Goal: Information Seeking & Learning: Learn about a topic

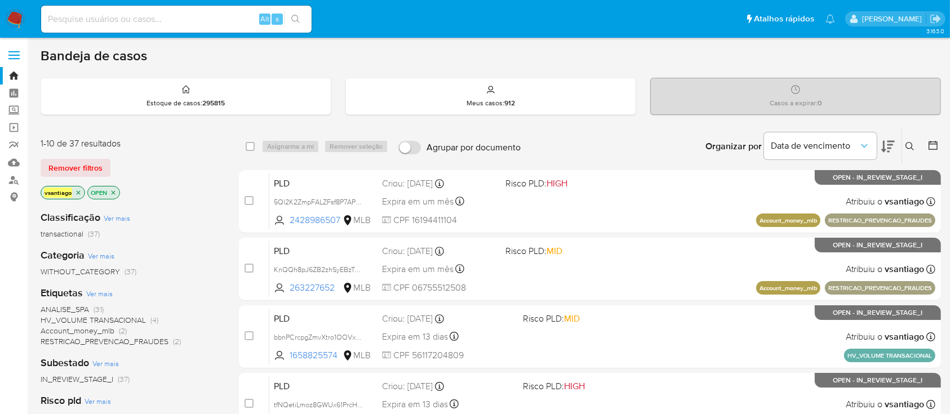
drag, startPoint x: 172, startPoint y: 254, endPoint x: 169, endPoint y: 243, distance: 11.9
click at [173, 254] on div "Categoria Ver mais WITHOUT_CATEGORY (37)" at bounding box center [131, 263] width 180 height 29
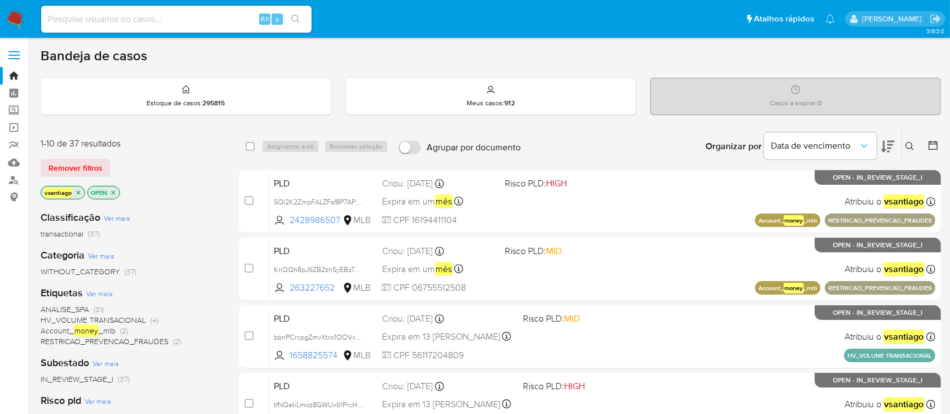
click at [182, 250] on div "Categoria Ver mais WITHOUT_CATEGORY (37)" at bounding box center [131, 263] width 180 height 29
click at [13, 163] on link "Mulan" at bounding box center [67, 162] width 134 height 17
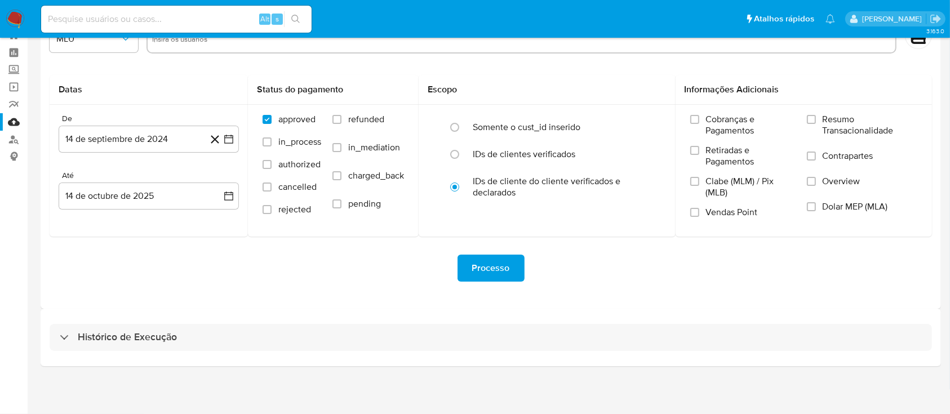
drag, startPoint x: 446, startPoint y: 342, endPoint x: 459, endPoint y: 287, distance: 56.2
click at [446, 342] on div "Histórico de Execução" at bounding box center [491, 337] width 883 height 27
select select "10"
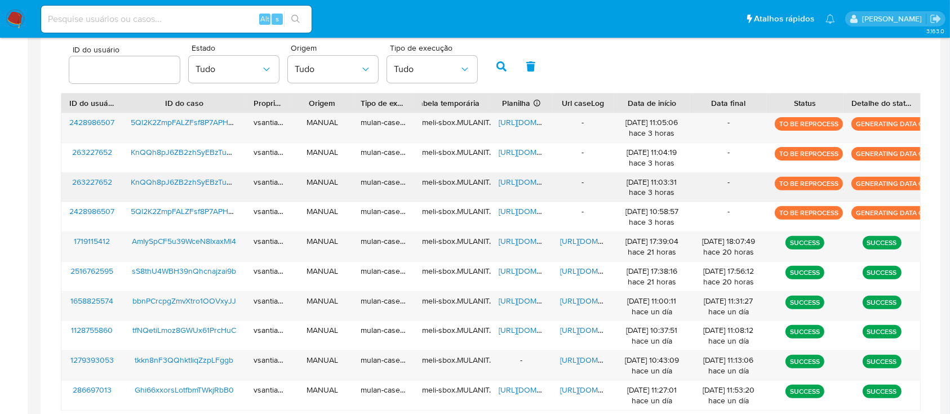
scroll to position [300, 0]
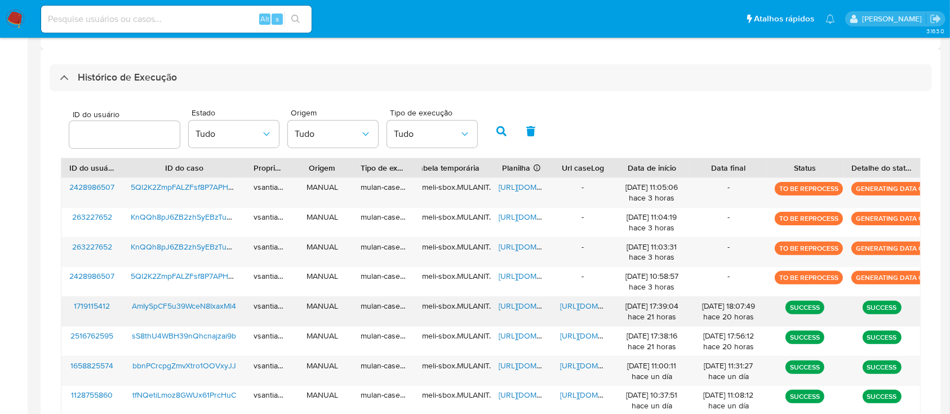
click at [591, 309] on span "https://docs.google.com/document/d/1amex0_lrp6o3DvG1lBD7yIp0Xu7gKDN_TOtP_VXtnKI…" at bounding box center [599, 305] width 78 height 11
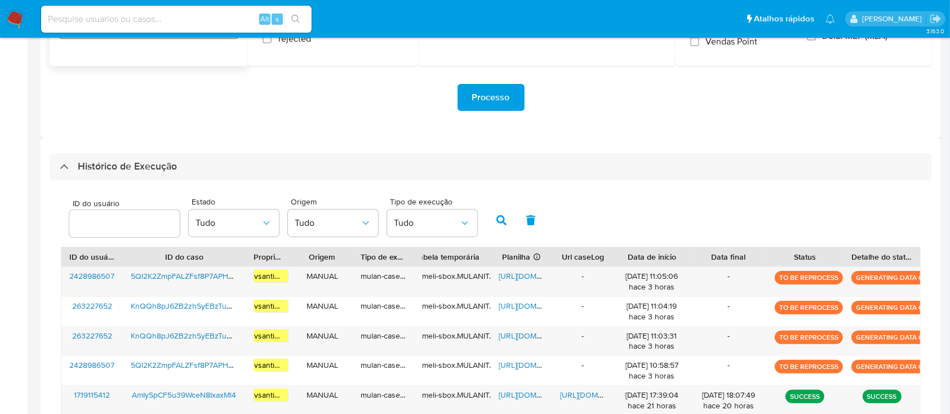
scroll to position [75, 0]
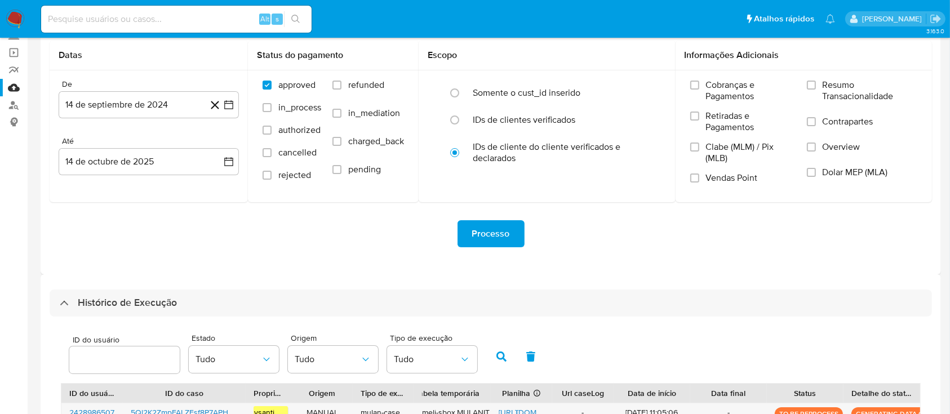
click at [16, 16] on img at bounding box center [15, 19] width 19 height 19
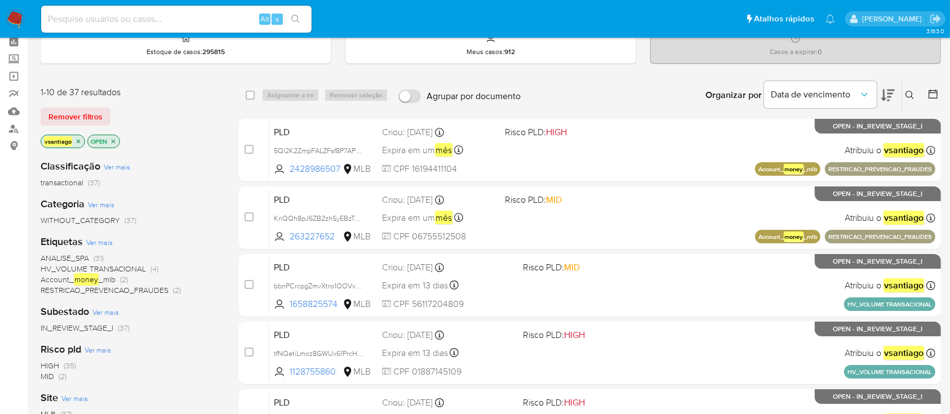
scroll to position [75, 0]
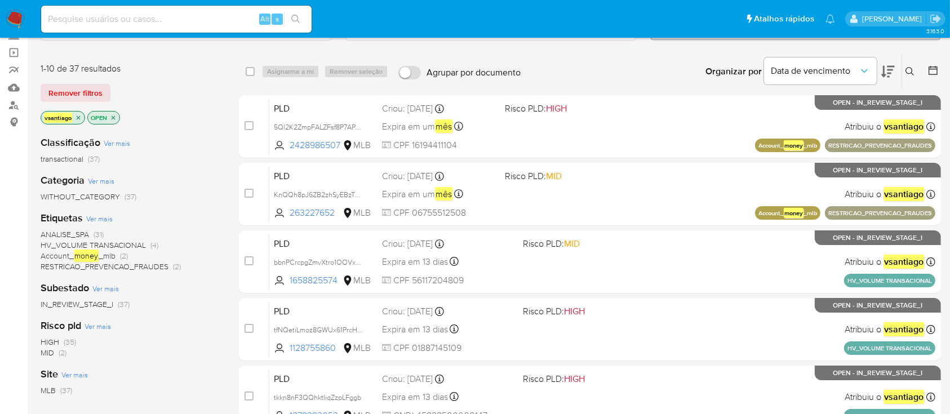
click at [148, 242] on span "HV_VOLUME TRANSACIONAL (4)" at bounding box center [100, 245] width 118 height 11
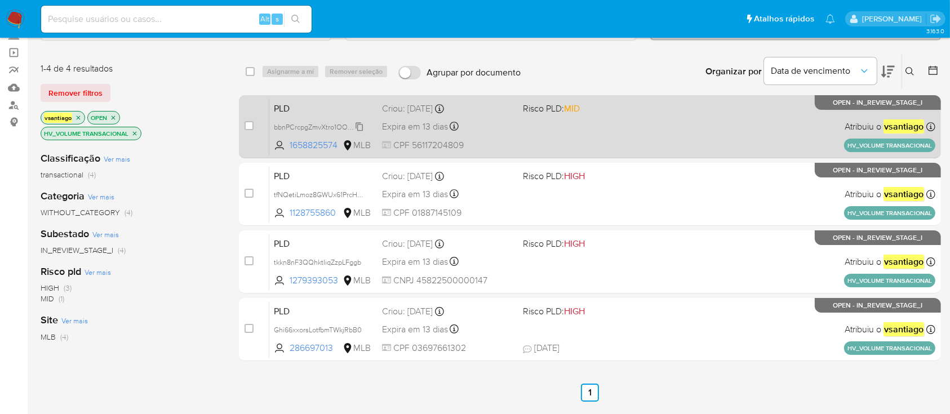
click at [348, 126] on span "bbnPCrcpgZmvXtro1OOVxyJJ" at bounding box center [320, 126] width 92 height 12
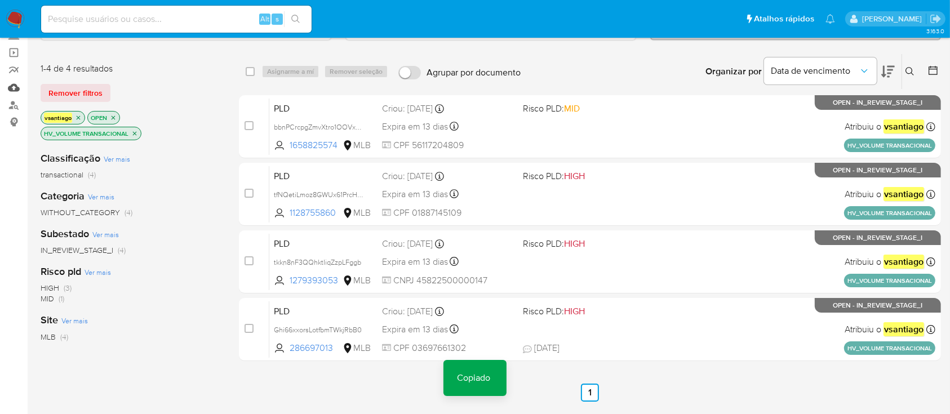
click at [11, 83] on link "Mulan" at bounding box center [67, 87] width 134 height 17
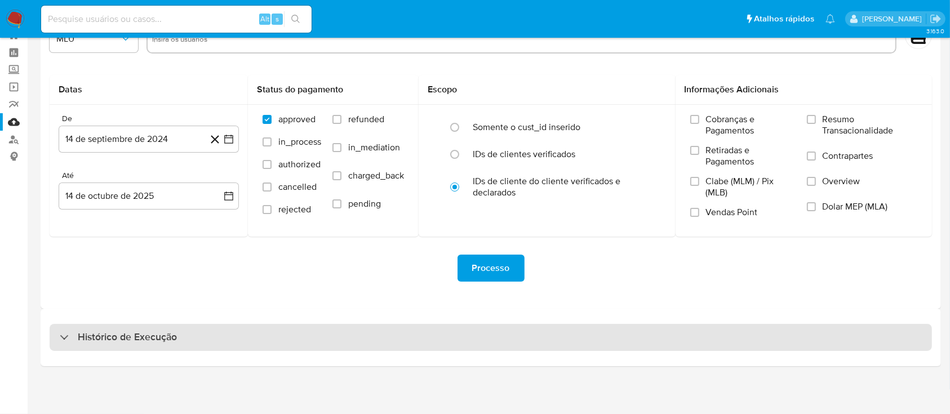
click at [335, 346] on div "Histórico de Execução" at bounding box center [491, 337] width 883 height 27
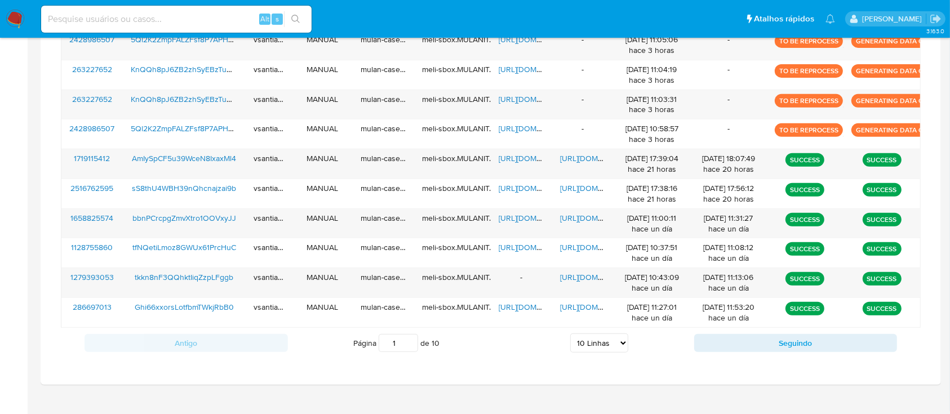
scroll to position [466, 0]
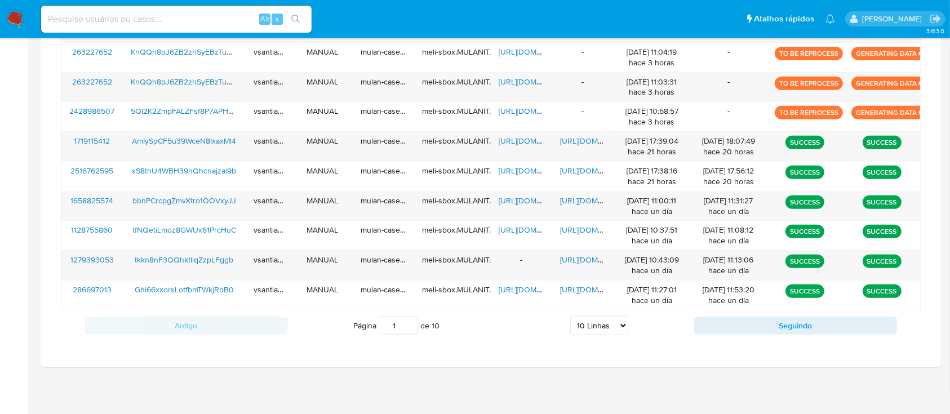
click at [612, 327] on select "5 Linhas 10 Linhas 20 Linhas 25 Linhas 50 Linhas 100 Linhas" at bounding box center [599, 325] width 58 height 19
select select "100"
click at [570, 316] on select "5 Linhas 10 Linhas 20 Linhas 25 Linhas 50 Linhas 100 Linhas" at bounding box center [599, 325] width 58 height 19
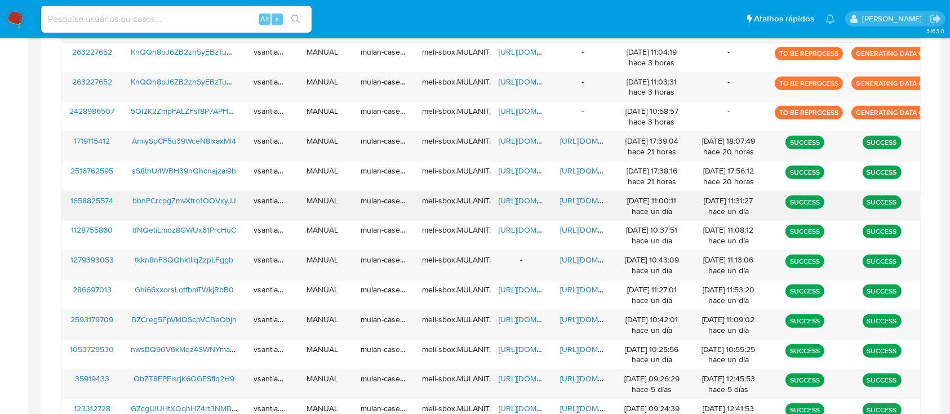
click at [212, 195] on span "bbnPCrcpgZmvXtro1OOVxyJJ" at bounding box center [184, 200] width 104 height 11
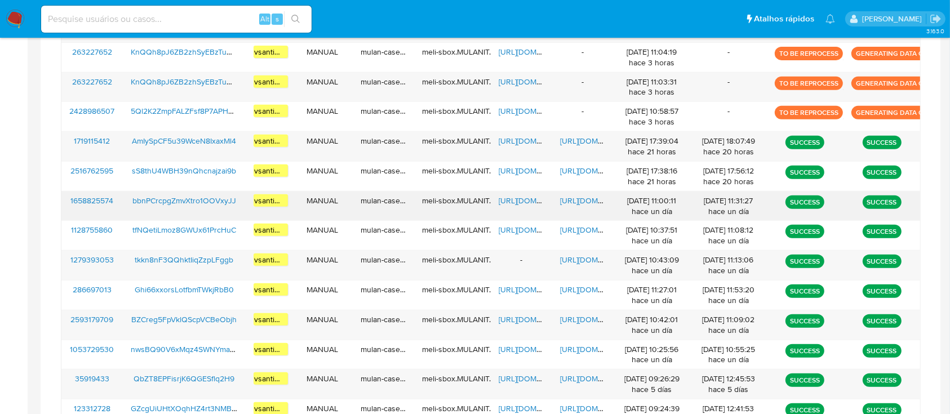
click at [515, 198] on span "https://docs.google.com/spreadsheets/d/11Zu8_cRufe7Wp4kskUOTNOFL5aA-DxEPvlxg8HH…" at bounding box center [538, 200] width 78 height 11
click at [573, 202] on span "https://docs.google.com/document/d/1yNpYUURyMkcKVGD0ov0jG1p1dRuCXhetq3W6T4AcbCE…" at bounding box center [599, 200] width 78 height 11
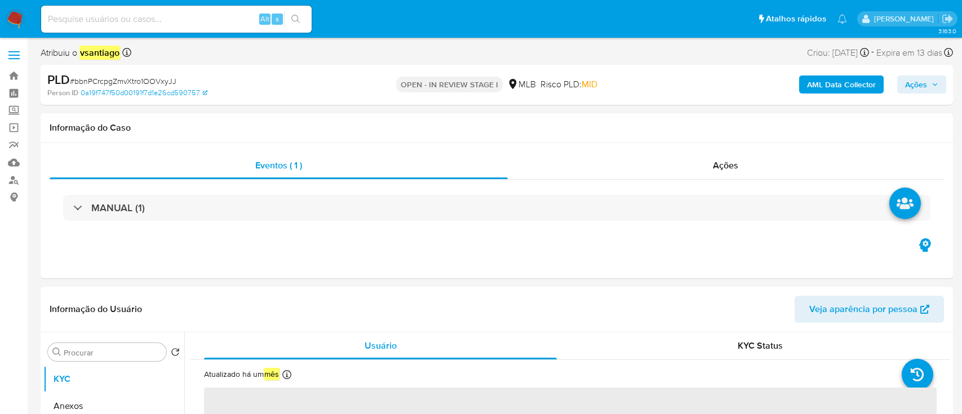
select select "10"
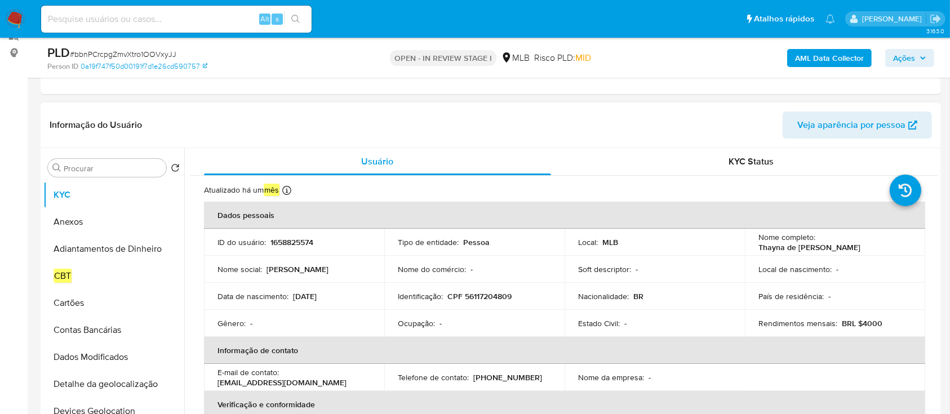
scroll to position [150, 0]
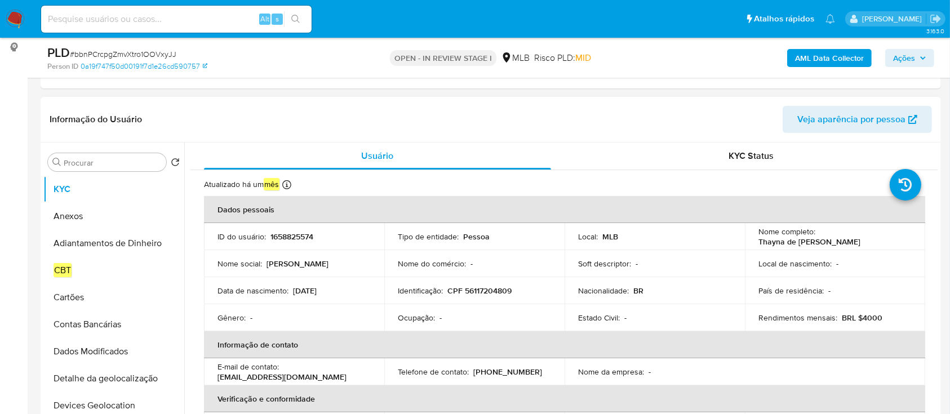
drag, startPoint x: 753, startPoint y: 243, endPoint x: 857, endPoint y: 240, distance: 104.3
click at [857, 240] on td "Nome completo : Thayna de Jesus Dos Santos" at bounding box center [835, 236] width 180 height 27
copy p "Thayna de Jesus Dos Santos"
click at [288, 184] on icon at bounding box center [286, 184] width 9 height 9
copy p "17/09/2025"
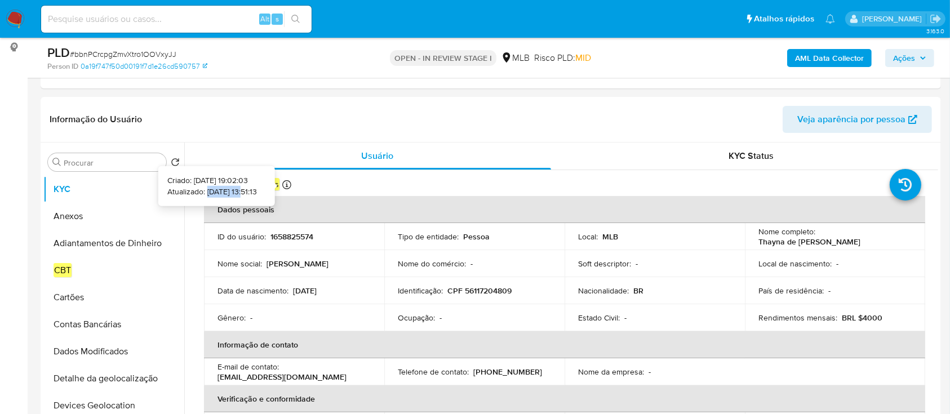
drag, startPoint x: 191, startPoint y: 189, endPoint x: 228, endPoint y: 189, distance: 37.2
click at [228, 189] on p "Atualizado: 17/09/2025 13:51:13" at bounding box center [212, 191] width 90 height 11
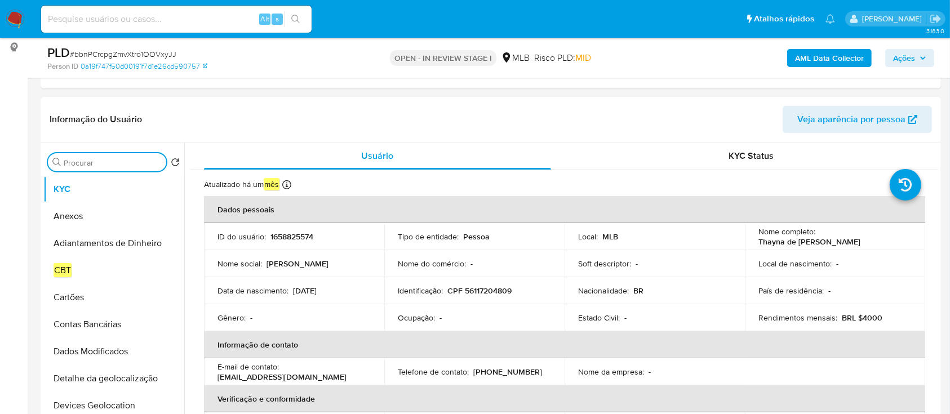
click at [123, 162] on input "Procurar" at bounding box center [113, 163] width 98 height 10
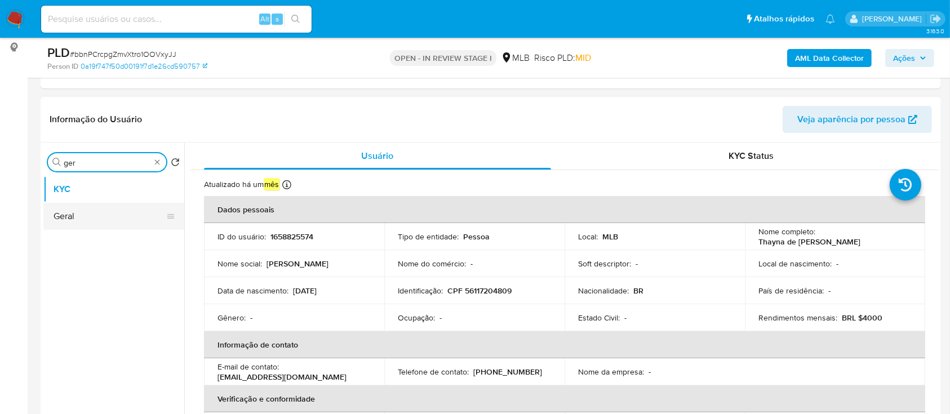
type input "ger"
click at [94, 210] on button "Geral" at bounding box center [109, 216] width 132 height 27
click at [96, 217] on button "Geral" at bounding box center [109, 216] width 132 height 27
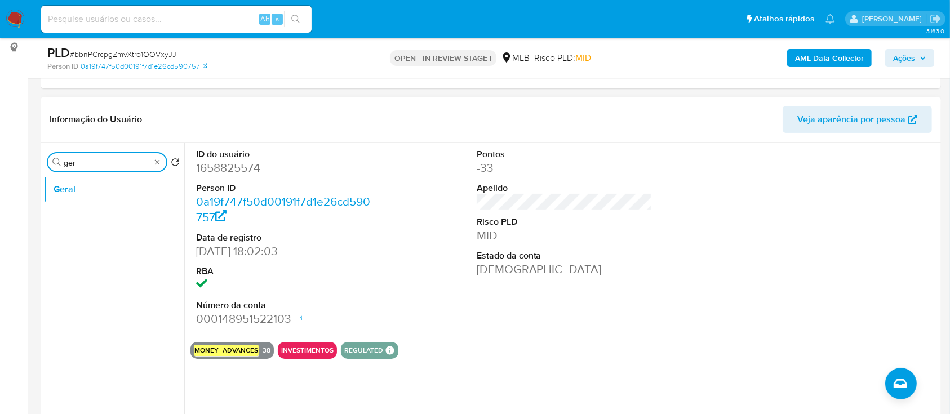
click at [99, 165] on input "ger" at bounding box center [107, 163] width 87 height 10
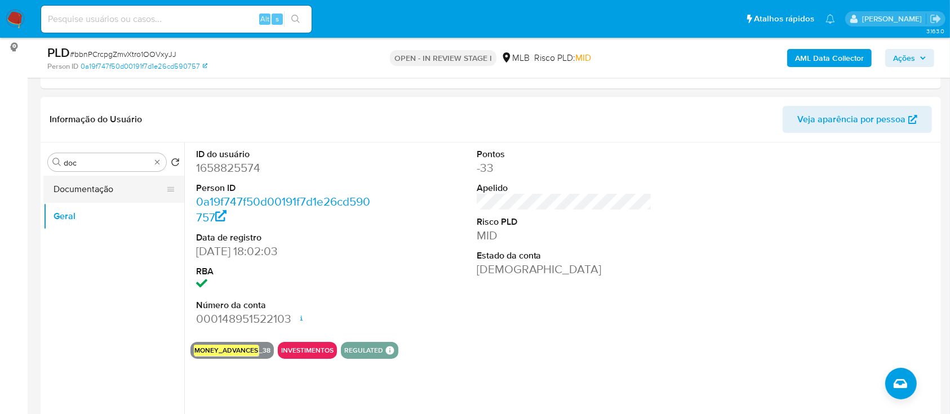
click at [83, 201] on button "Documentação" at bounding box center [109, 189] width 132 height 27
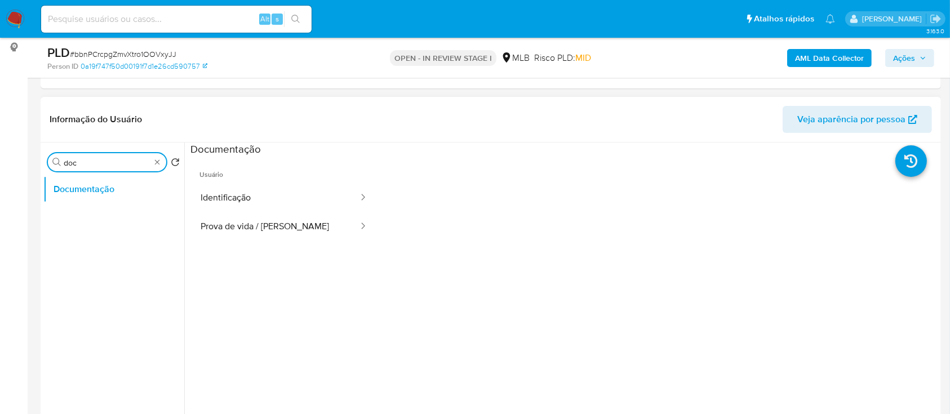
click at [111, 165] on input "doc" at bounding box center [107, 163] width 87 height 10
click at [73, 196] on button "KYC" at bounding box center [109, 189] width 132 height 27
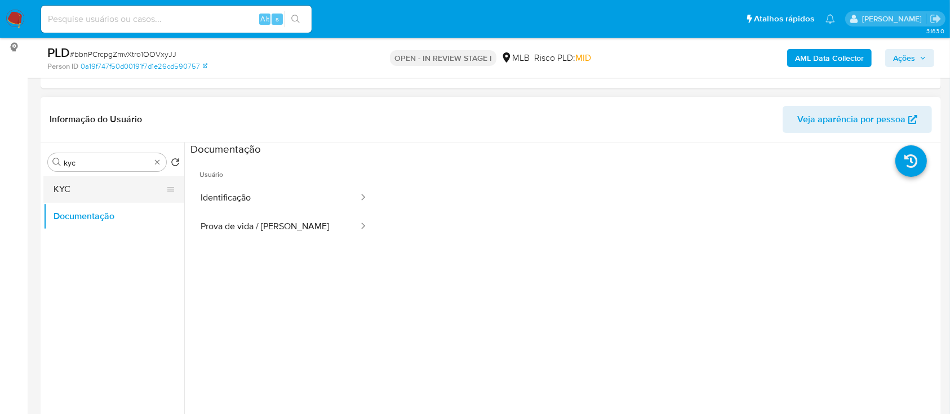
click at [77, 192] on button "KYC" at bounding box center [109, 189] width 132 height 27
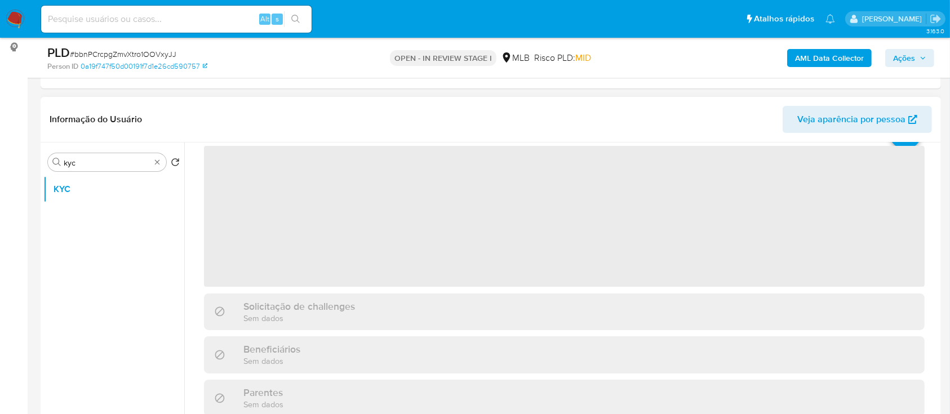
scroll to position [75, 0]
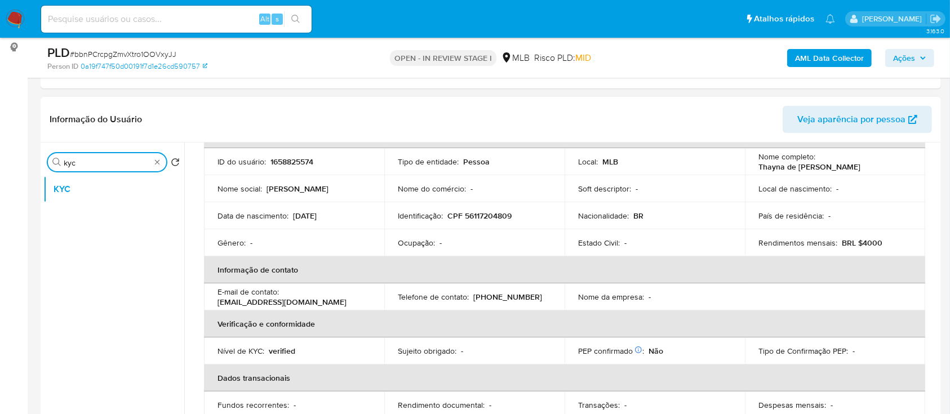
click at [95, 163] on input "kyc" at bounding box center [107, 163] width 87 height 10
click at [95, 163] on input "r" at bounding box center [107, 163] width 87 height 10
type input "res"
click at [109, 247] on button "Restrições Novo Mundo" at bounding box center [109, 243] width 132 height 27
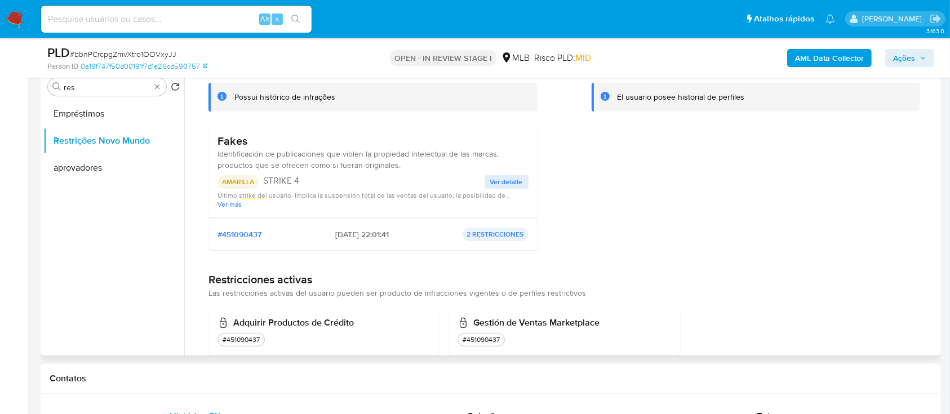
scroll to position [81, 0]
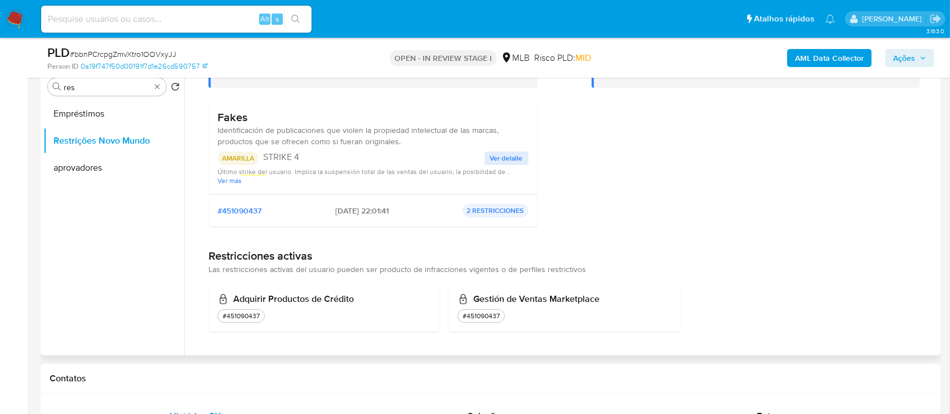
click at [427, 212] on div "#451090437 18/08/2025 - 22:01:41 2 RESTRICCIONES" at bounding box center [373, 211] width 311 height 14
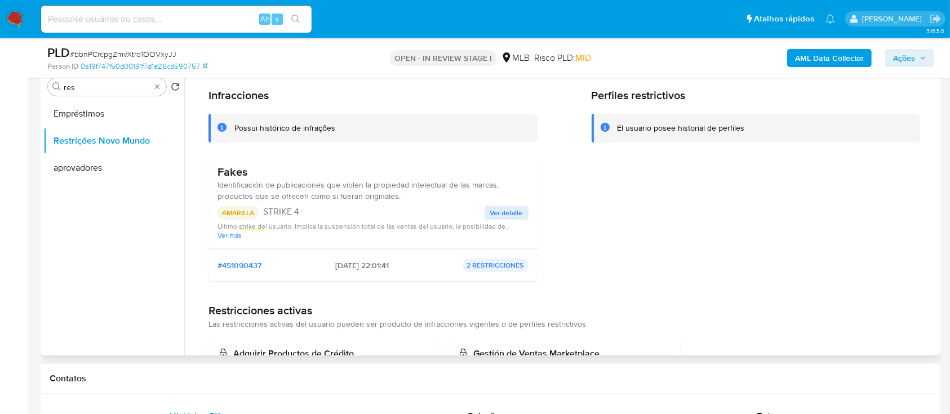
scroll to position [6, 0]
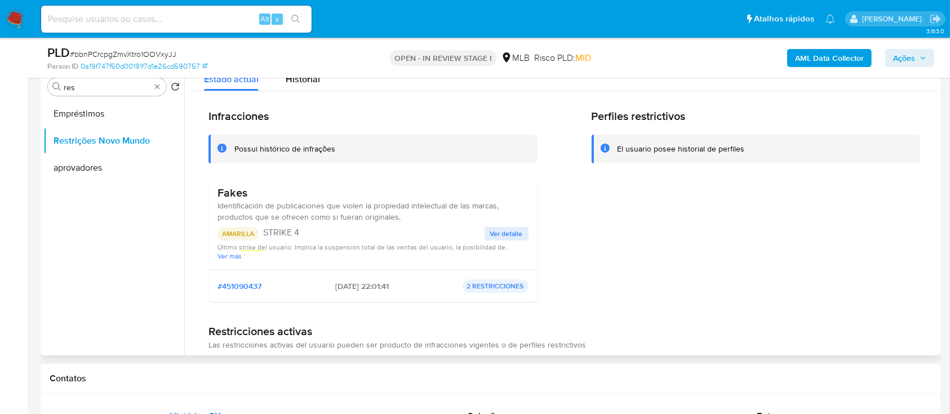
click at [510, 231] on span "Ver detalle" at bounding box center [506, 233] width 33 height 11
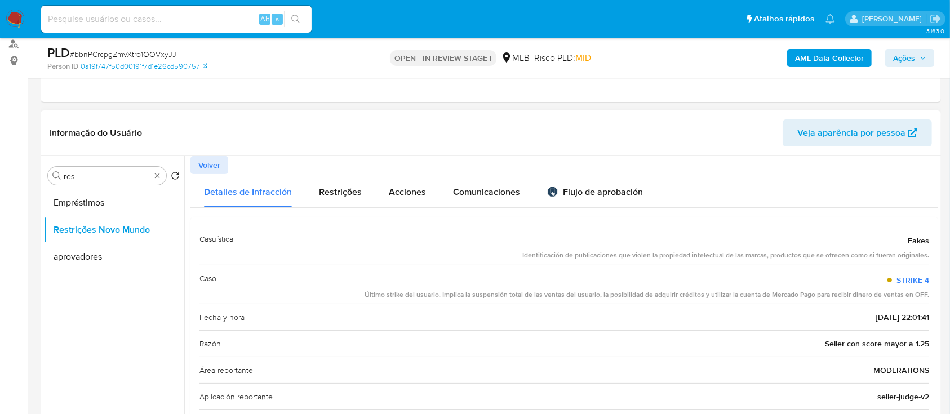
scroll to position [150, 0]
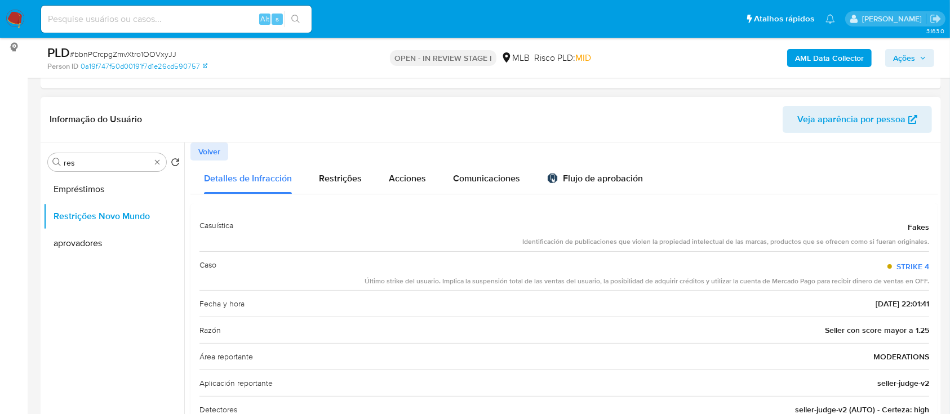
click at [214, 156] on span "Volver" at bounding box center [209, 152] width 22 height 16
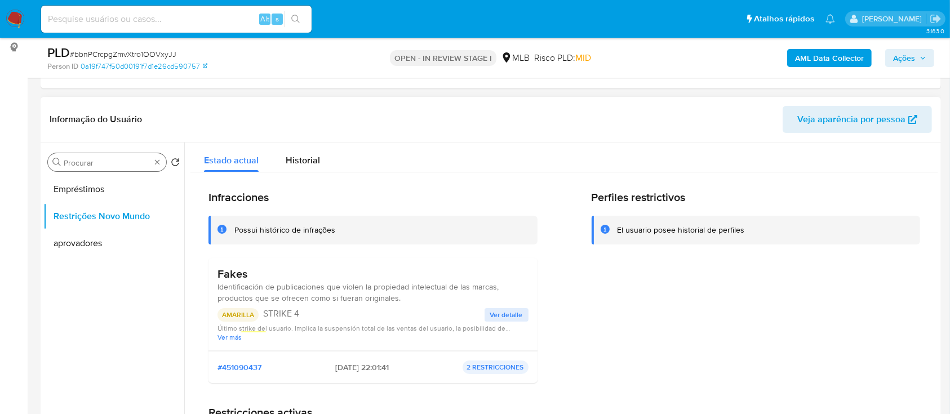
drag, startPoint x: 158, startPoint y: 161, endPoint x: 150, endPoint y: 171, distance: 12.9
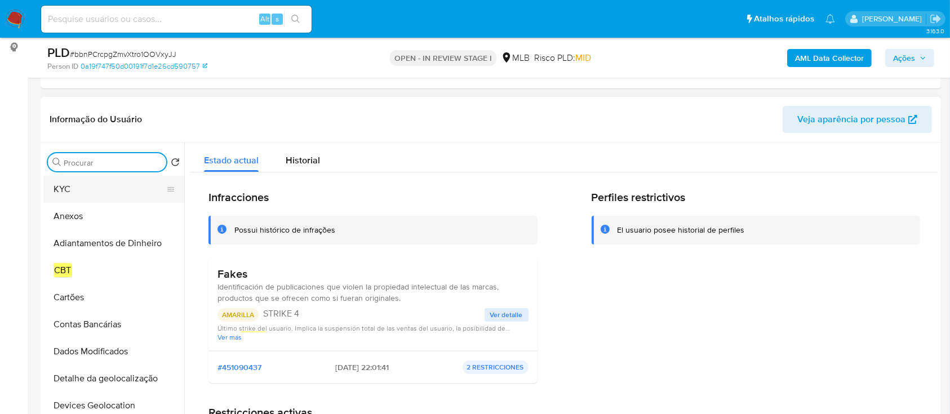
click at [87, 191] on button "KYC" at bounding box center [109, 189] width 132 height 27
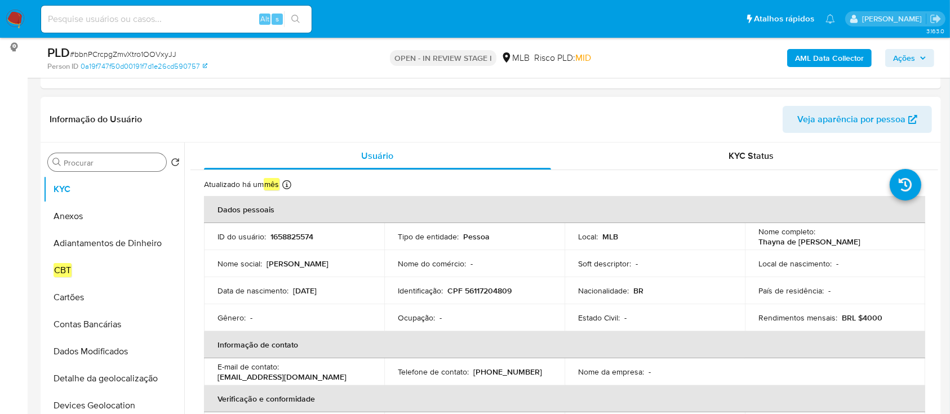
click at [280, 232] on p "1658825574" at bounding box center [292, 237] width 43 height 10
copy p "1658825574"
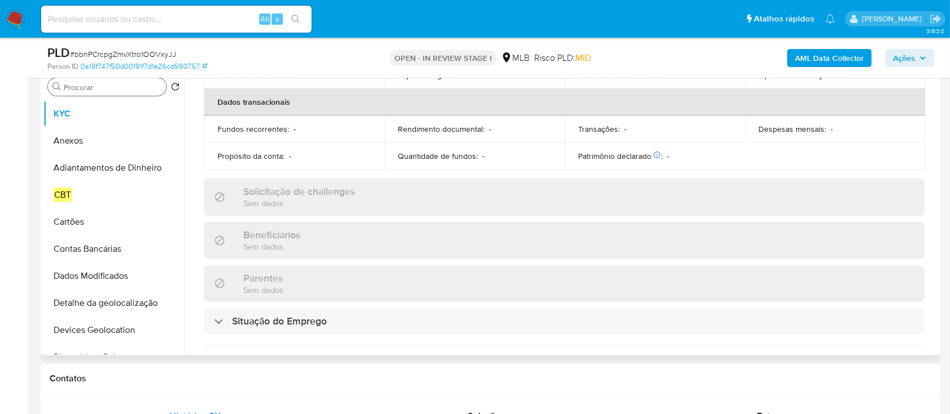
scroll to position [0, 0]
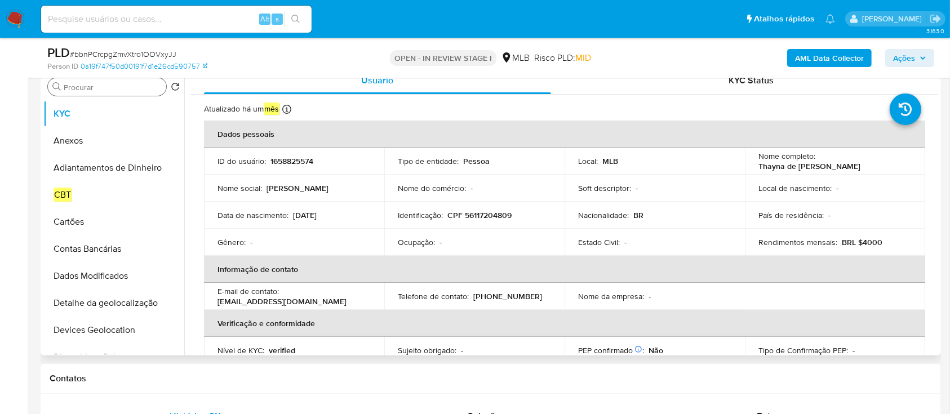
click at [500, 216] on p "CPF 56117204809" at bounding box center [480, 215] width 64 height 10
copy p "56117204809"
click at [293, 167] on td "ID do usuário : 1658825574" at bounding box center [294, 161] width 180 height 27
click at [298, 162] on p "1658825574" at bounding box center [292, 161] width 43 height 10
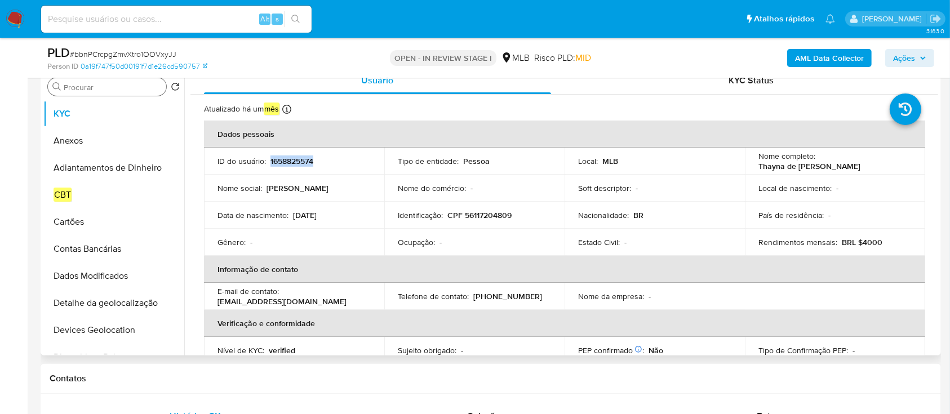
click at [298, 162] on p "1658825574" at bounding box center [292, 161] width 43 height 10
copy p "1658825574"
click at [113, 84] on input "Procurar" at bounding box center [113, 87] width 98 height 10
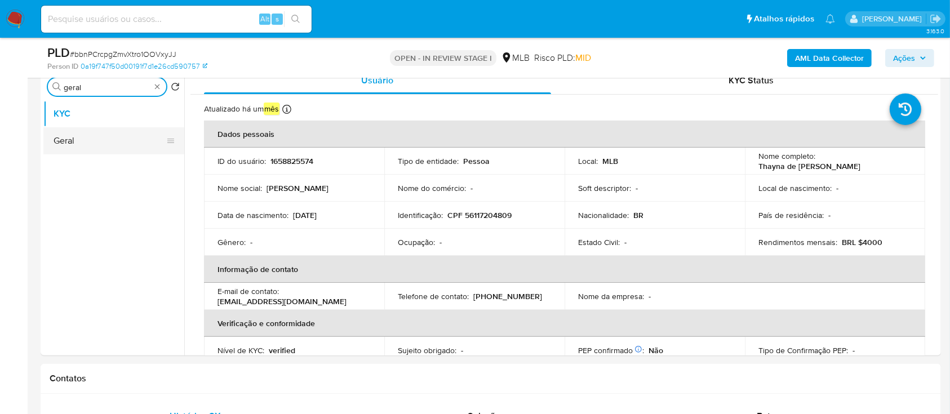
type input "geral"
click at [85, 138] on button "Geral" at bounding box center [109, 140] width 132 height 27
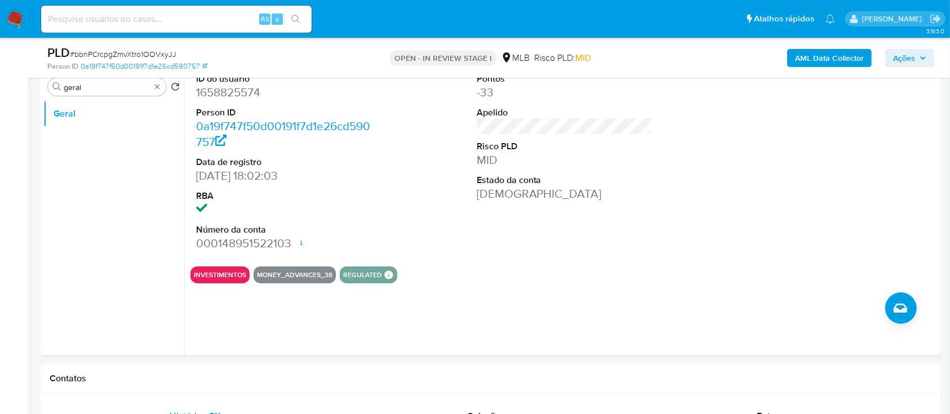
scroll to position [150, 0]
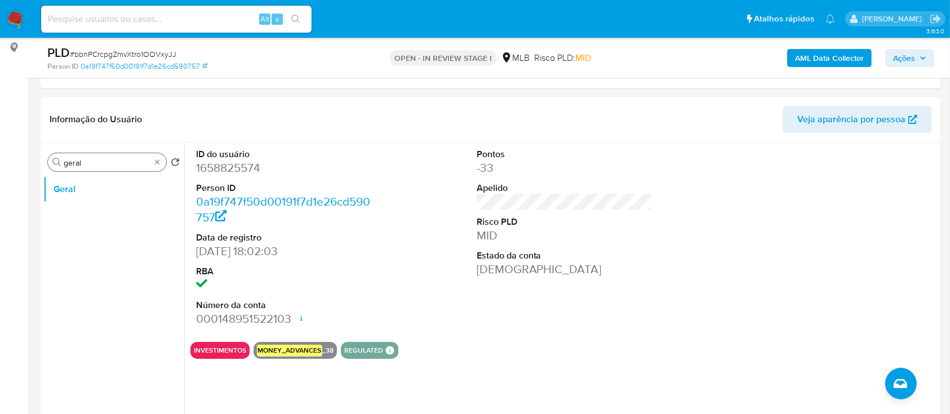
click at [111, 154] on div "Procurar geral" at bounding box center [107, 162] width 118 height 18
click at [107, 164] on input "geral" at bounding box center [107, 163] width 87 height 10
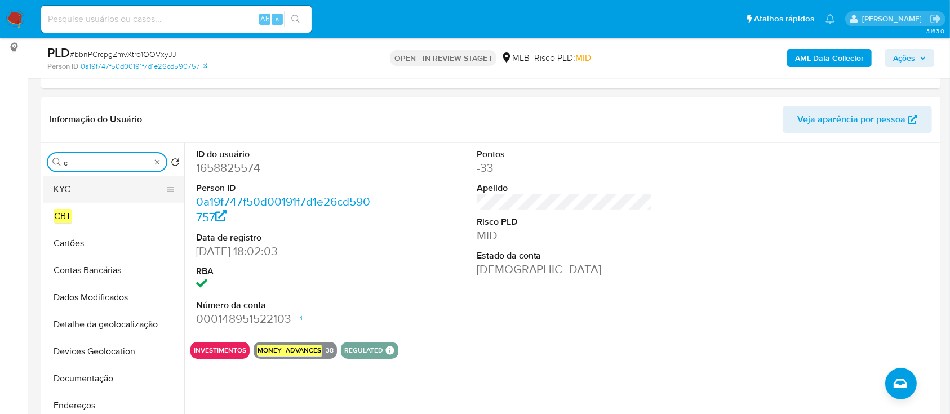
type input "c"
click at [84, 196] on button "KYC" at bounding box center [109, 189] width 132 height 27
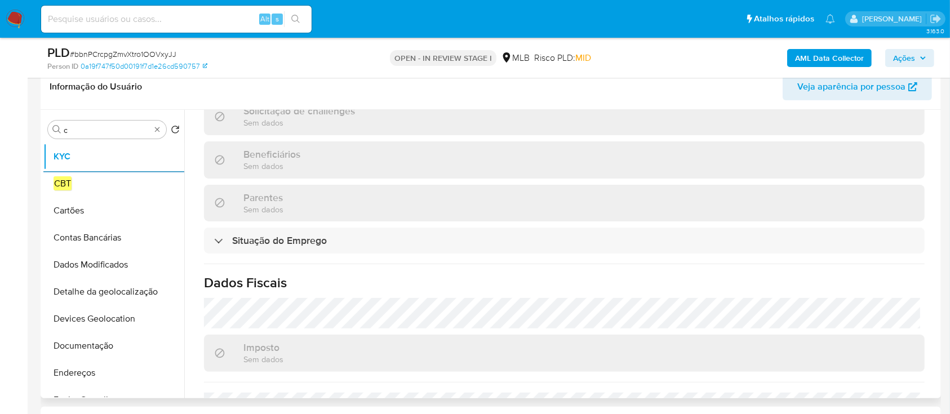
scroll to position [501, 0]
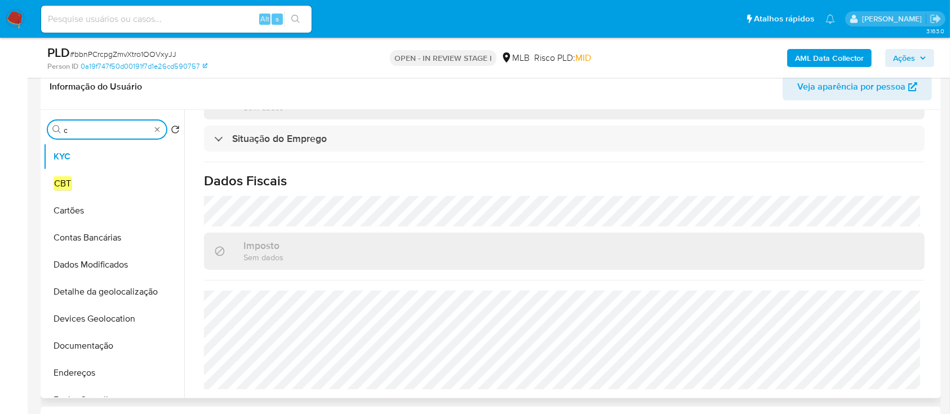
click at [94, 129] on input "c" at bounding box center [107, 130] width 87 height 10
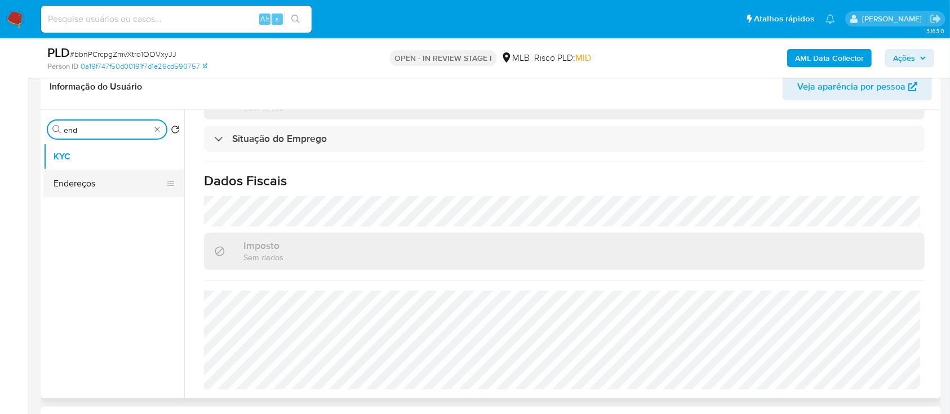
type input "end"
click at [90, 184] on button "Endereços" at bounding box center [109, 183] width 132 height 27
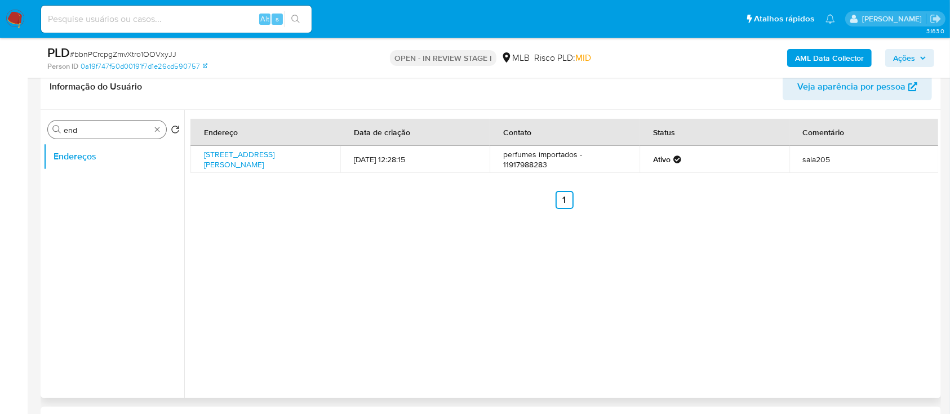
click at [90, 124] on div "Procurar end" at bounding box center [107, 130] width 118 height 18
click at [92, 131] on input "end" at bounding box center [107, 130] width 87 height 10
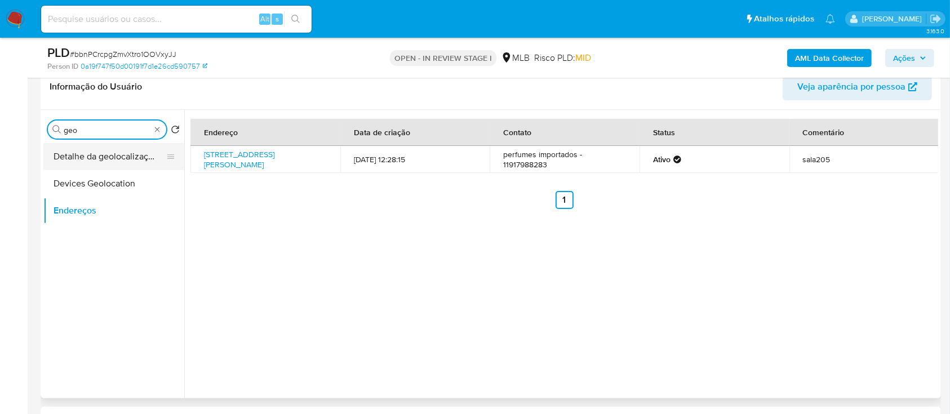
type input "geo"
click at [96, 155] on button "Detalhe da geolocalização" at bounding box center [109, 156] width 132 height 27
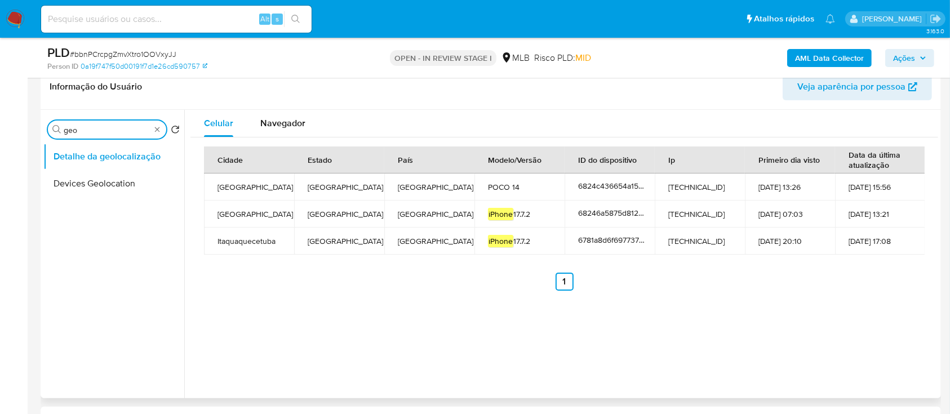
click at [110, 131] on input "geo" at bounding box center [107, 130] width 87 height 10
type input "point"
click at [104, 184] on button "Dispositivos Point" at bounding box center [109, 183] width 132 height 27
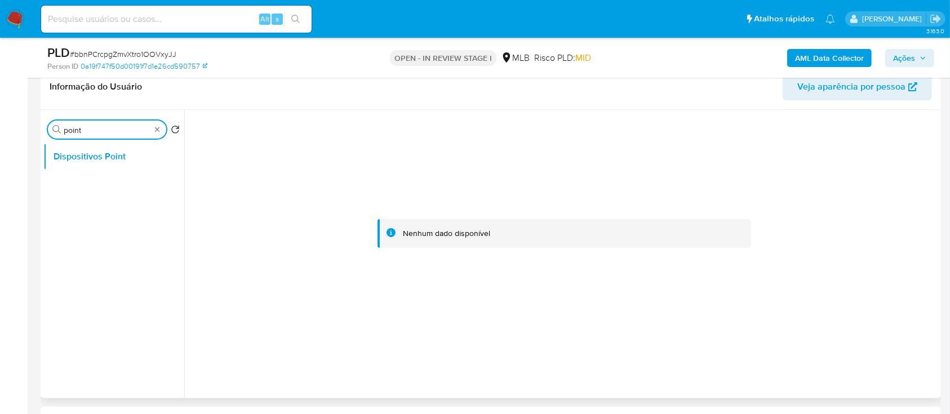
click at [117, 126] on input "point" at bounding box center [107, 130] width 87 height 10
click at [117, 126] on input "c" at bounding box center [107, 130] width 87 height 10
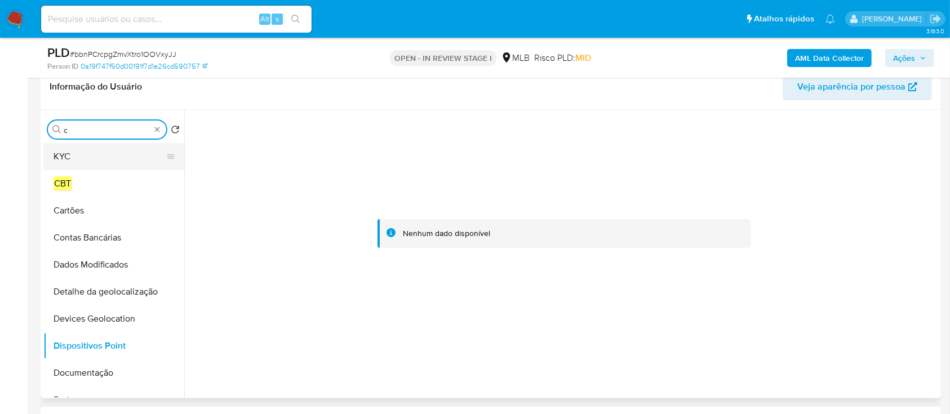
click at [82, 158] on button "KYC" at bounding box center [109, 156] width 132 height 27
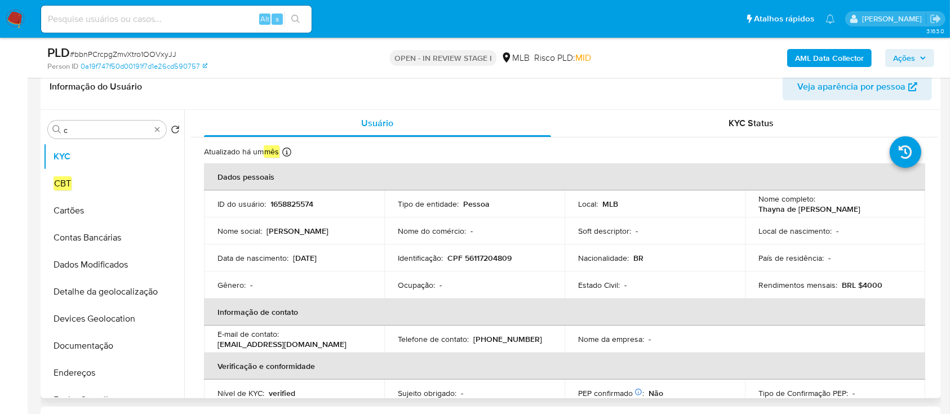
click at [279, 204] on p "1658825574" at bounding box center [292, 204] width 43 height 10
copy p "1658825574"
drag, startPoint x: 862, startPoint y: 210, endPoint x: 753, endPoint y: 213, distance: 109.4
click at [753, 213] on td "Nome completo : Thayna de Jesus Dos Santos" at bounding box center [835, 204] width 180 height 27
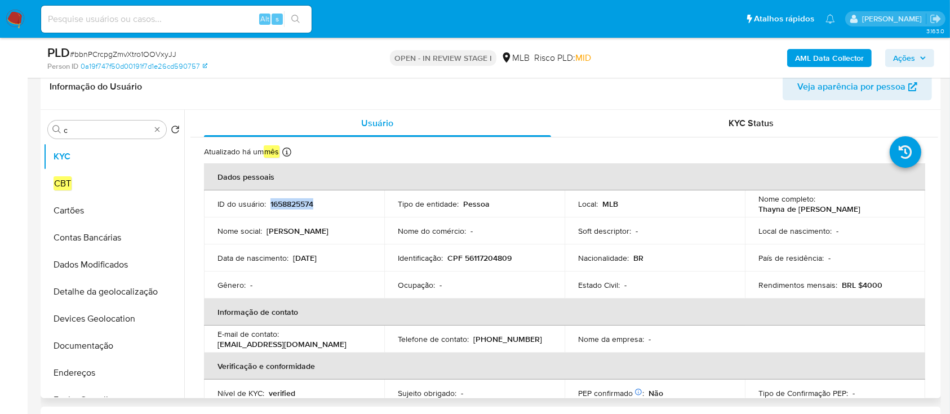
copy p "Thayna de Jesus Dos Santos"
click at [490, 254] on p "CPF 56117204809" at bounding box center [480, 258] width 64 height 10
copy p "56117204809"
drag, startPoint x: 773, startPoint y: 209, endPoint x: 861, endPoint y: 214, distance: 88.1
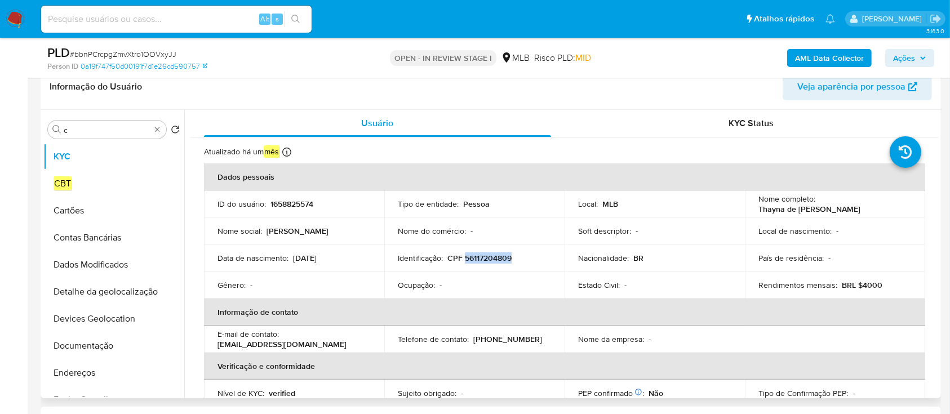
click at [861, 214] on div "Nome completo : Thayna de Jesus Dos Santos" at bounding box center [835, 204] width 153 height 20
copy p "hayna de Jesus Dos Santos"
click at [771, 216] on td "Nome completo : Thayna de Jesus Dos Santos" at bounding box center [835, 204] width 180 height 27
drag, startPoint x: 756, startPoint y: 211, endPoint x: 864, endPoint y: 210, distance: 108.2
click at [864, 210] on div "Nome completo : Thayna de Jesus Dos Santos" at bounding box center [835, 204] width 153 height 20
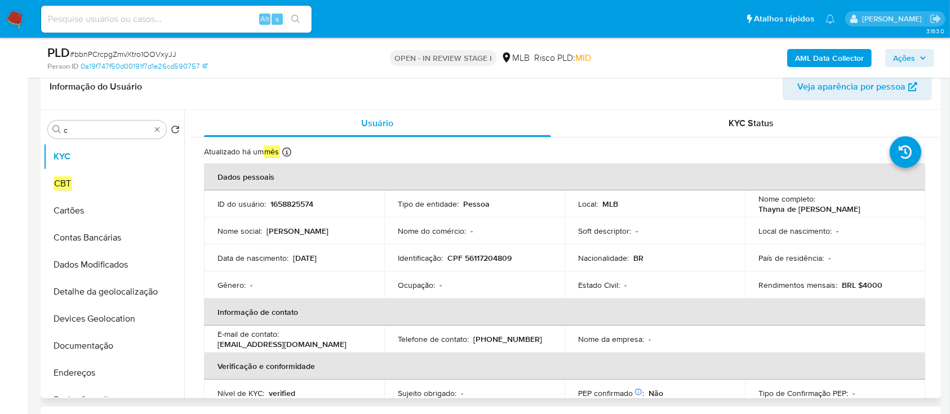
copy p "Thayna de Jesus Dos Santos"
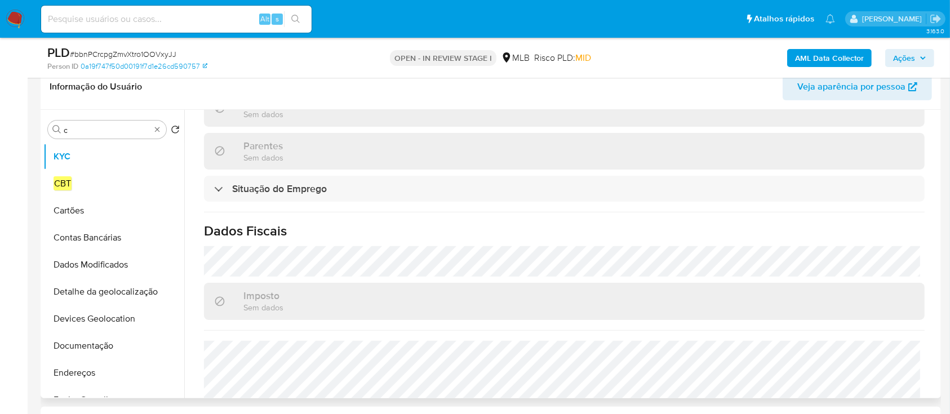
scroll to position [501, 0]
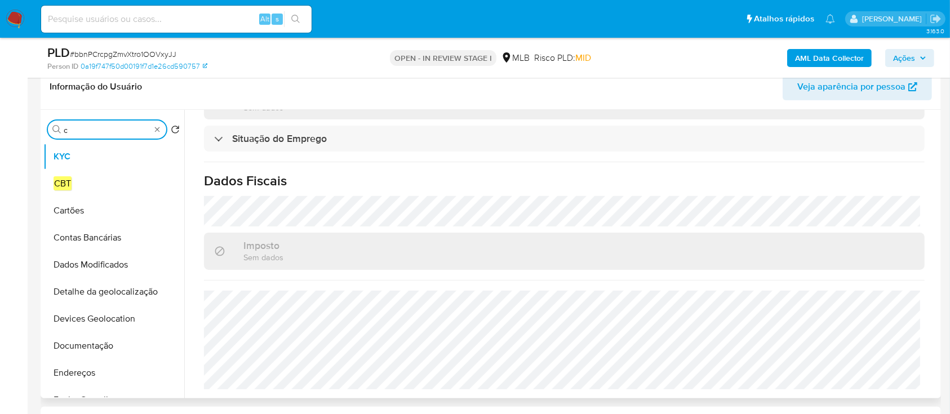
click at [95, 128] on input "c" at bounding box center [107, 130] width 87 height 10
click at [96, 128] on input "c" at bounding box center [107, 130] width 87 height 10
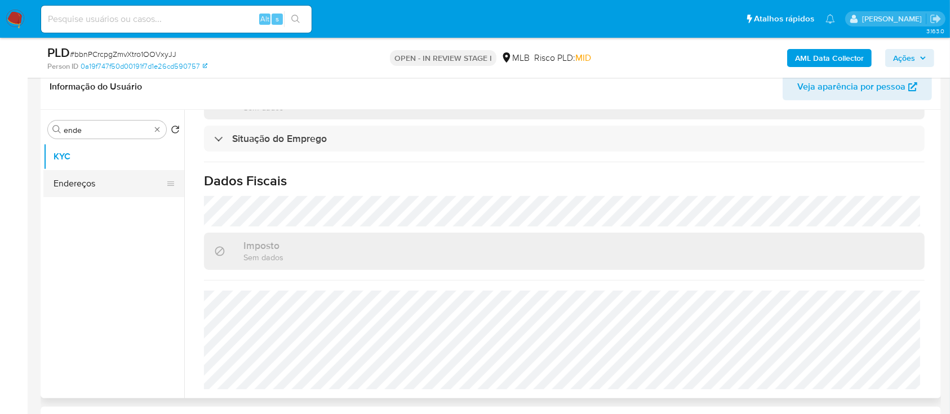
click at [91, 183] on button "Endereços" at bounding box center [109, 183] width 132 height 27
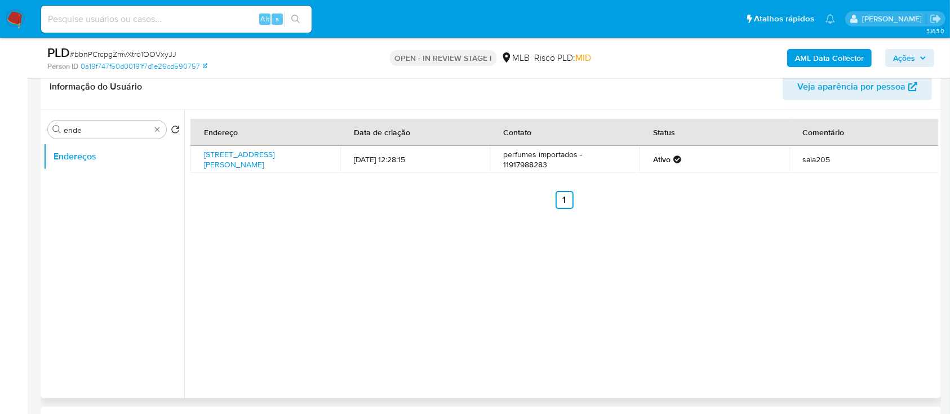
drag, startPoint x: 264, startPoint y: 172, endPoint x: 203, endPoint y: 152, distance: 64.5
click at [203, 152] on td "Avenida Carlos De Campos 156, São Paulo, São Paulo, 03028000, Brasil 156" at bounding box center [266, 159] width 150 height 27
drag, startPoint x: 355, startPoint y: 243, endPoint x: 251, endPoint y: 184, distance: 119.9
click at [349, 242] on div "Endereço Data de criação Contato Status Comentário Avenida Carlos De Campos 156…" at bounding box center [561, 254] width 754 height 289
drag, startPoint x: 242, startPoint y: 169, endPoint x: 207, endPoint y: 150, distance: 39.6
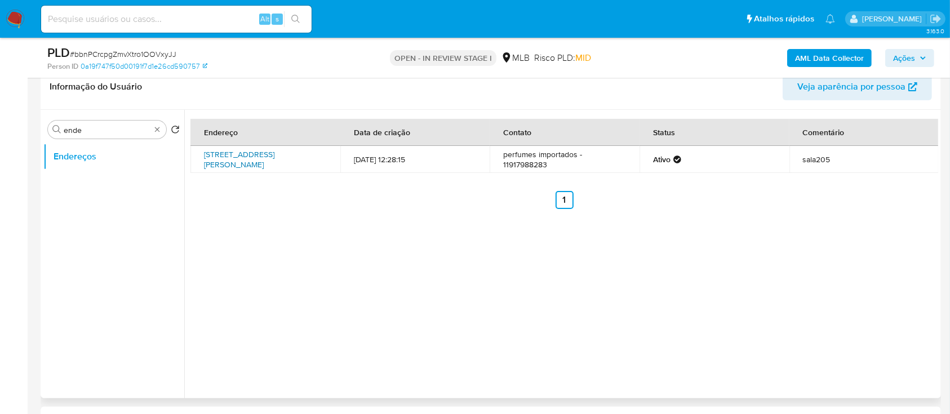
click at [201, 151] on td "Avenida Carlos De Campos 156, São Paulo, São Paulo, 03028000, Brasil 156" at bounding box center [266, 159] width 150 height 27
click at [344, 250] on div "Endereço Data de criação Contato Status Comentário Avenida Carlos De Campos 156…" at bounding box center [561, 254] width 754 height 289
click at [113, 134] on input "ende" at bounding box center [107, 130] width 87 height 10
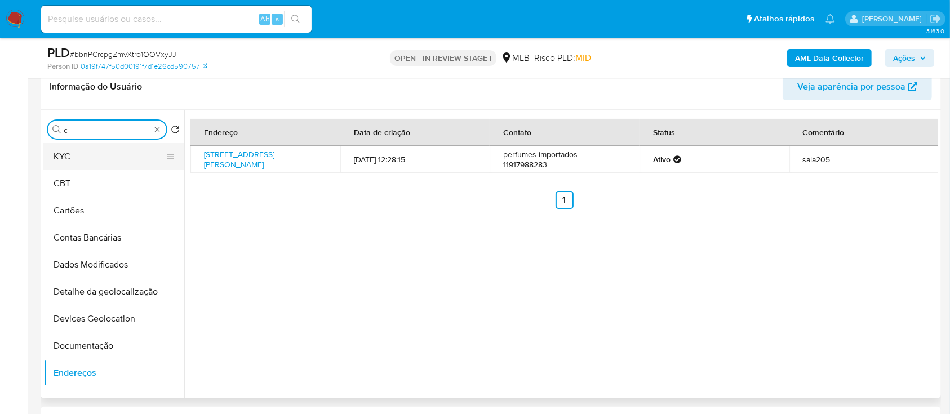
type input "c"
click at [91, 162] on button "KYC" at bounding box center [109, 156] width 132 height 27
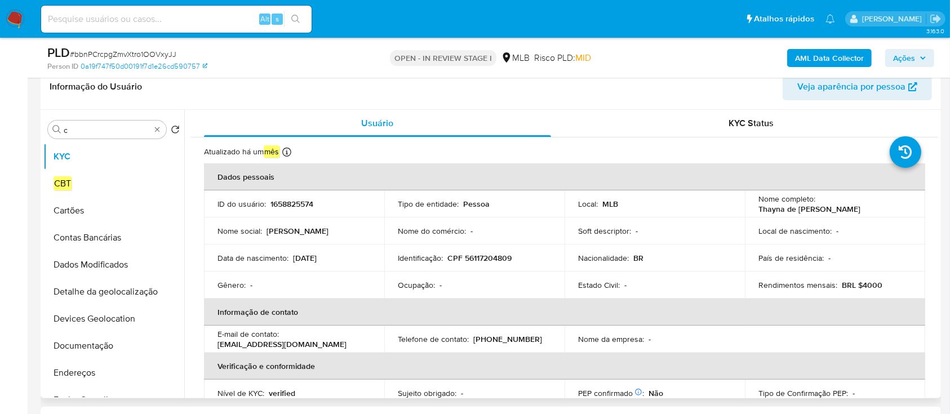
click at [487, 256] on p "CPF 56117204809" at bounding box center [480, 258] width 64 height 10
drag, startPoint x: 13, startPoint y: 20, endPoint x: 70, endPoint y: 3, distance: 59.4
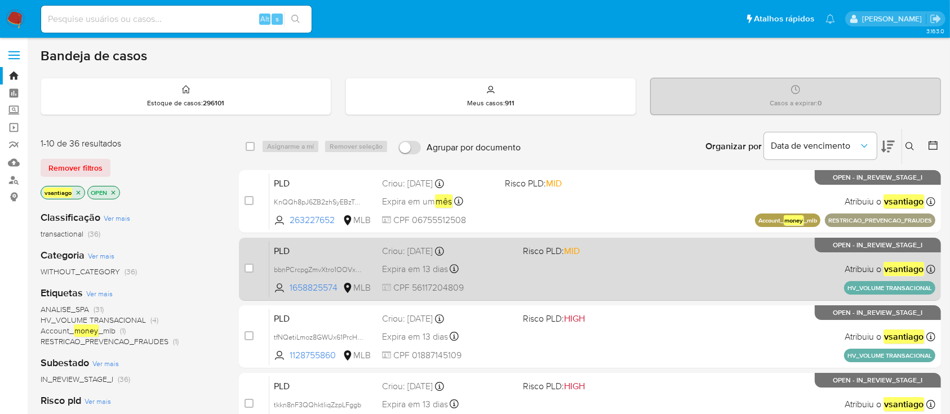
click at [516, 274] on div "PLD bbnPCrcpgZmvXtro1OOVxyJJ 1658825574 MLB Risco PLD: MID Criou: [DATE] Criou:…" at bounding box center [602, 269] width 666 height 57
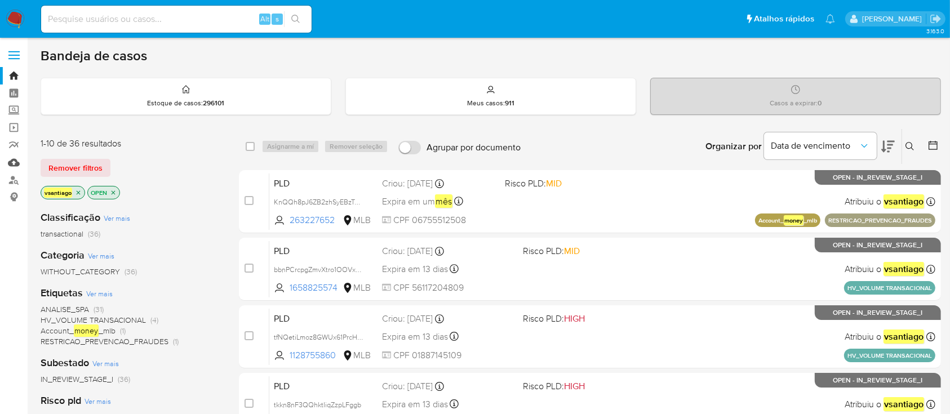
click at [11, 167] on link "Mulan" at bounding box center [67, 162] width 134 height 17
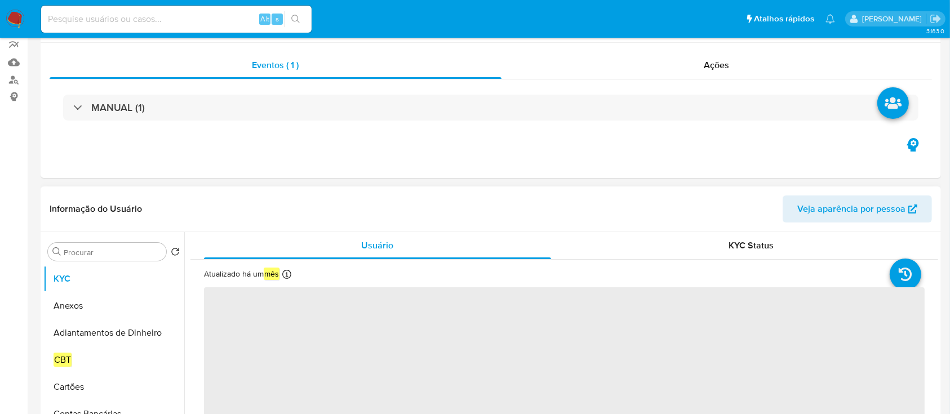
select select "10"
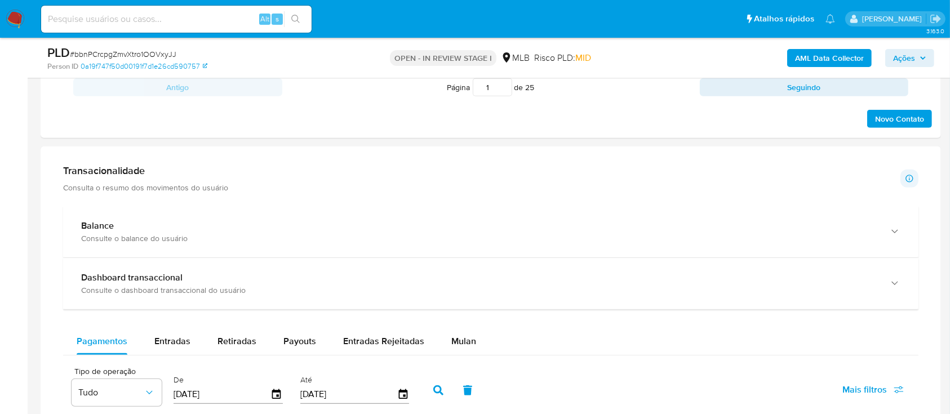
scroll to position [826, 0]
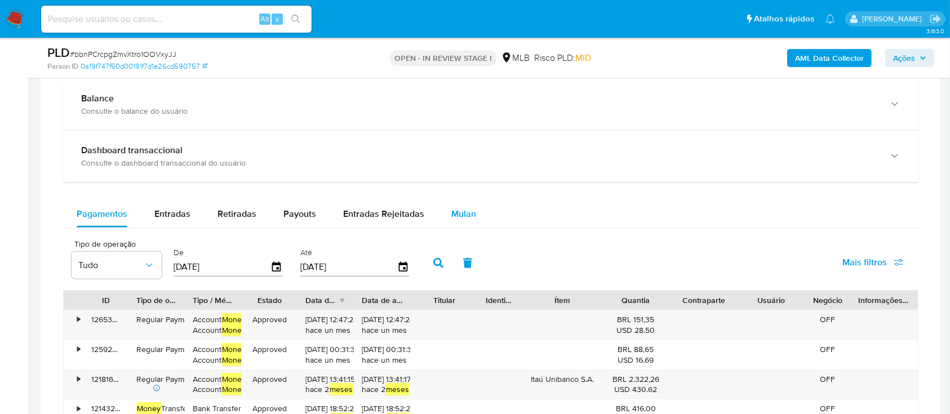
click at [455, 209] on span "Mulan" at bounding box center [463, 213] width 25 height 13
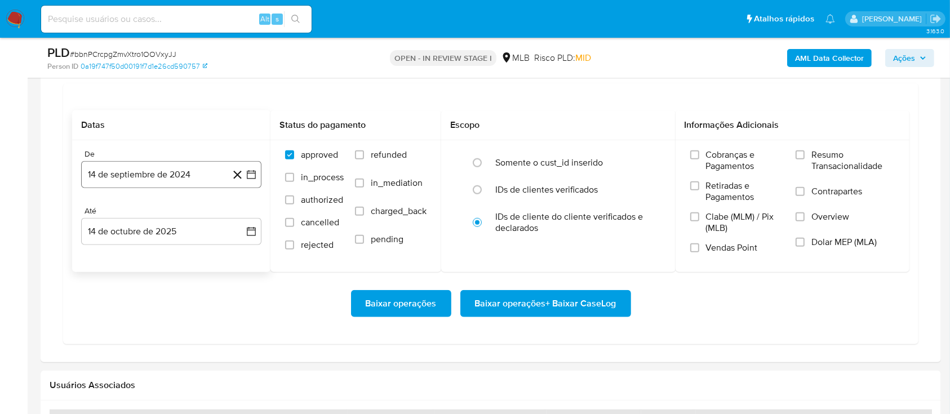
click at [144, 181] on button "14 de septiembre de 2024" at bounding box center [171, 174] width 180 height 27
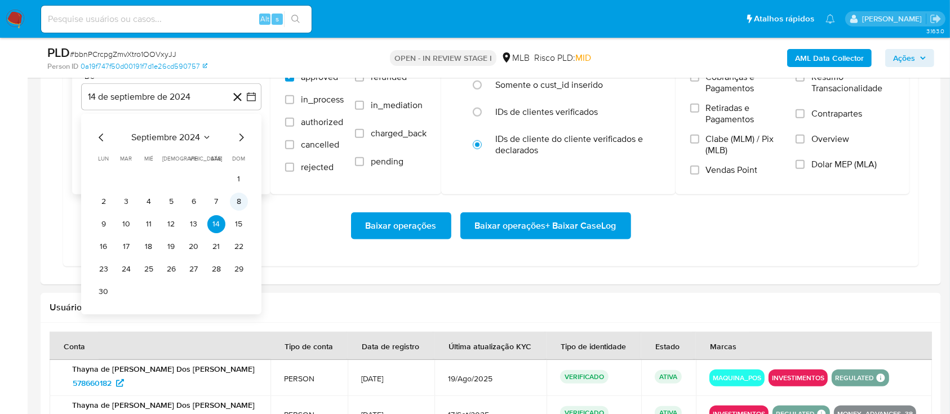
scroll to position [1127, 0]
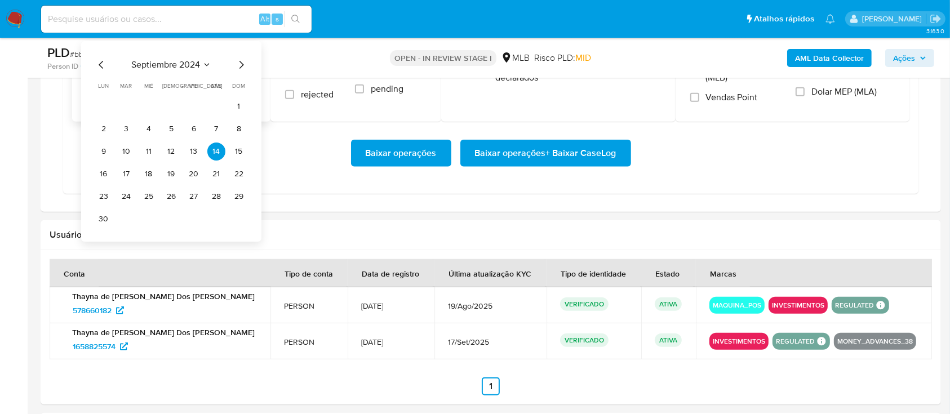
click at [243, 64] on icon "Mes siguiente" at bounding box center [242, 65] width 5 height 8
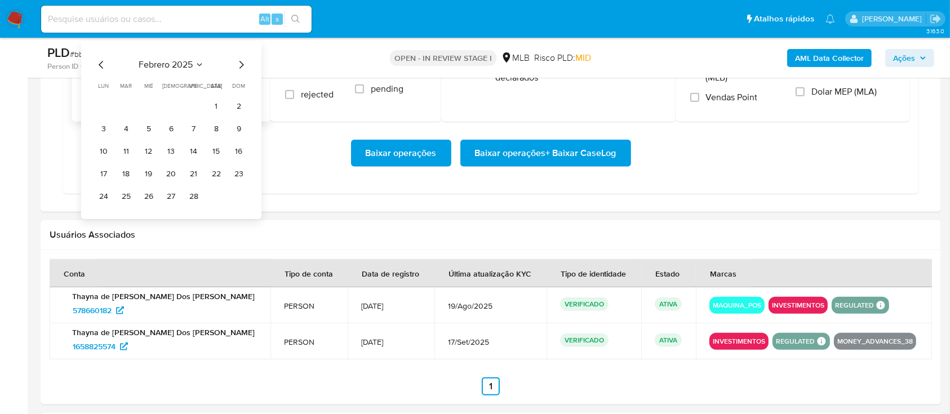
click at [243, 64] on icon "Mes siguiente" at bounding box center [242, 65] width 5 height 8
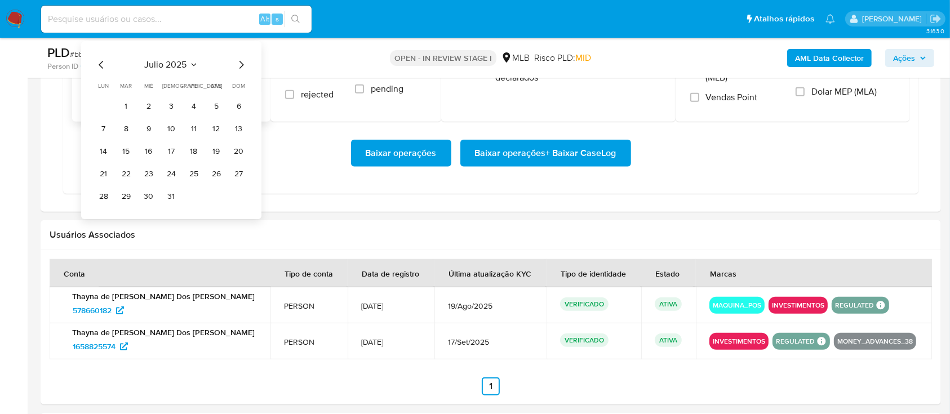
click at [240, 67] on icon "Mes siguiente" at bounding box center [242, 65] width 5 height 8
click at [99, 68] on icon "Mes anterior" at bounding box center [102, 65] width 14 height 14
click at [129, 108] on button "1" at bounding box center [126, 107] width 18 height 18
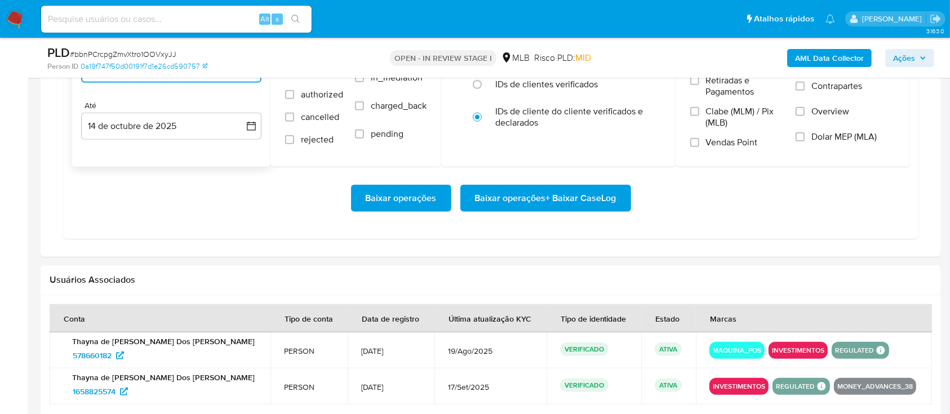
scroll to position [1052, 0]
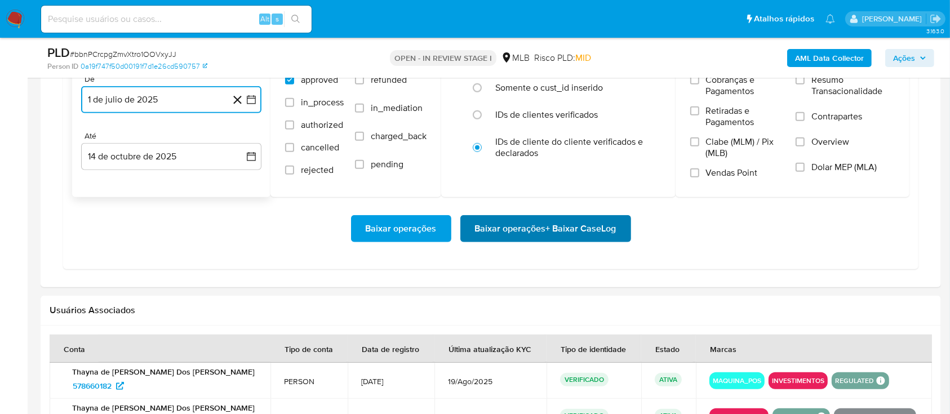
click at [537, 227] on span "Baixar operações + Baixar CaseLog" at bounding box center [545, 228] width 141 height 25
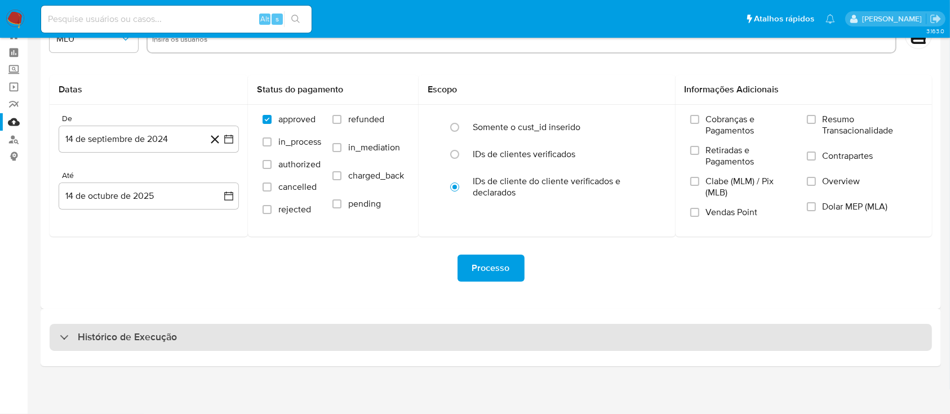
click at [548, 336] on div "Histórico de Execução" at bounding box center [491, 337] width 883 height 27
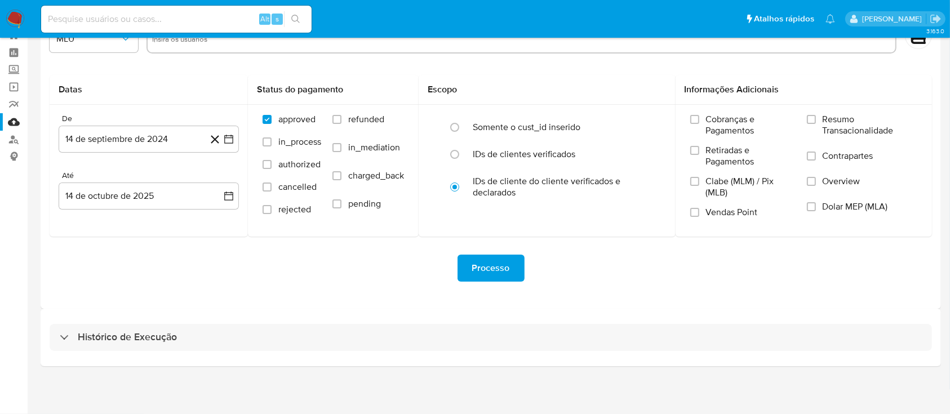
select select "10"
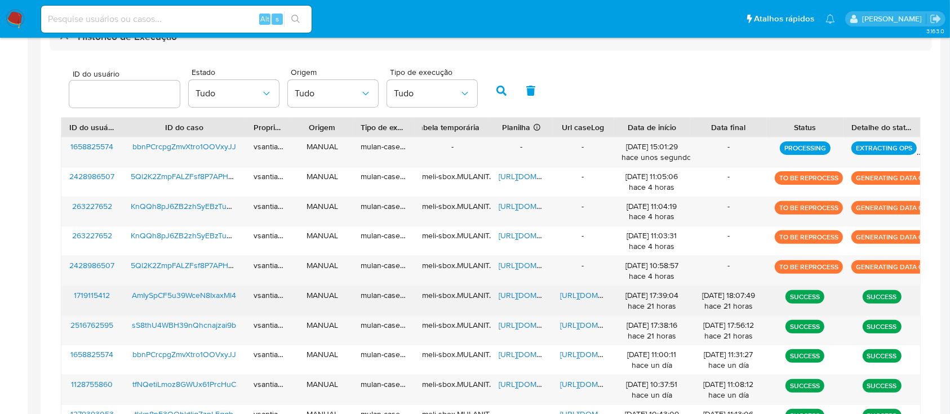
scroll to position [416, 0]
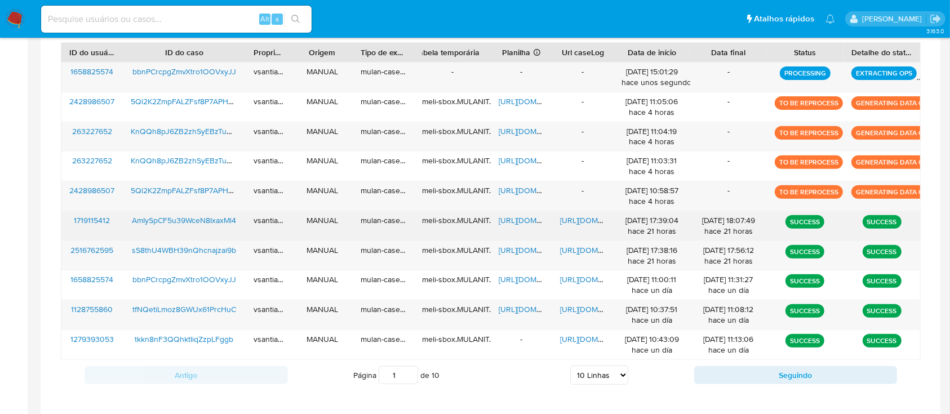
click at [576, 220] on span "[URL][DOMAIN_NAME]" at bounding box center [599, 220] width 78 height 11
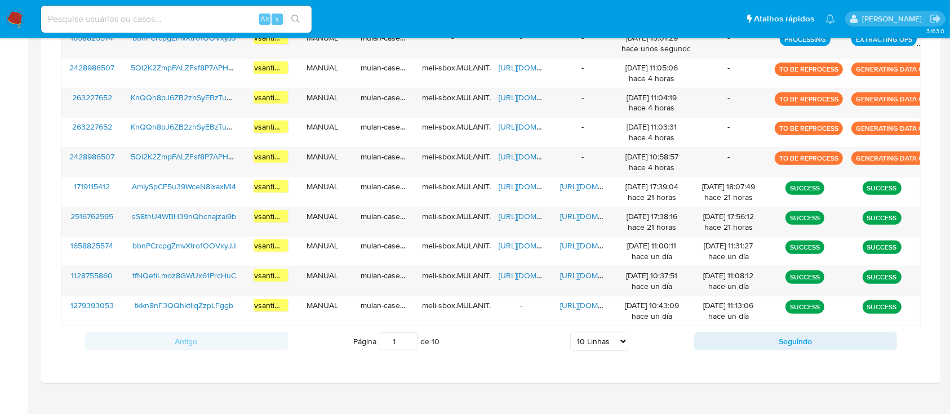
scroll to position [466, 0]
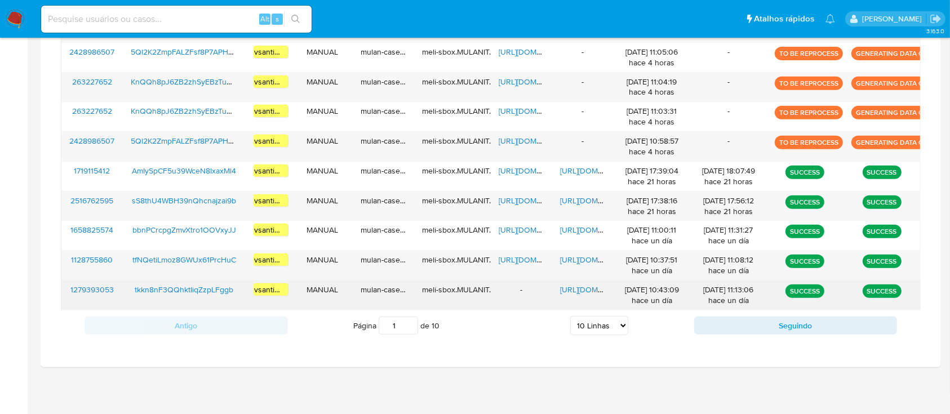
click at [579, 291] on span "[URL][DOMAIN_NAME]" at bounding box center [599, 289] width 78 height 11
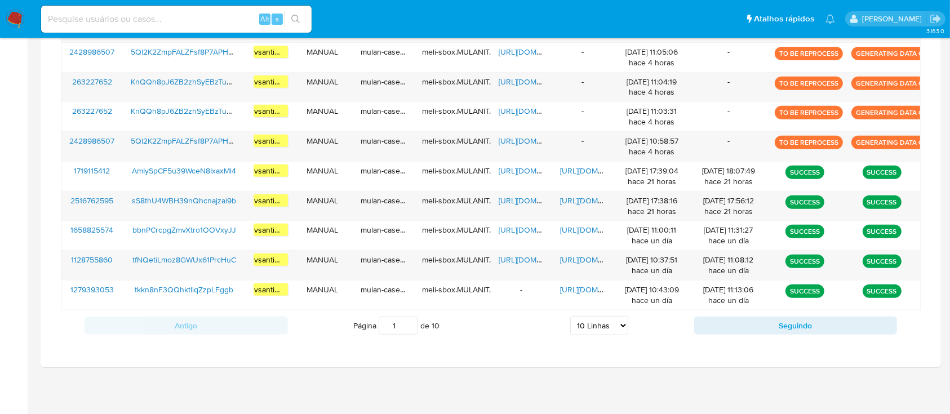
click at [9, 15] on img at bounding box center [15, 19] width 19 height 19
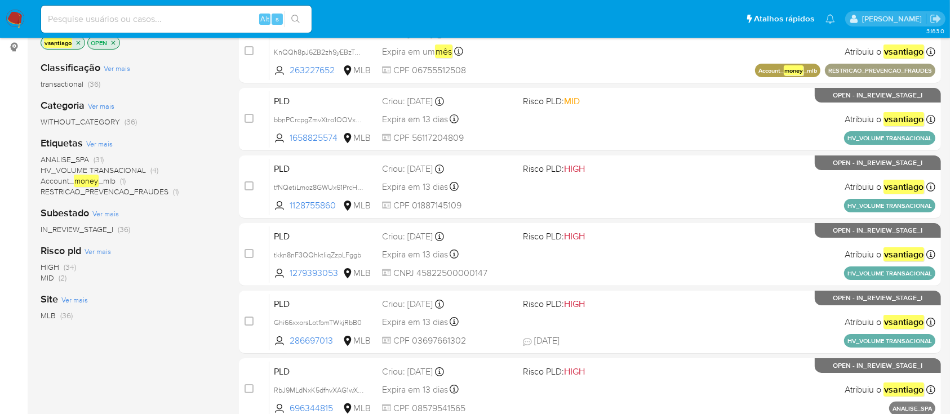
scroll to position [75, 0]
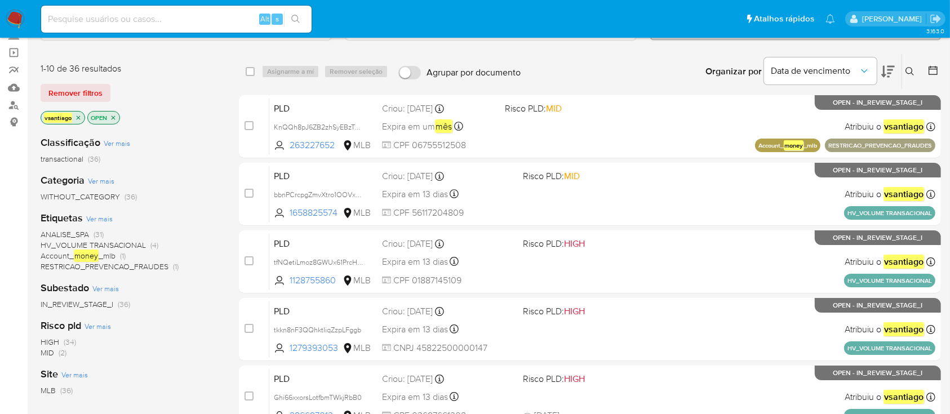
click at [180, 205] on div "Classificação Ver mais transactional (36) Categoria Ver mais WITHOUT_CATEGORY (…" at bounding box center [131, 318] width 180 height 383
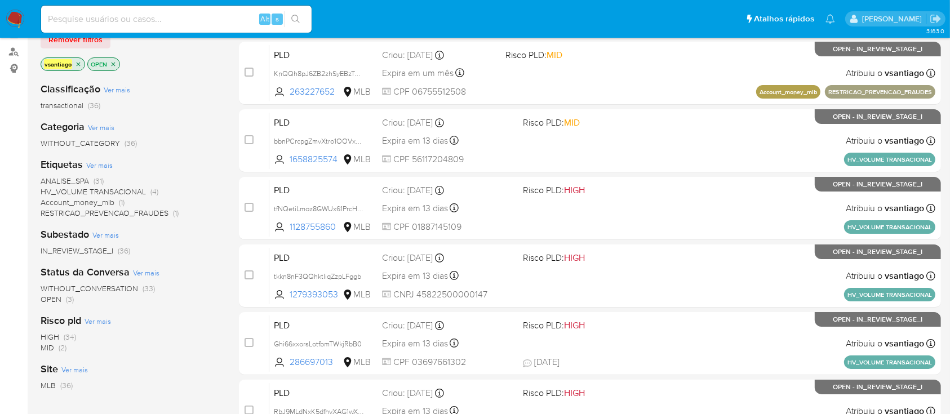
scroll to position [150, 0]
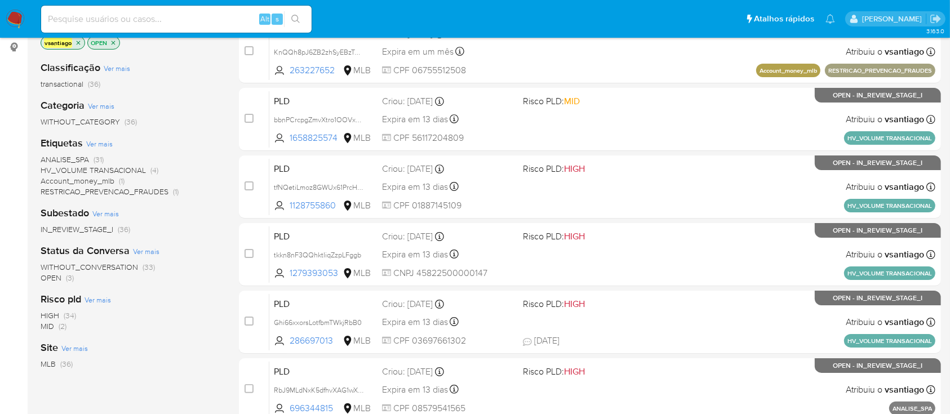
click at [136, 168] on span "HV_VOLUME TRANSACIONAL" at bounding box center [93, 170] width 105 height 11
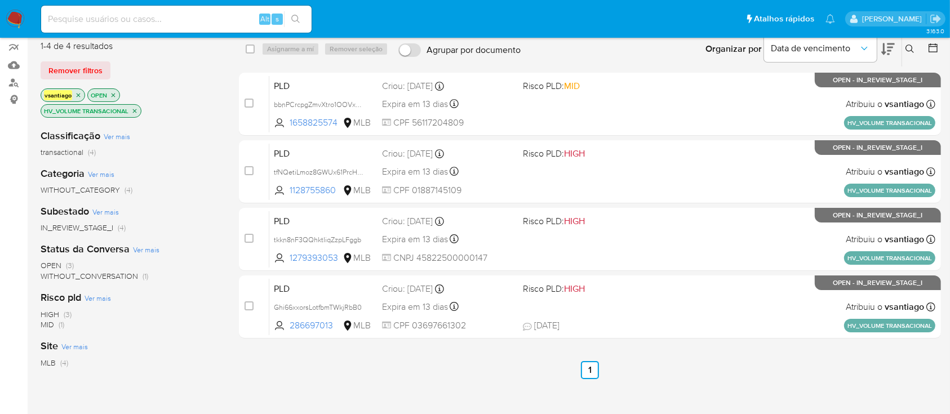
scroll to position [75, 0]
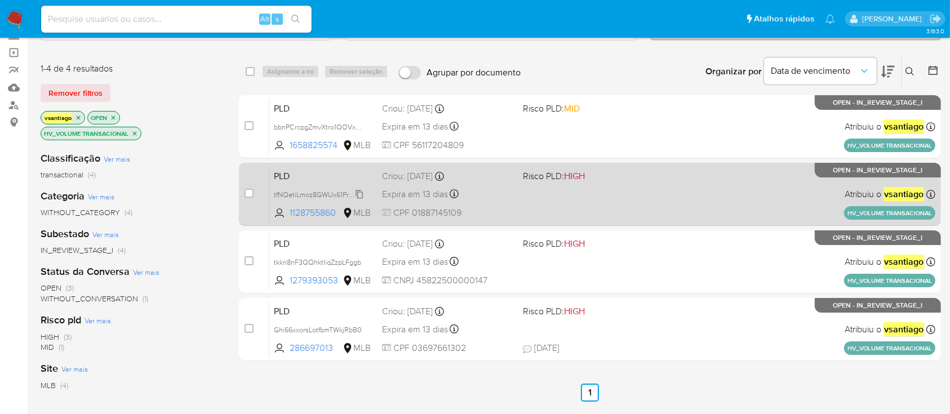
click at [338, 192] on span "tfNQetiLmoz8GWUx61PrcHuC" at bounding box center [320, 194] width 92 height 12
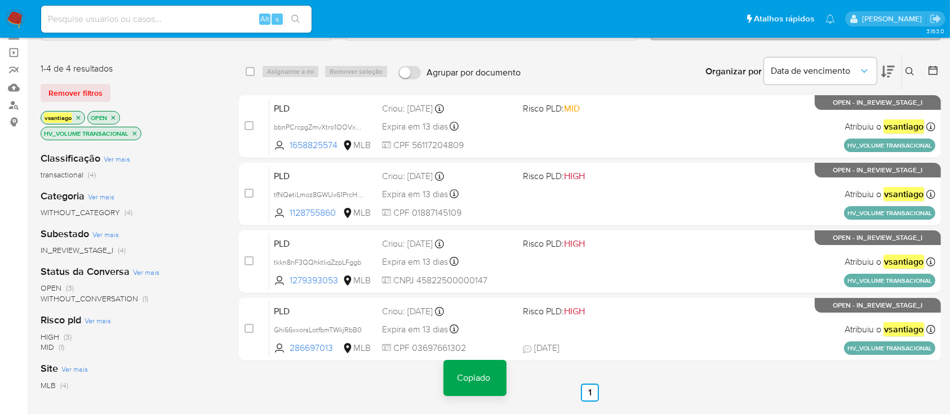
drag, startPoint x: 14, startPoint y: 25, endPoint x: 125, endPoint y: 0, distance: 114.3
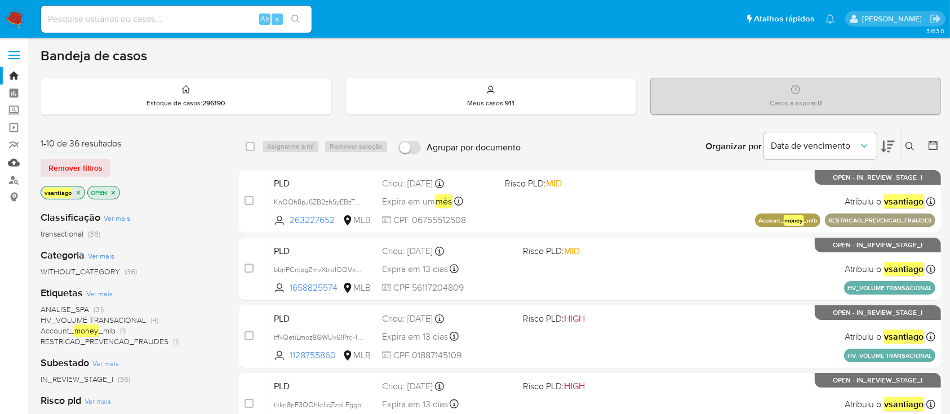
click at [15, 161] on link "Mulan" at bounding box center [67, 162] width 134 height 17
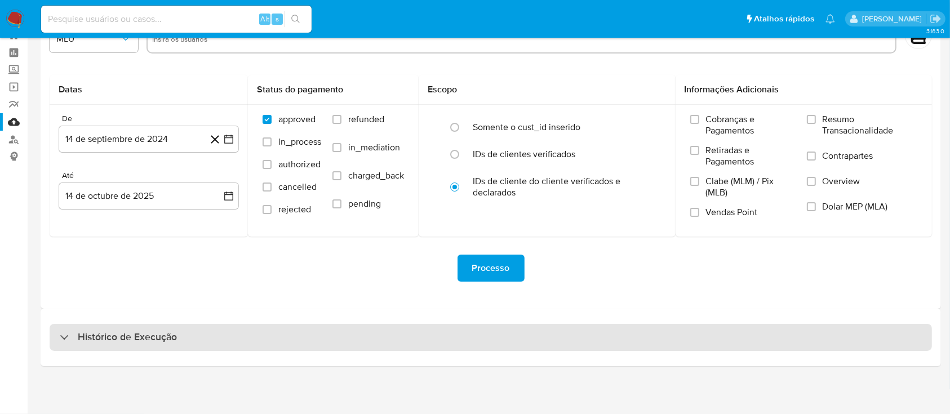
click at [557, 339] on div "Histórico de Execução" at bounding box center [491, 337] width 883 height 27
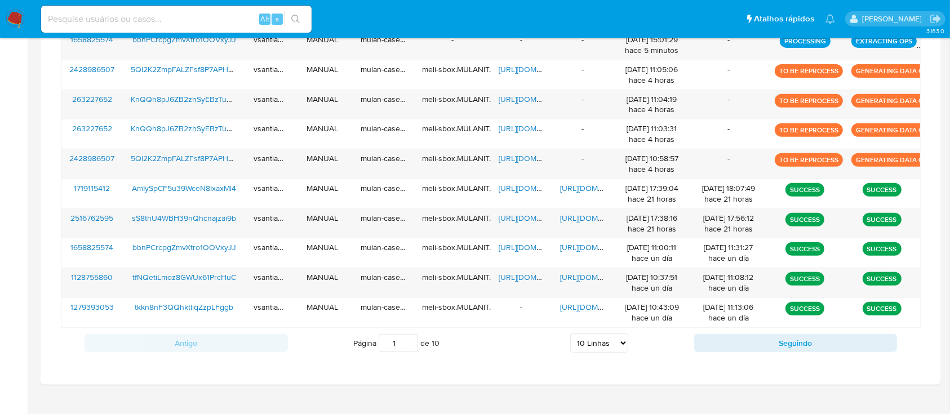
scroll to position [466, 0]
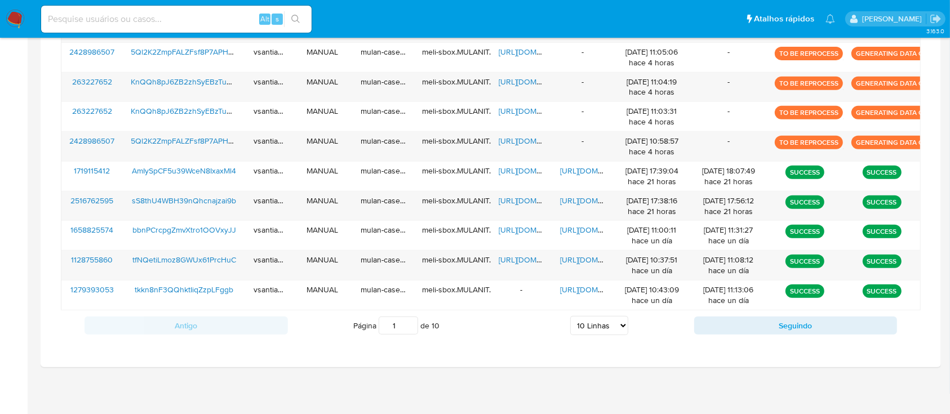
click at [612, 326] on select "5 Linhas 10 Linhas 20 Linhas 25 Linhas 50 Linhas 100 Linhas" at bounding box center [599, 325] width 58 height 19
select select "100"
click at [570, 316] on select "5 Linhas 10 Linhas 20 Linhas 25 Linhas 50 Linhas 100 Linhas" at bounding box center [599, 325] width 58 height 19
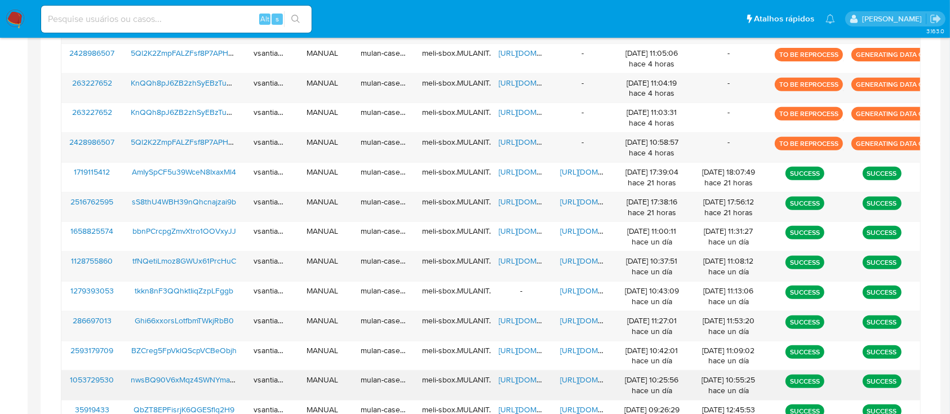
scroll to position [601, 0]
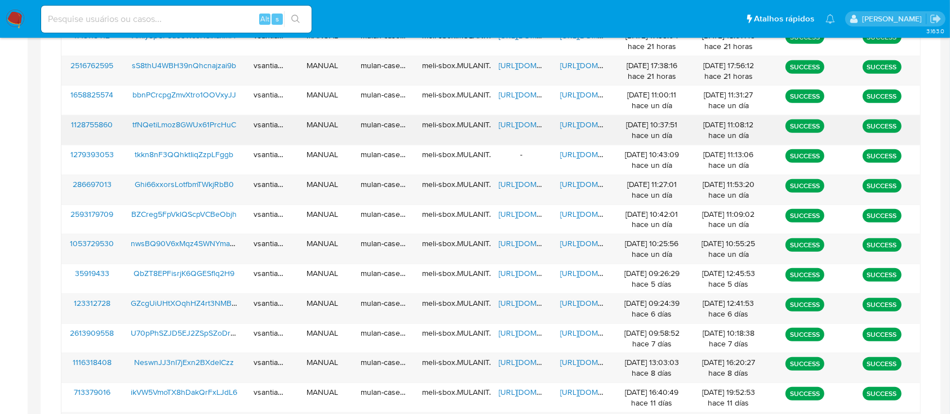
click at [200, 123] on span "tfNQetiLmoz8GWUx61PrcHuC" at bounding box center [184, 124] width 104 height 11
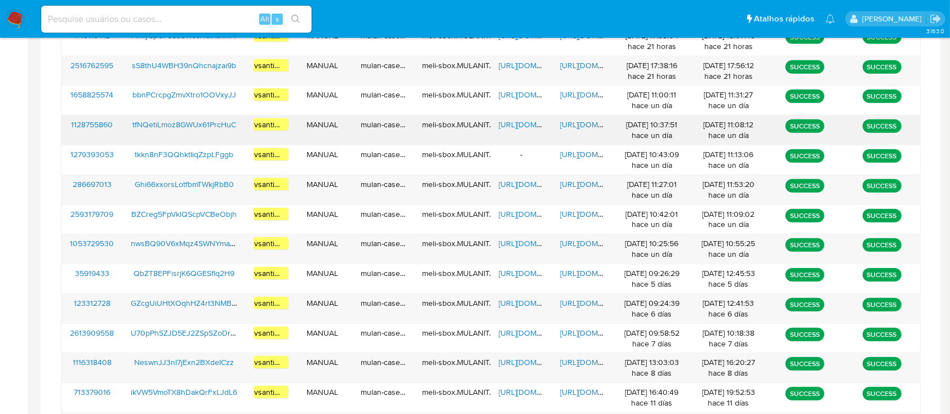
click at [525, 126] on span "https://docs.google.com/spreadsheets/d/1D8wURzUSjtS-O93HvS00nBh5L2s9MjGiPgbXRxT…" at bounding box center [538, 124] width 78 height 11
click at [570, 121] on span "https://docs.google.com/document/d/1g2qtVkYJxlc9j-KZTRr3hgUAZSJYeMJ43fhvzKnVBFY…" at bounding box center [599, 124] width 78 height 11
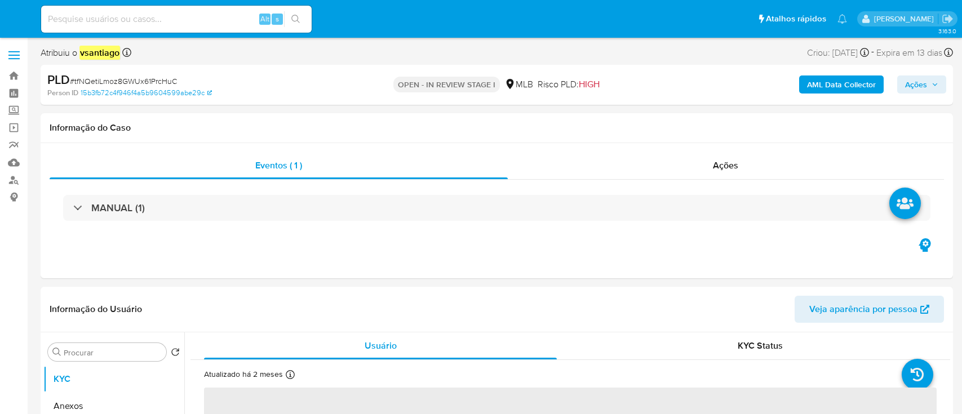
select select "10"
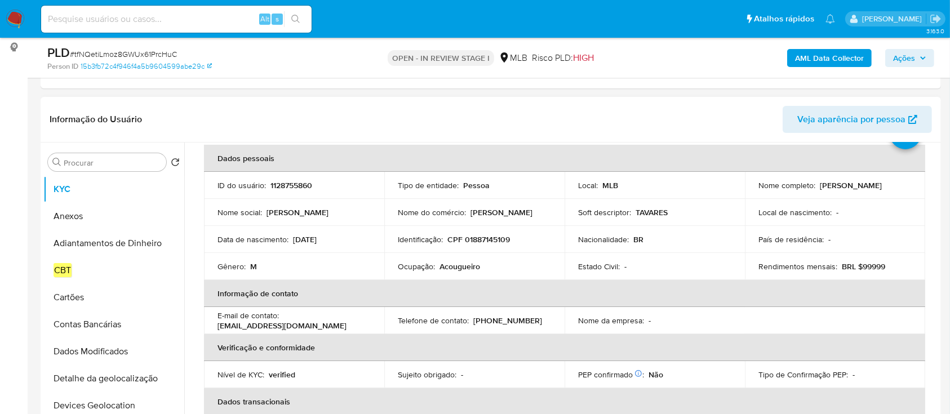
scroll to position [75, 0]
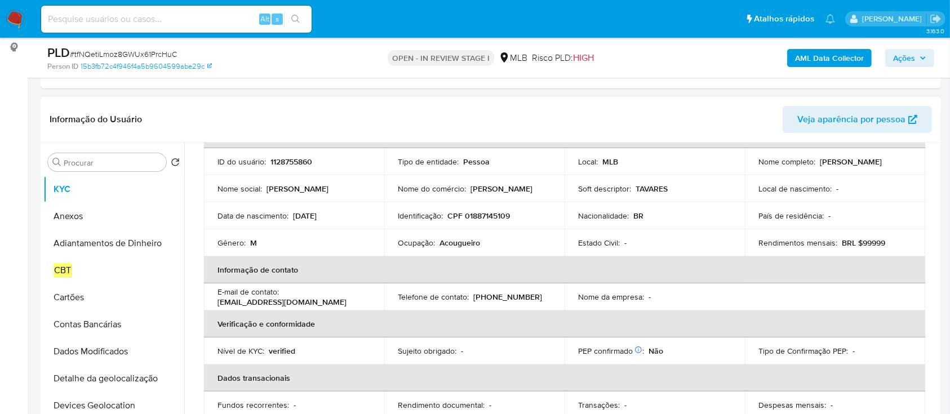
click at [503, 215] on p "CPF 01887145109" at bounding box center [479, 216] width 63 height 10
copy p "01887145109"
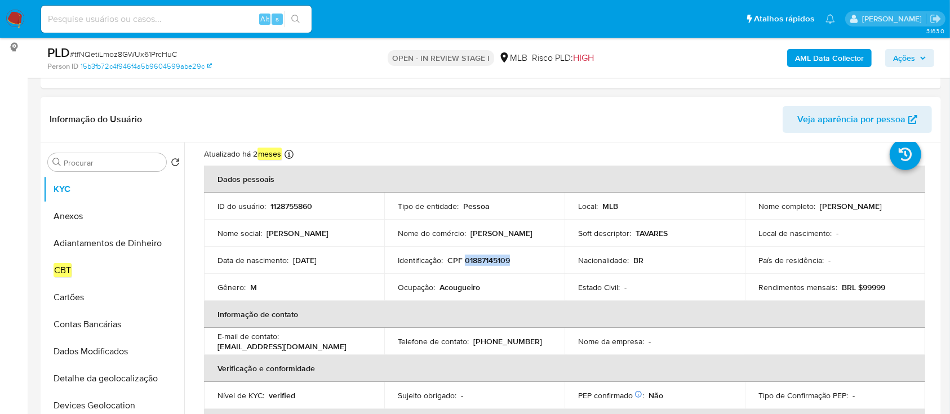
scroll to position [0, 0]
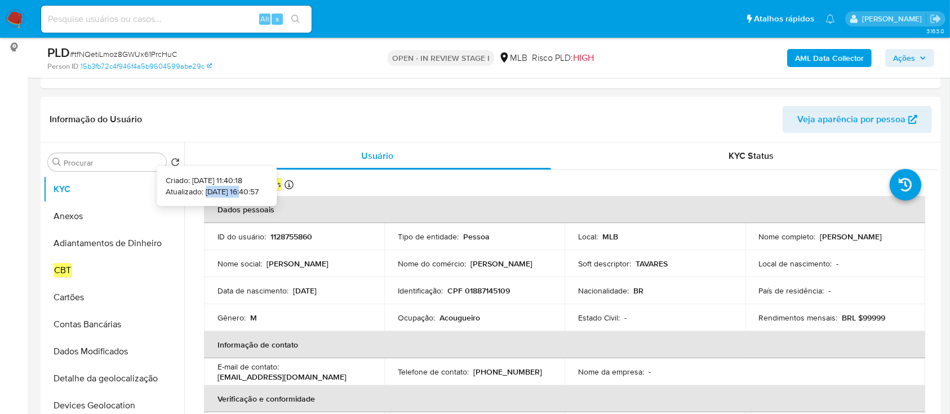
copy p "15/08/2025"
drag, startPoint x: 198, startPoint y: 192, endPoint x: 228, endPoint y: 192, distance: 29.9
click at [228, 192] on p "Atualizado: [DATE] 16:40:57" at bounding box center [212, 191] width 93 height 11
click at [114, 163] on input "Procurar" at bounding box center [113, 163] width 98 height 10
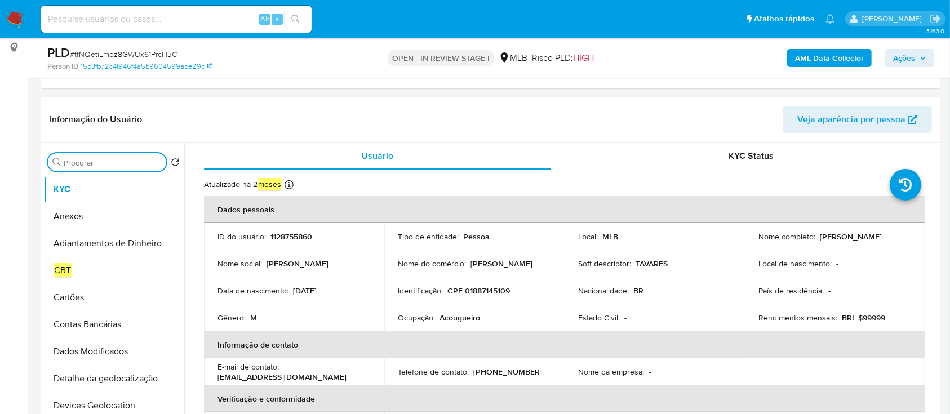
click at [114, 163] on input "Procurar" at bounding box center [113, 163] width 98 height 10
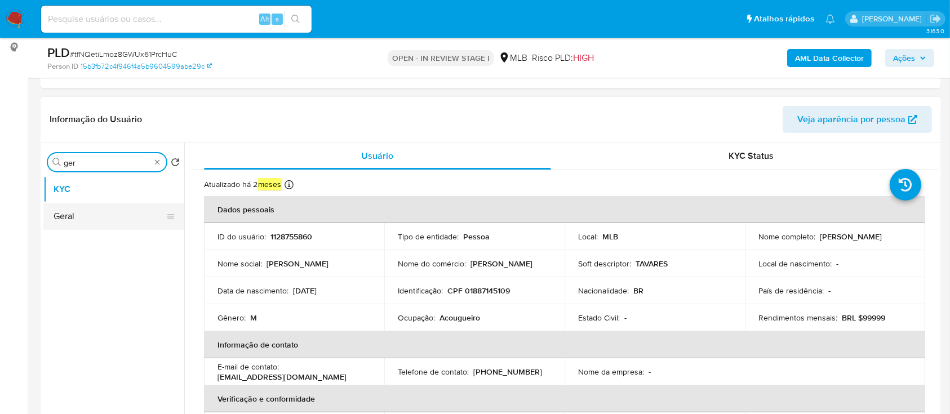
type input "ger"
click at [90, 219] on button "Geral" at bounding box center [109, 216] width 132 height 27
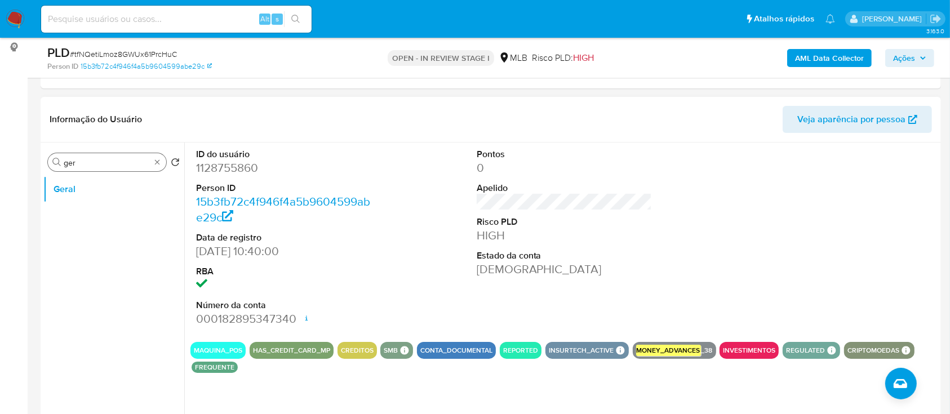
click at [121, 164] on input "ger" at bounding box center [107, 163] width 87 height 10
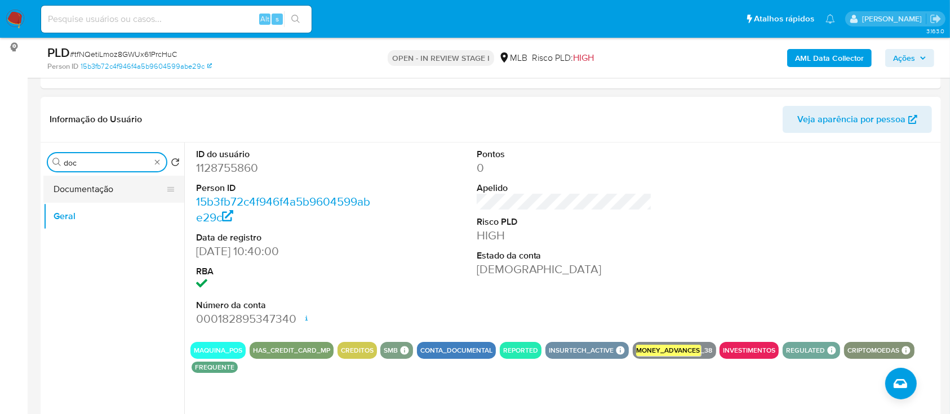
click at [110, 192] on button "Documentação" at bounding box center [109, 189] width 132 height 27
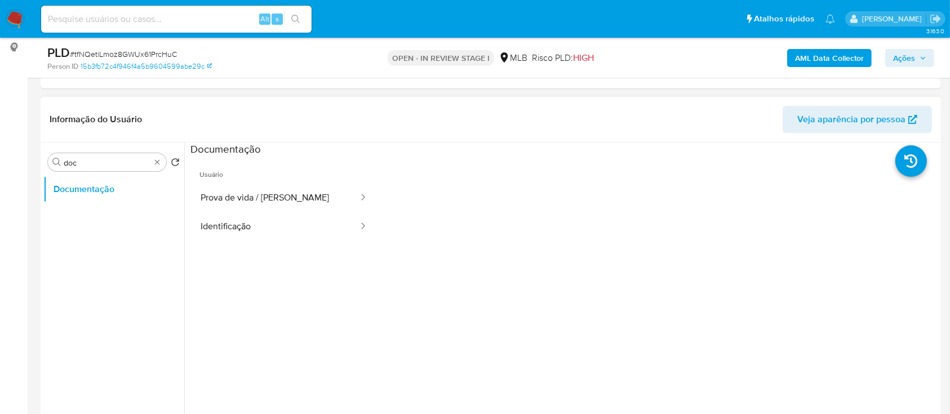
click at [310, 325] on ul "Usuário Prova de vida / Selfie Identificação" at bounding box center [284, 319] width 187 height 325
click at [95, 163] on input "doc" at bounding box center [107, 163] width 87 height 10
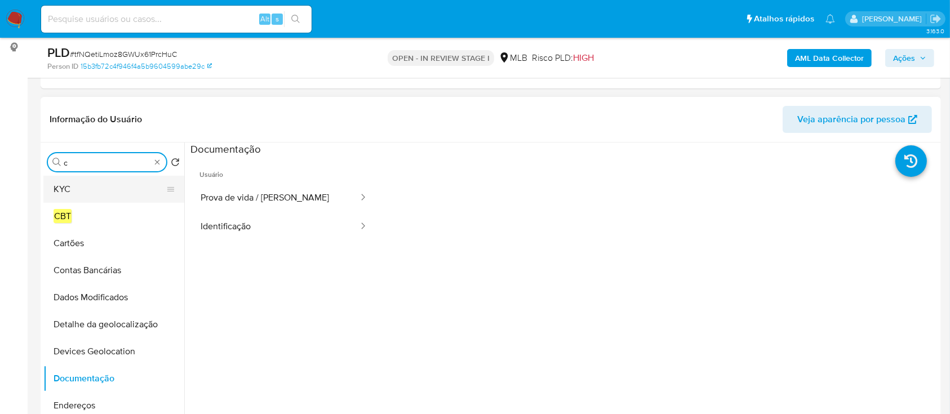
click at [88, 196] on button "KYC" at bounding box center [109, 189] width 132 height 27
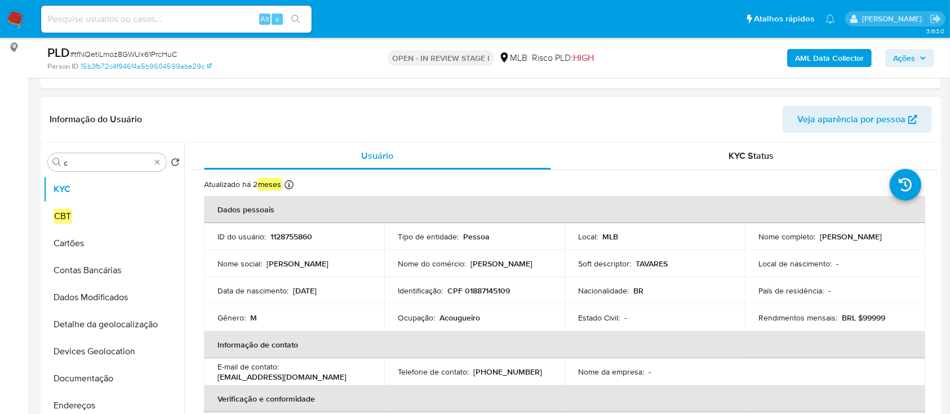
click at [491, 294] on p "CPF 01887145109" at bounding box center [479, 291] width 63 height 10
copy p "01887145109"
click at [478, 289] on p "CPF 01887145109" at bounding box center [479, 291] width 63 height 10
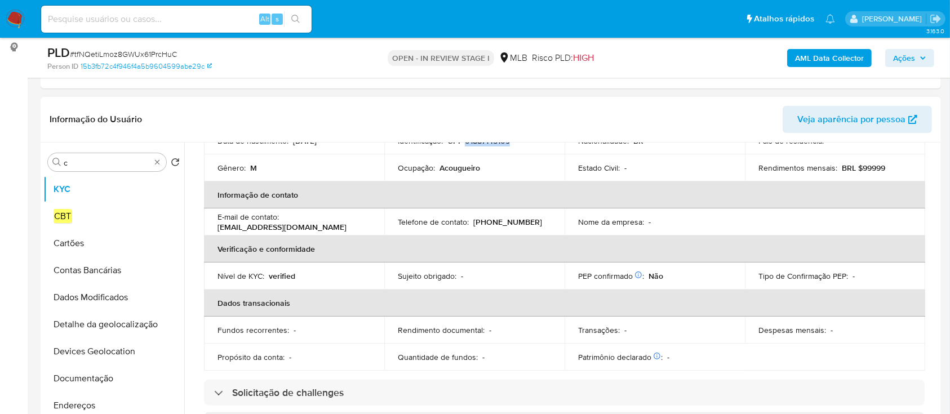
scroll to position [75, 0]
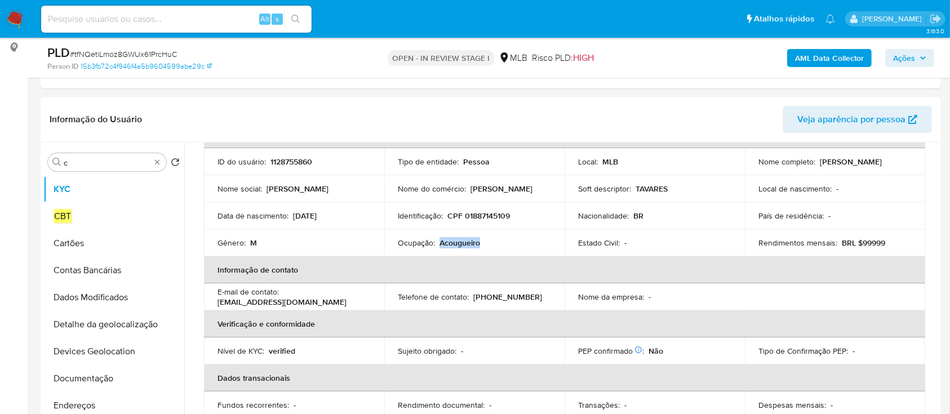
drag, startPoint x: 489, startPoint y: 240, endPoint x: 441, endPoint y: 246, distance: 48.2
click at [441, 246] on div "Ocupação : Acougueiro" at bounding box center [474, 243] width 153 height 10
click at [493, 229] on td "Ocupação : Acougueiro" at bounding box center [474, 242] width 180 height 27
drag, startPoint x: 488, startPoint y: 246, endPoint x: 397, endPoint y: 246, distance: 91.3
click at [398, 246] on div "Ocupação : Acougueiro" at bounding box center [474, 243] width 153 height 10
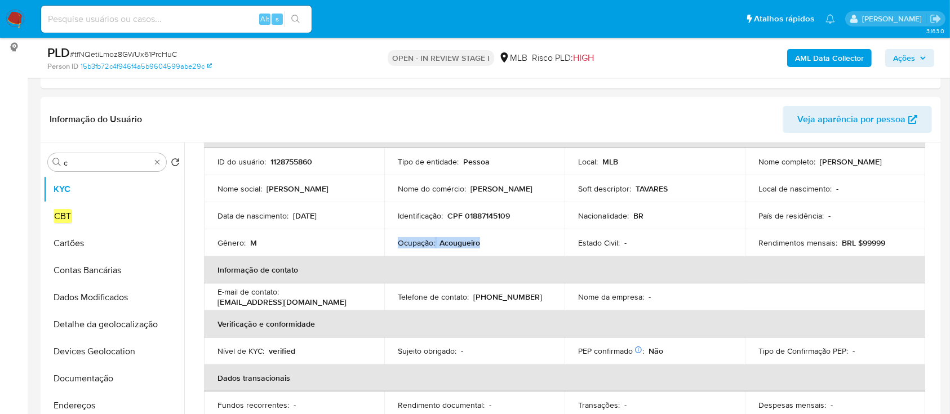
copy div "Ocupação : Acougueiro"
drag, startPoint x: 825, startPoint y: 160, endPoint x: 901, endPoint y: 160, distance: 76.1
click at [882, 160] on p "Marcos Tavares da Silva" at bounding box center [851, 162] width 62 height 10
copy p "Marcos Tavares da Silva"
click at [484, 213] on p "CPF 01887145109" at bounding box center [479, 216] width 63 height 10
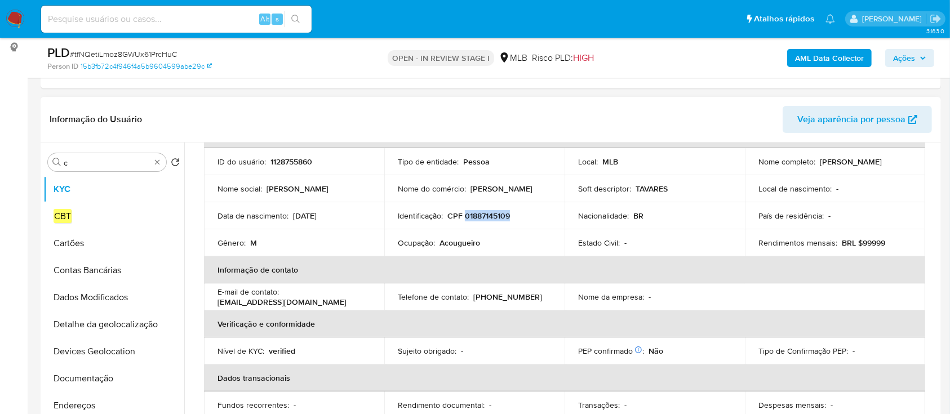
click at [484, 213] on p "CPF 01887145109" at bounding box center [479, 216] width 63 height 10
copy p "01887145109"
drag, startPoint x: 814, startPoint y: 164, endPoint x: 884, endPoint y: 163, distance: 69.3
click at [884, 163] on div "Nome completo : Marcos Tavares da Silva" at bounding box center [835, 162] width 153 height 10
click at [870, 169] on td "Nome completo : Marcos Tavares da Silva" at bounding box center [835, 161] width 180 height 27
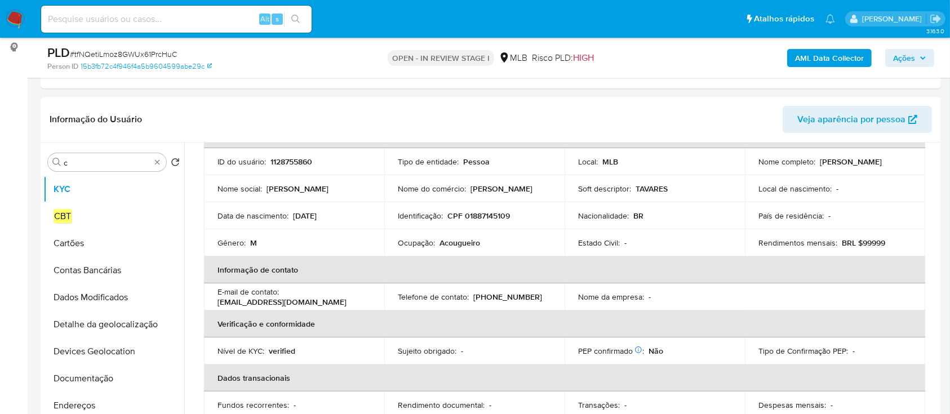
drag, startPoint x: 818, startPoint y: 161, endPoint x: 901, endPoint y: 161, distance: 82.9
click at [882, 161] on p "Marcos Tavares da Silva" at bounding box center [851, 162] width 62 height 10
copy p "Marcos Tavares da Silva"
click at [468, 211] on p "CPF 01887145109" at bounding box center [479, 216] width 63 height 10
click at [476, 212] on p "CPF 01887145109" at bounding box center [479, 216] width 63 height 10
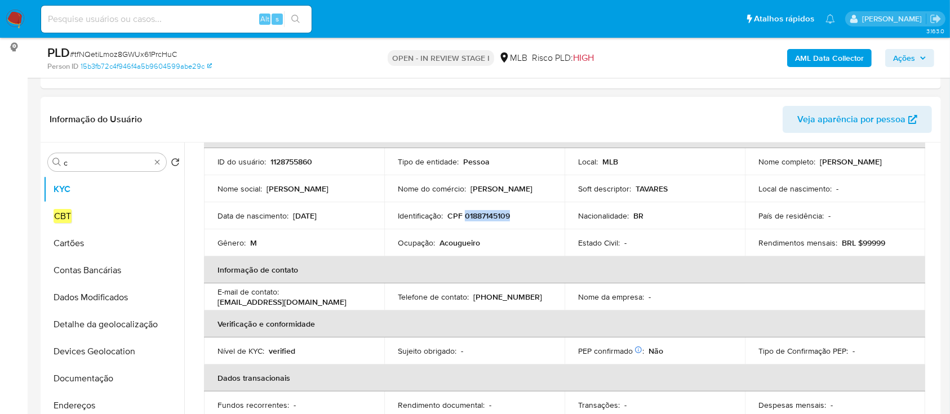
click at [476, 212] on p "CPF 01887145109" at bounding box center [479, 216] width 63 height 10
copy p "01887145109"
click at [100, 158] on input "c" at bounding box center [107, 163] width 87 height 10
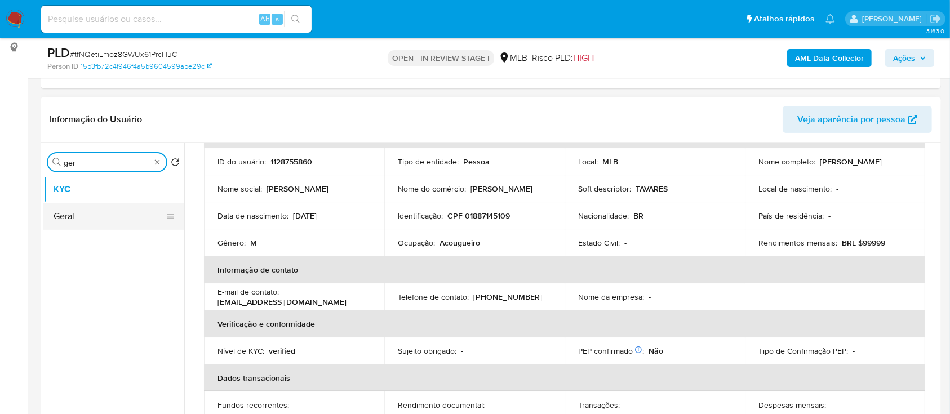
type input "ger"
click at [85, 211] on button "Geral" at bounding box center [109, 216] width 132 height 27
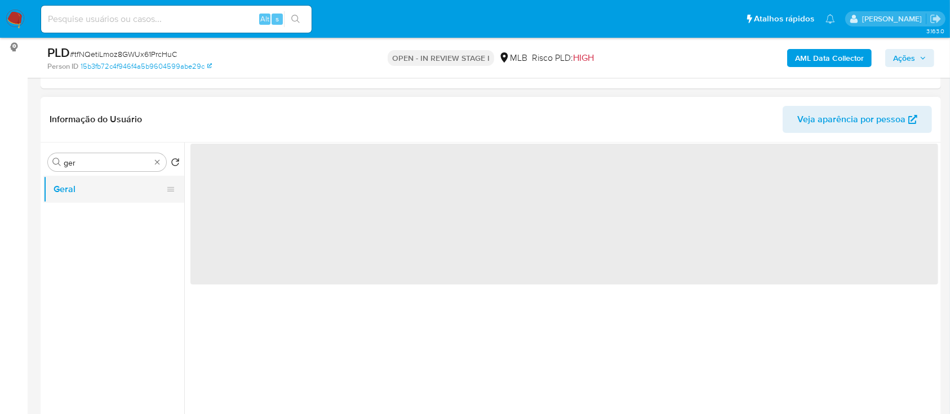
scroll to position [0, 0]
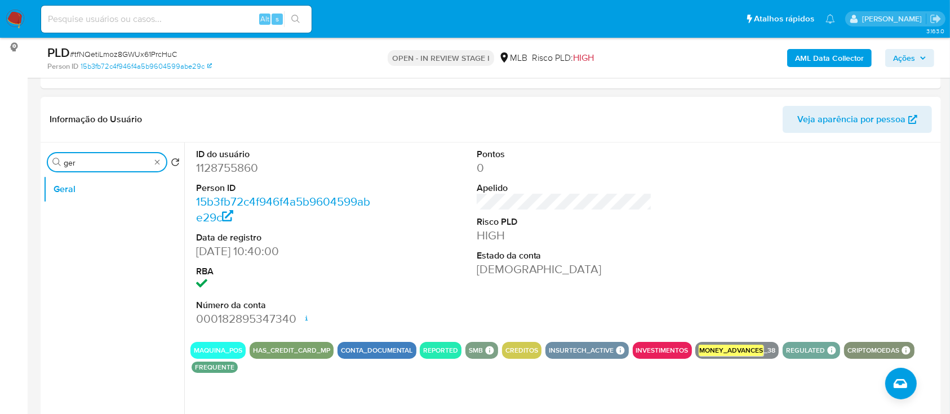
click at [114, 162] on input "ger" at bounding box center [107, 163] width 87 height 10
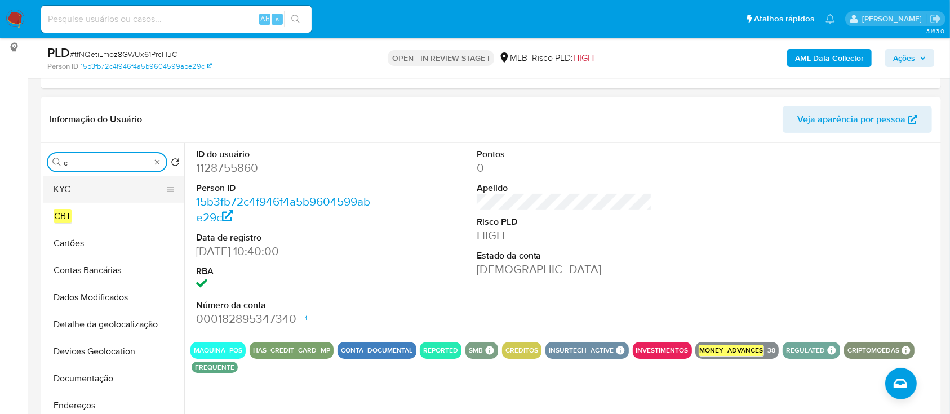
type input "c"
click at [90, 192] on button "KYC" at bounding box center [109, 189] width 132 height 27
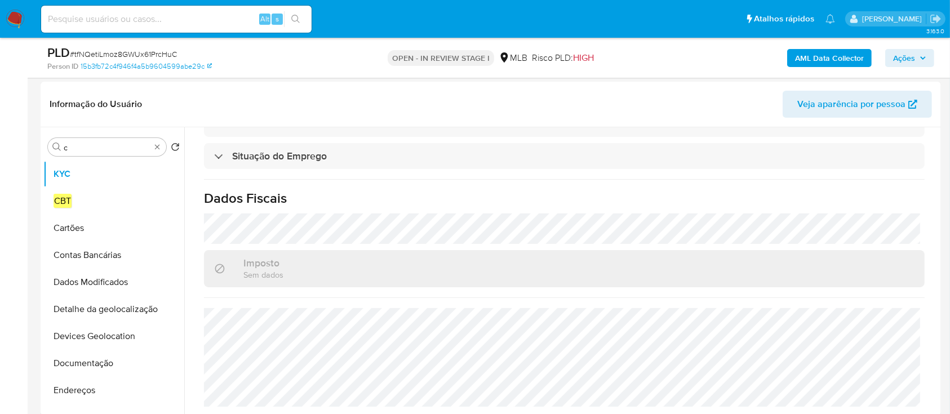
scroll to position [94, 0]
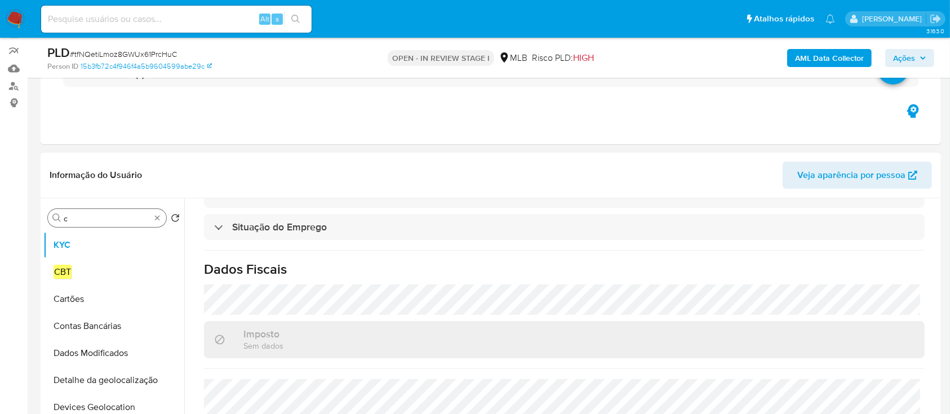
click at [108, 216] on input "c" at bounding box center [107, 219] width 87 height 10
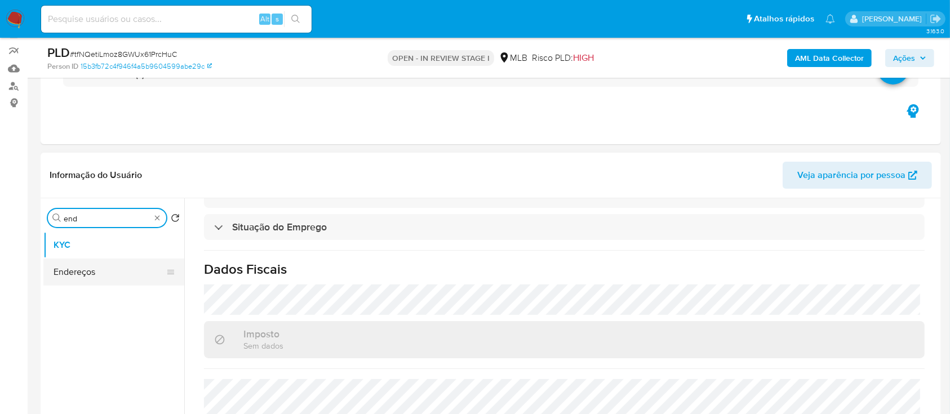
type input "end"
click at [97, 271] on button "Endereços" at bounding box center [109, 272] width 132 height 27
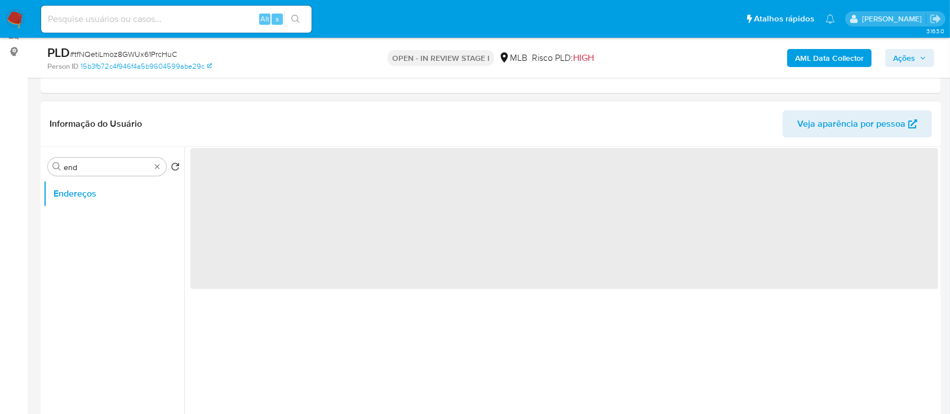
scroll to position [169, 0]
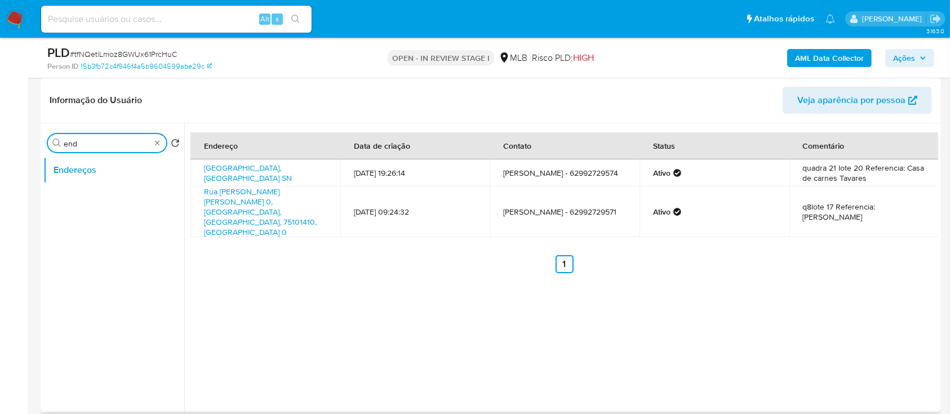
click at [99, 139] on input "end" at bounding box center [107, 144] width 87 height 10
type input "geo"
click at [104, 175] on button "Detalhe da geolocalização" at bounding box center [109, 170] width 132 height 27
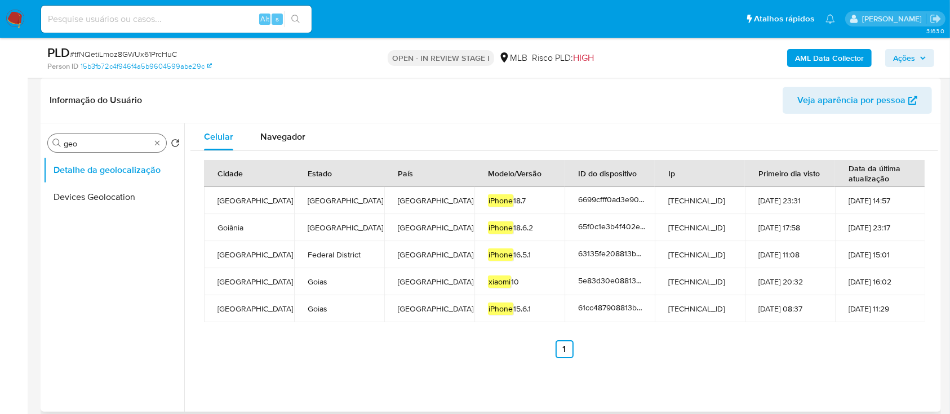
click at [114, 138] on div "Procurar geo" at bounding box center [107, 143] width 118 height 18
click at [114, 143] on input "geo" at bounding box center [107, 144] width 87 height 10
click at [114, 144] on input "rs" at bounding box center [107, 144] width 87 height 10
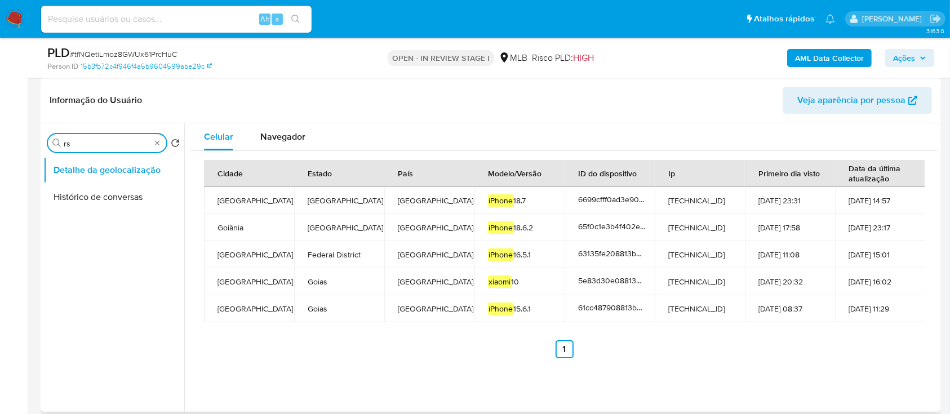
click at [114, 145] on input "rs" at bounding box center [107, 144] width 87 height 10
type input "res"
click at [107, 228] on button "Restrições Novo Mundo" at bounding box center [109, 224] width 132 height 27
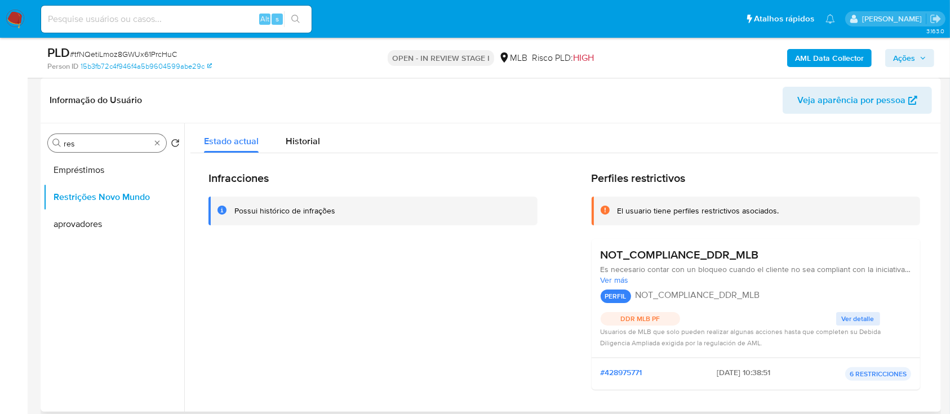
click at [105, 142] on input "res" at bounding box center [107, 144] width 87 height 10
drag, startPoint x: 105, startPoint y: 142, endPoint x: 99, endPoint y: 139, distance: 6.8
click at [106, 142] on input "res" at bounding box center [107, 144] width 87 height 10
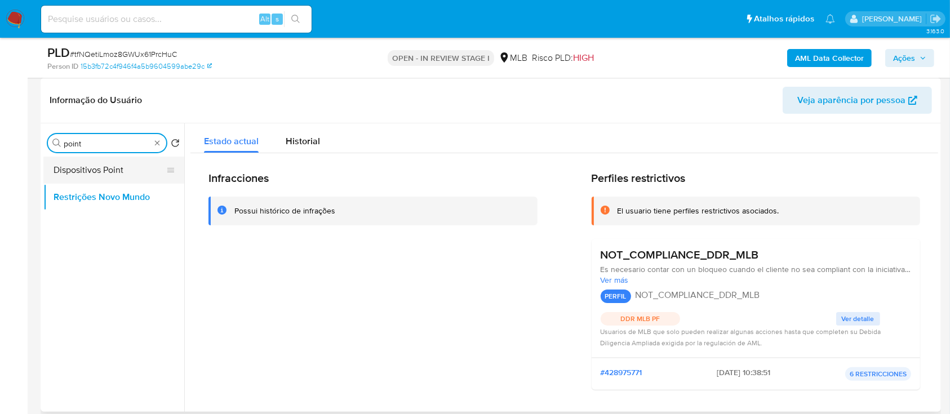
type input "point"
click at [113, 162] on button "Dispositivos Point" at bounding box center [109, 170] width 132 height 27
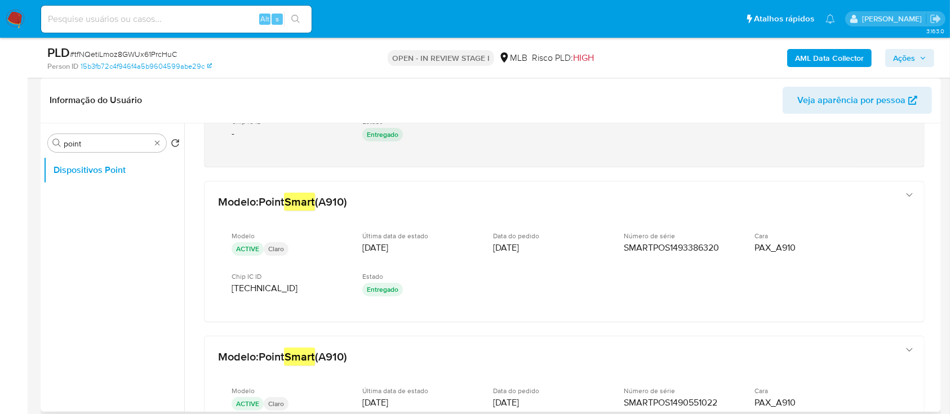
scroll to position [19, 0]
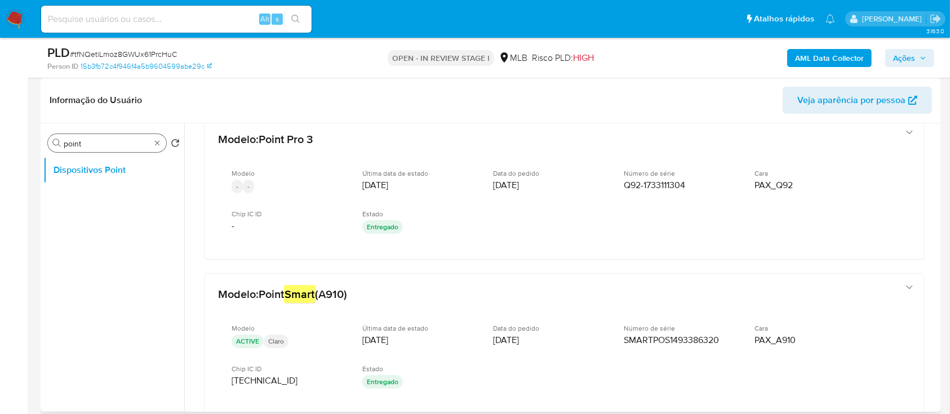
click at [103, 141] on input "point" at bounding box center [107, 144] width 87 height 10
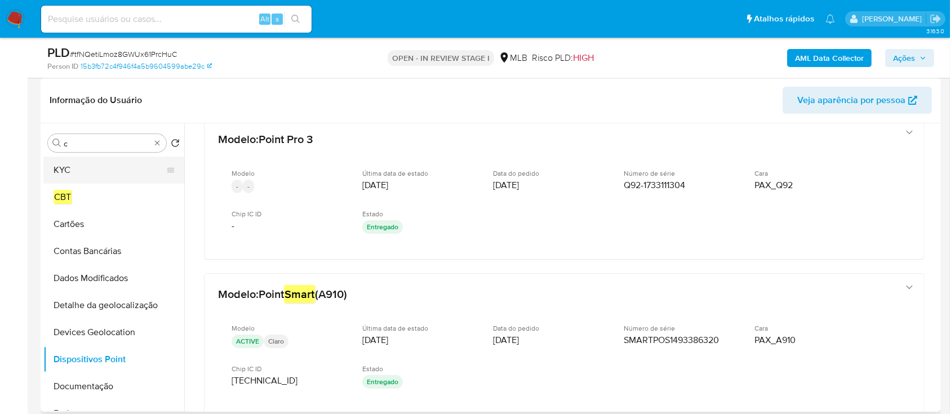
click at [89, 167] on button "KYC" at bounding box center [109, 170] width 132 height 27
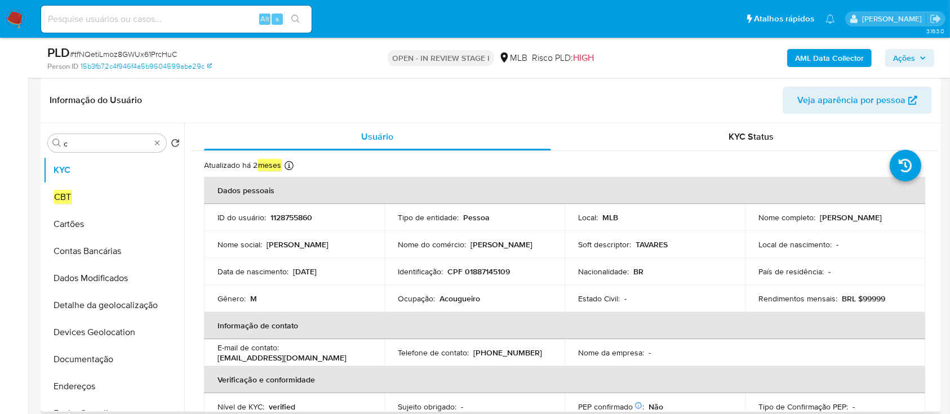
drag, startPoint x: 902, startPoint y: 220, endPoint x: 815, endPoint y: 220, distance: 87.4
click at [815, 220] on div "Nome completo : Marcos Tavares da Silva" at bounding box center [835, 217] width 153 height 10
copy div "Marcos Tavares da Silva"
click at [826, 223] on p "Marcos Tavares da Silva" at bounding box center [851, 217] width 62 height 10
drag, startPoint x: 816, startPoint y: 219, endPoint x: 900, endPoint y: 219, distance: 84.0
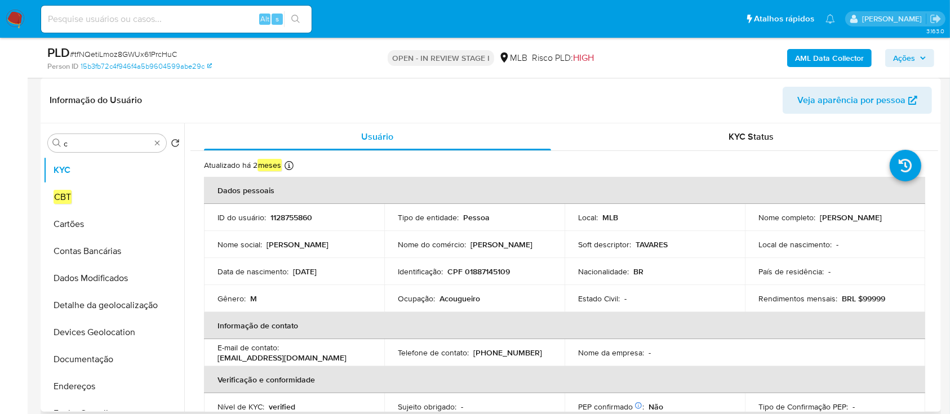
click at [900, 219] on div "Nome completo : Marcos Tavares da Silva" at bounding box center [835, 217] width 153 height 10
copy p "Marcos Tavares da Silva"
click at [81, 142] on input "c" at bounding box center [107, 144] width 87 height 10
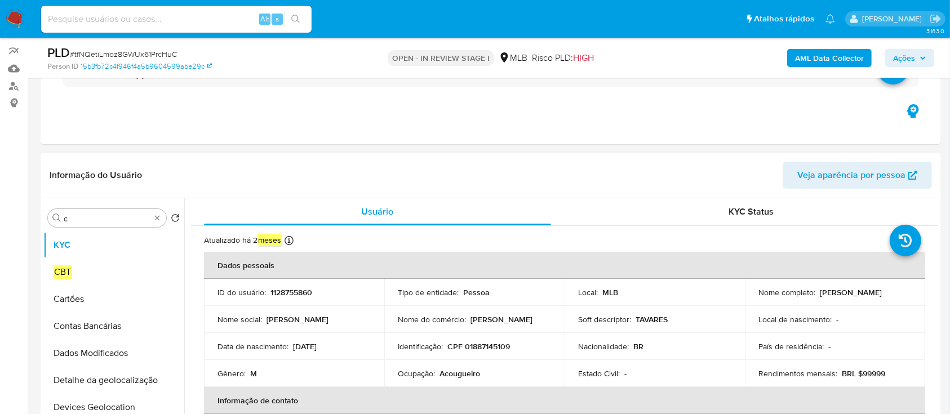
scroll to position [244, 0]
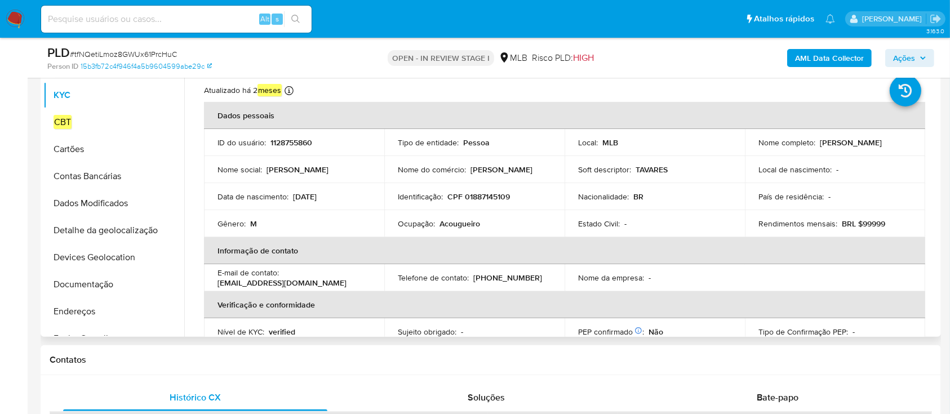
click at [482, 200] on p "CPF 01887145109" at bounding box center [479, 197] width 63 height 10
drag, startPoint x: 482, startPoint y: 200, endPoint x: 599, endPoint y: 92, distance: 159.2
click at [482, 200] on p "CPF 01887145109" at bounding box center [479, 197] width 63 height 10
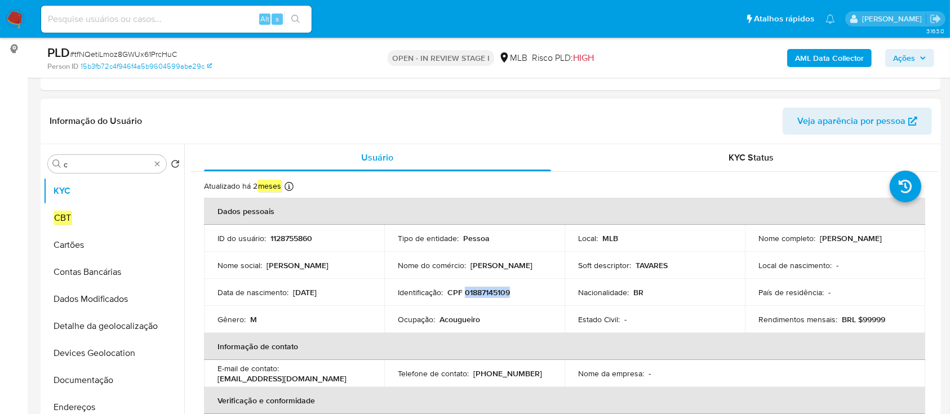
scroll to position [94, 0]
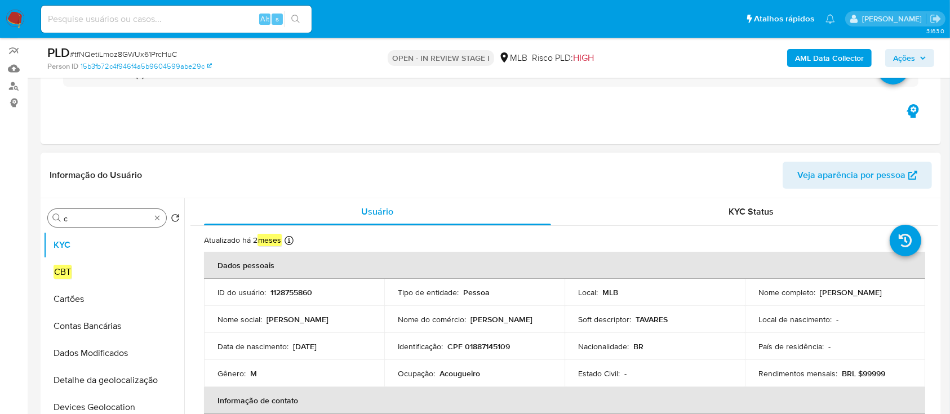
click at [101, 219] on input "c" at bounding box center [107, 219] width 87 height 10
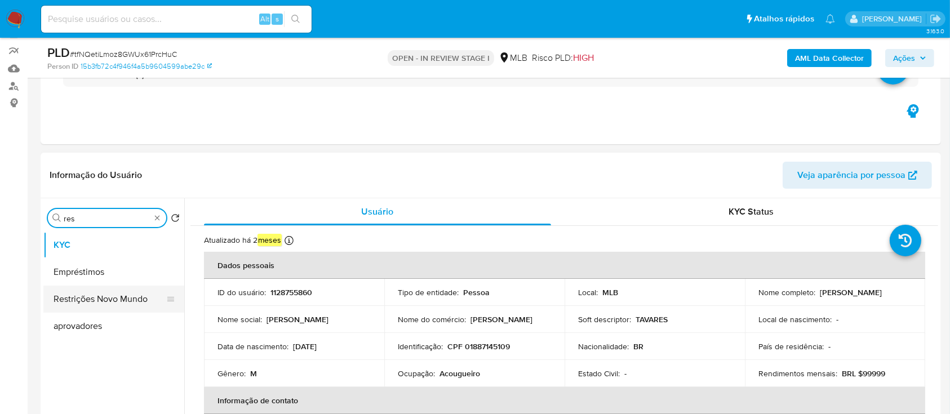
click at [103, 302] on button "Restrições Novo Mundo" at bounding box center [109, 299] width 132 height 27
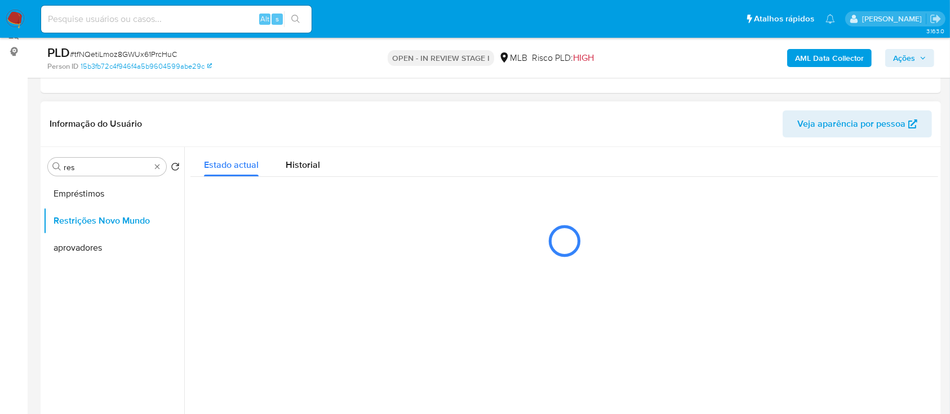
scroll to position [169, 0]
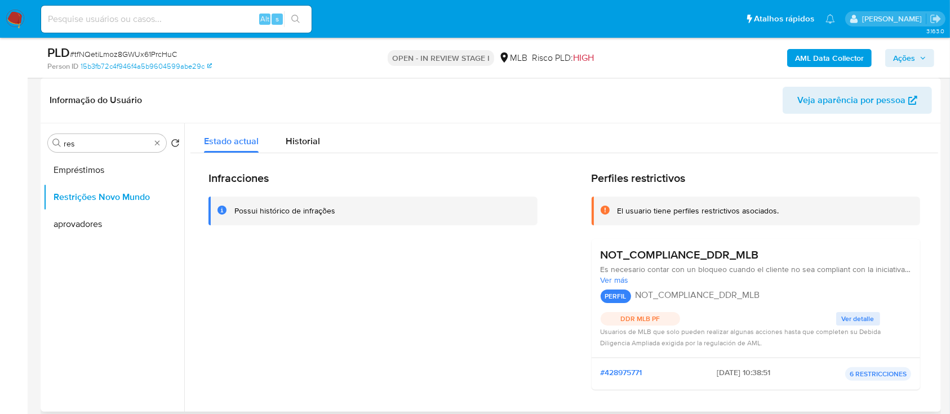
drag, startPoint x: 722, startPoint y: 254, endPoint x: 604, endPoint y: 260, distance: 118.0
click at [604, 260] on div "NOT_COMPLIANCE_DDR_MLB" at bounding box center [756, 255] width 311 height 14
click at [773, 254] on div "NOT_COMPLIANCE_DDR_MLB" at bounding box center [756, 255] width 311 height 14
drag, startPoint x: 768, startPoint y: 255, endPoint x: 600, endPoint y: 259, distance: 168.6
click at [601, 259] on div "NOT_COMPLIANCE_DDR_MLB" at bounding box center [756, 255] width 311 height 14
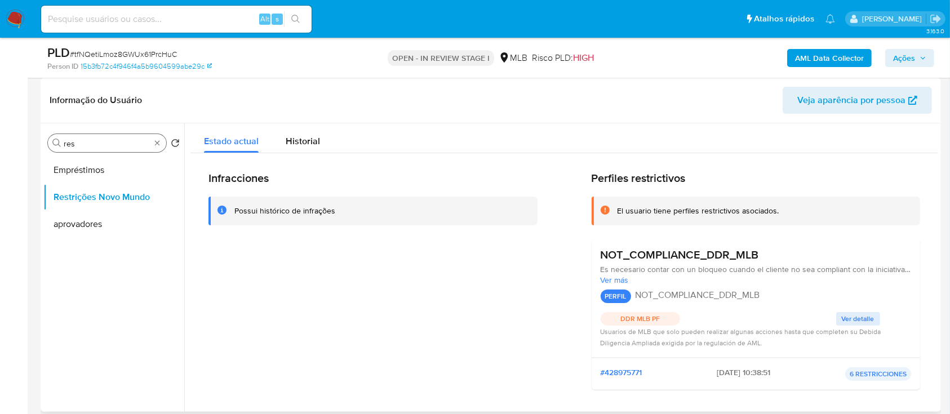
click at [124, 147] on input "res" at bounding box center [107, 144] width 87 height 10
click at [123, 147] on input "res" at bounding box center [107, 144] width 87 height 10
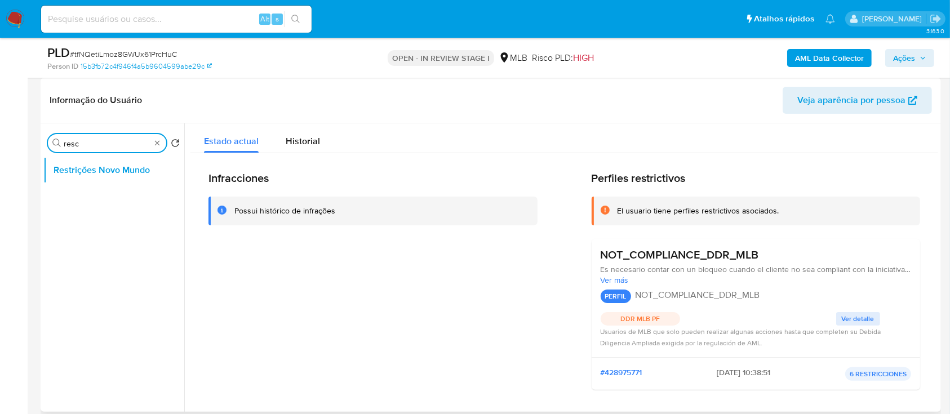
click at [112, 143] on input "resc" at bounding box center [107, 144] width 87 height 10
click at [110, 143] on input "resc" at bounding box center [107, 144] width 87 height 10
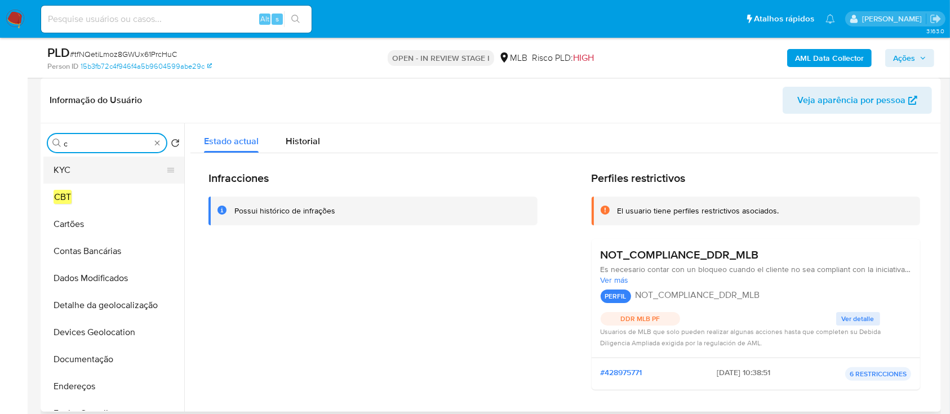
type input "c"
click at [92, 165] on button "KYC" at bounding box center [109, 170] width 132 height 27
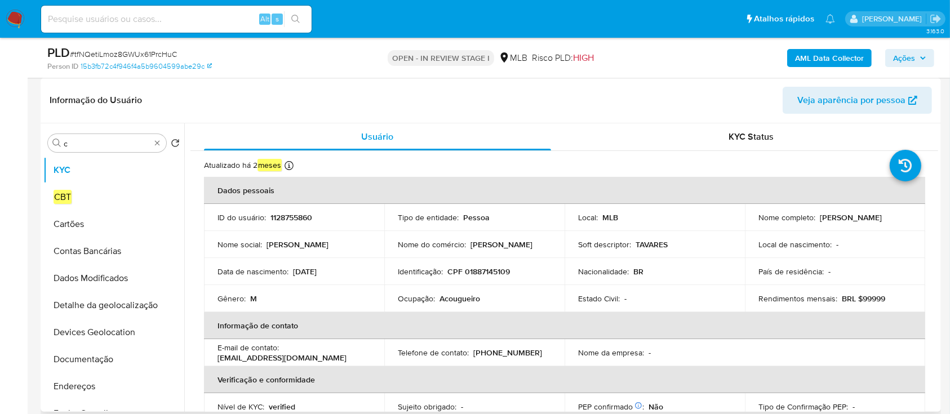
click at [284, 219] on p "1128755860" at bounding box center [292, 217] width 42 height 10
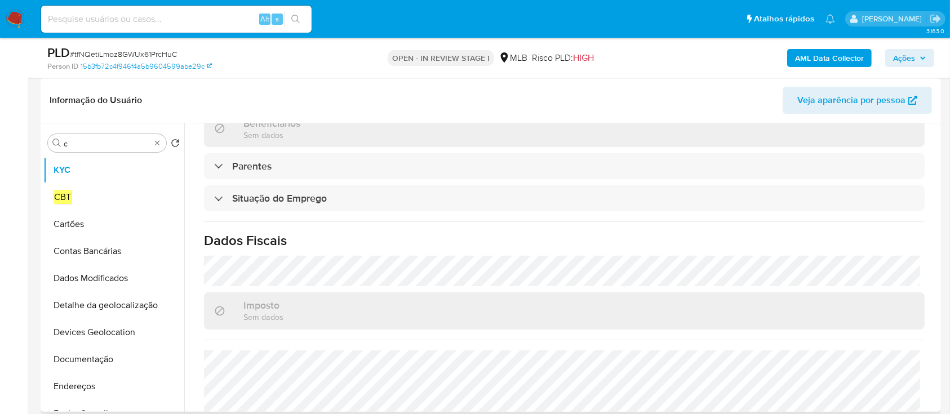
scroll to position [479, 0]
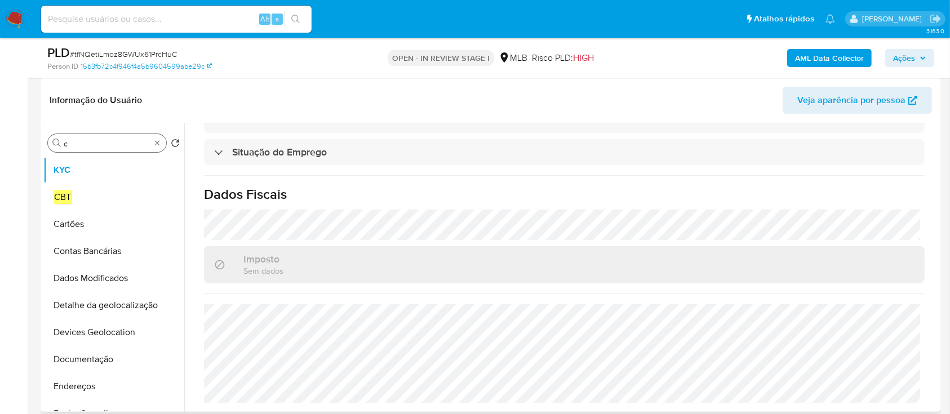
click at [104, 148] on input "c" at bounding box center [107, 144] width 87 height 10
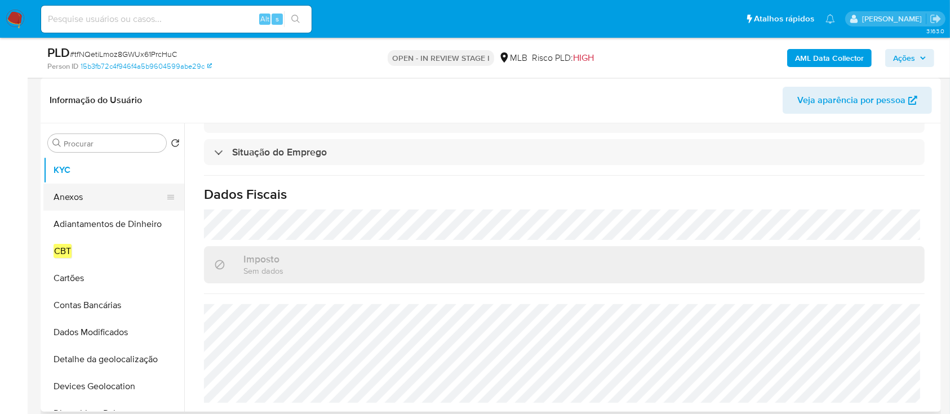
click at [82, 198] on button "Anexos" at bounding box center [109, 197] width 132 height 27
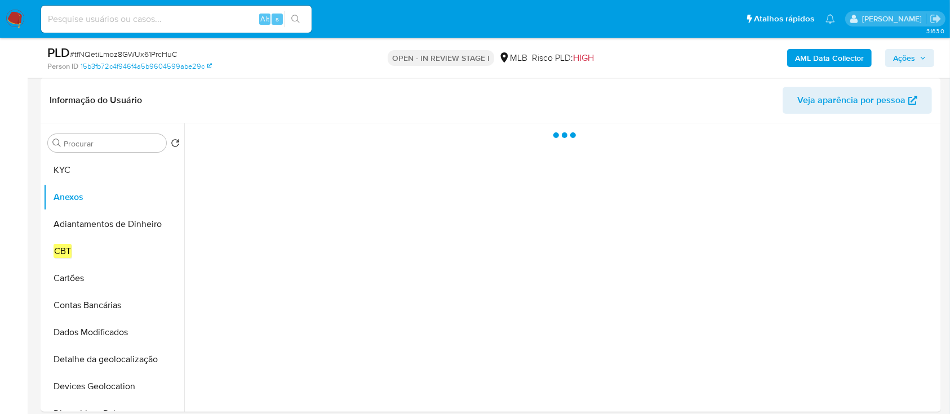
click at [813, 54] on b "AML Data Collector" at bounding box center [829, 58] width 69 height 18
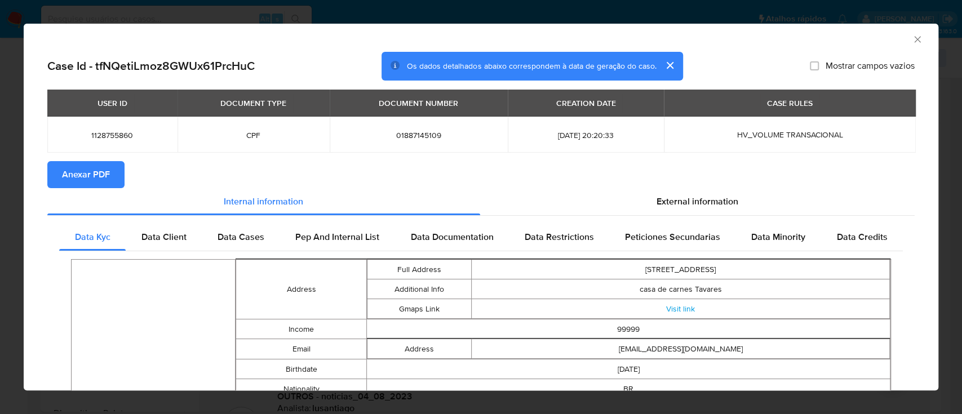
click at [87, 174] on span "Anexar PDF" at bounding box center [86, 174] width 48 height 25
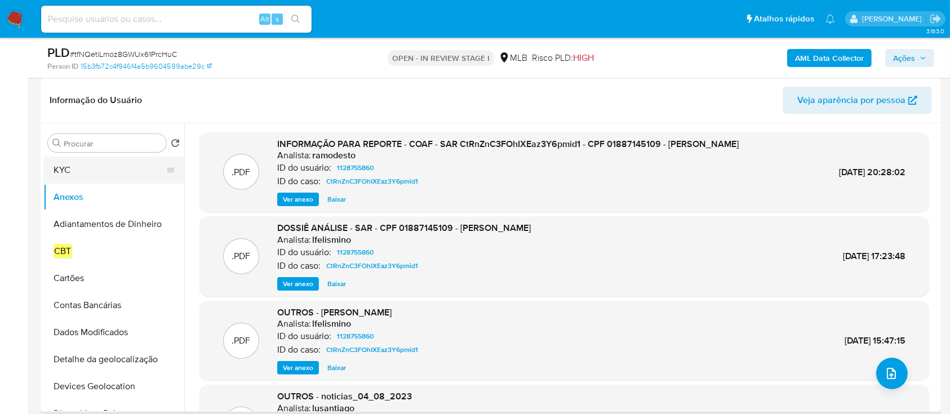
click at [69, 164] on button "KYC" at bounding box center [109, 170] width 132 height 27
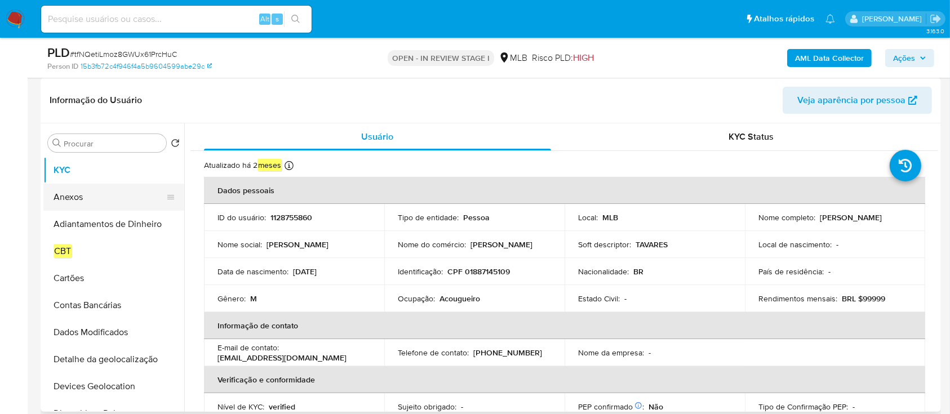
click at [62, 188] on button "Anexos" at bounding box center [109, 197] width 132 height 27
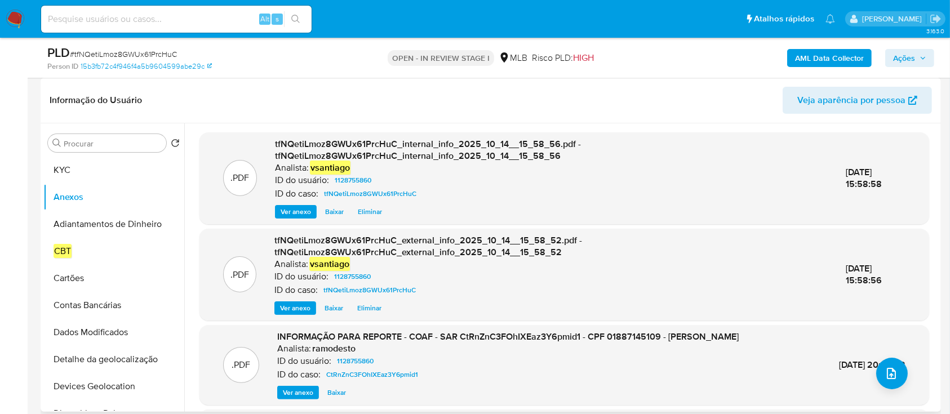
click at [398, 97] on header "Informação do Usuário Veja aparência por pessoa" at bounding box center [491, 100] width 883 height 27
click at [887, 372] on icon "upload-file" at bounding box center [892, 374] width 14 height 14
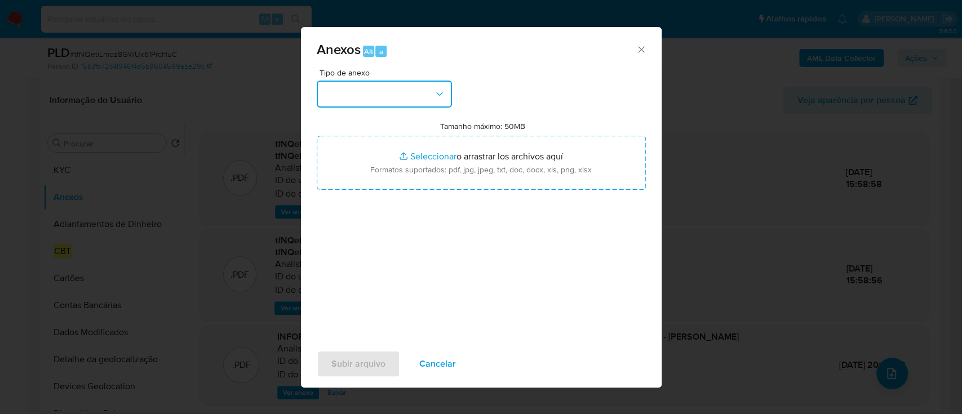
click at [394, 92] on button "button" at bounding box center [384, 94] width 135 height 27
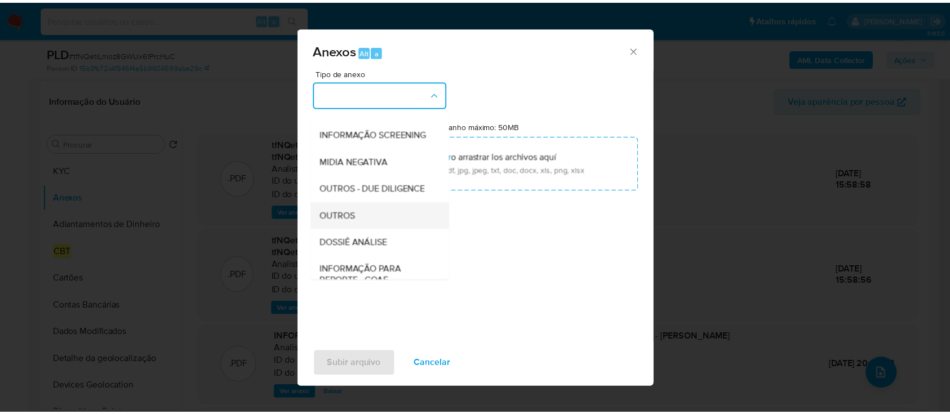
scroll to position [173, 0]
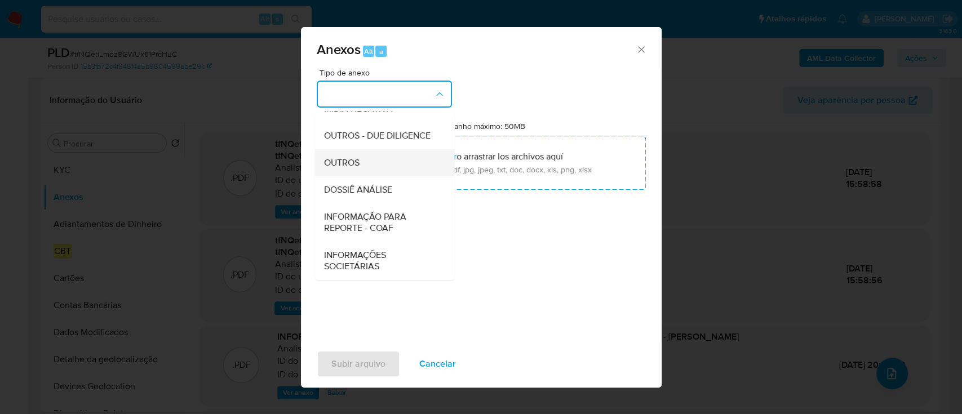
click at [366, 162] on div "OUTROS" at bounding box center [381, 162] width 115 height 27
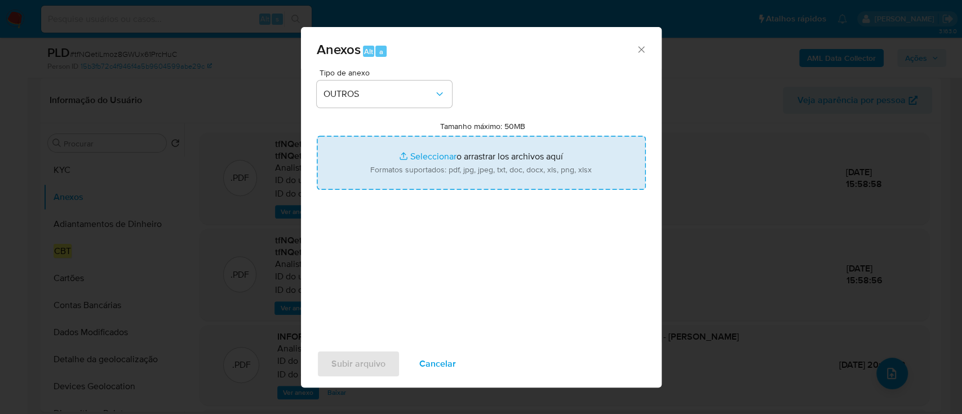
click at [468, 161] on input "Tamanho máximo: 50MB Seleccionar archivos" at bounding box center [481, 163] width 329 height 54
type input "C:\fakepath\Mulan 1128755860_2025_10_13_10_00_25.xlsx"
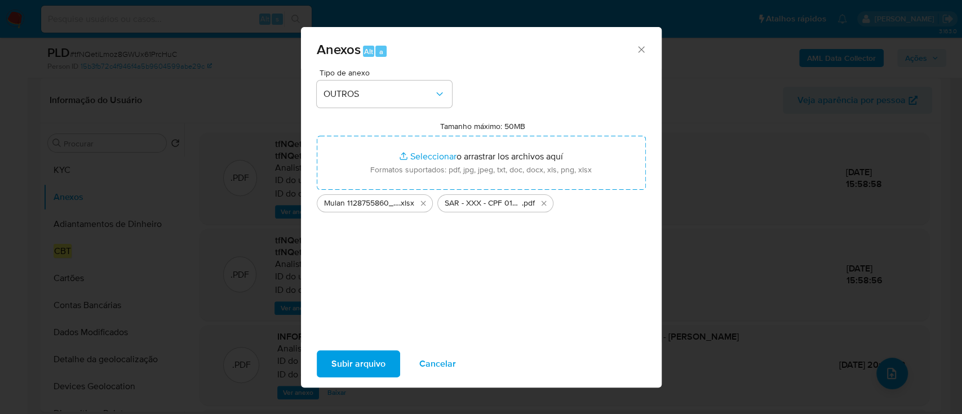
click at [351, 361] on span "Subir arquivo" at bounding box center [358, 364] width 54 height 25
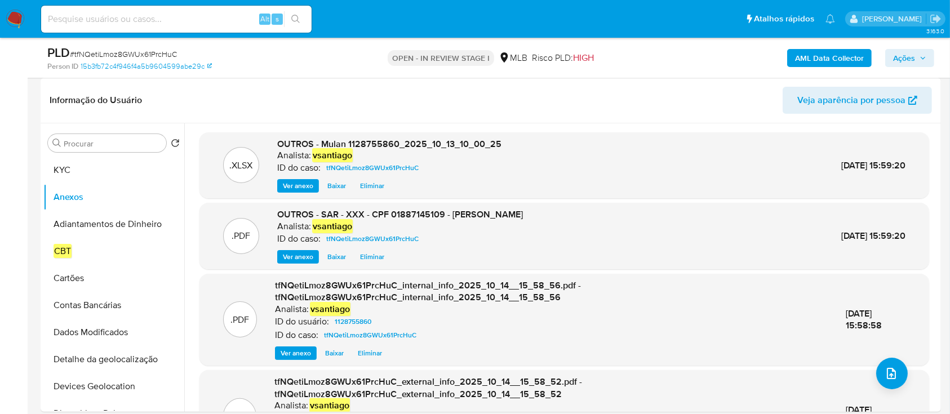
drag, startPoint x: 914, startPoint y: 52, endPoint x: 865, endPoint y: 65, distance: 51.4
click at [912, 52] on span "Ações" at bounding box center [904, 58] width 22 height 18
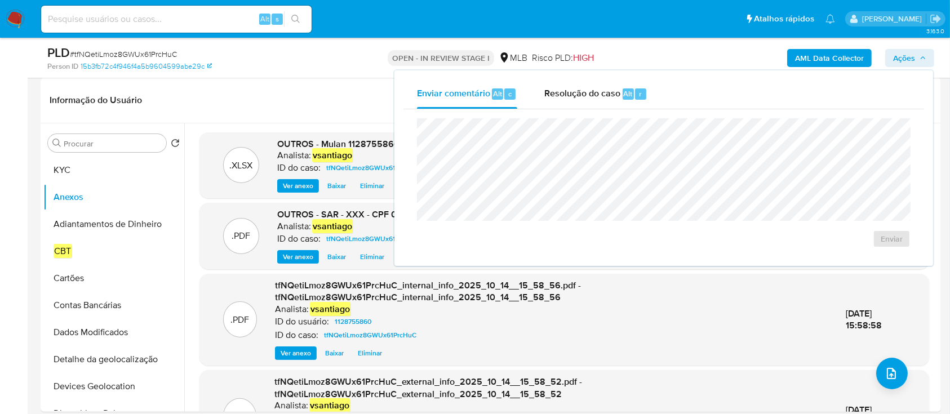
click at [570, 98] on span "Resolução do caso" at bounding box center [582, 93] width 76 height 13
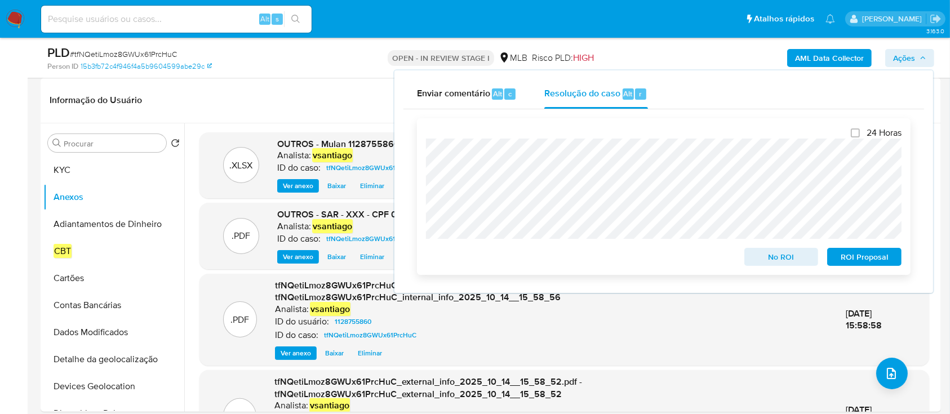
click at [853, 259] on span "ROI Proposal" at bounding box center [864, 257] width 59 height 16
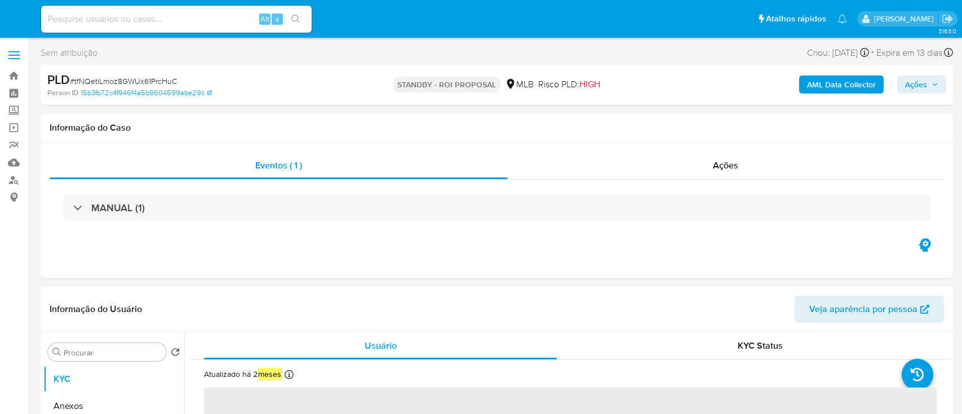
select select "10"
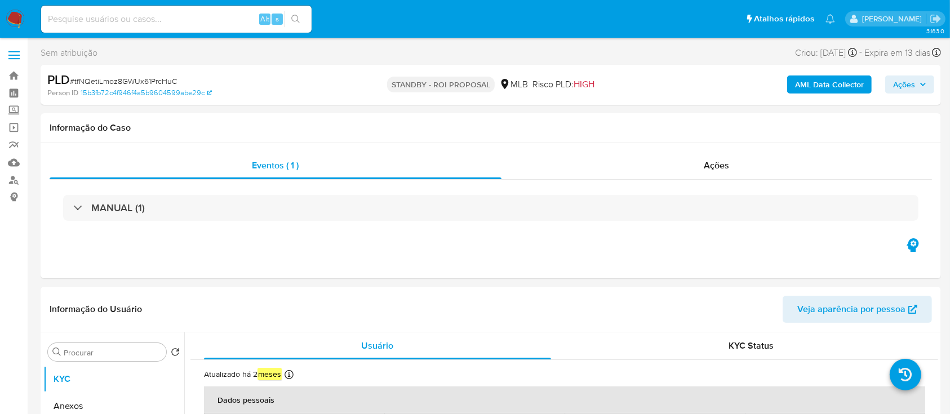
click at [11, 22] on img at bounding box center [15, 19] width 19 height 19
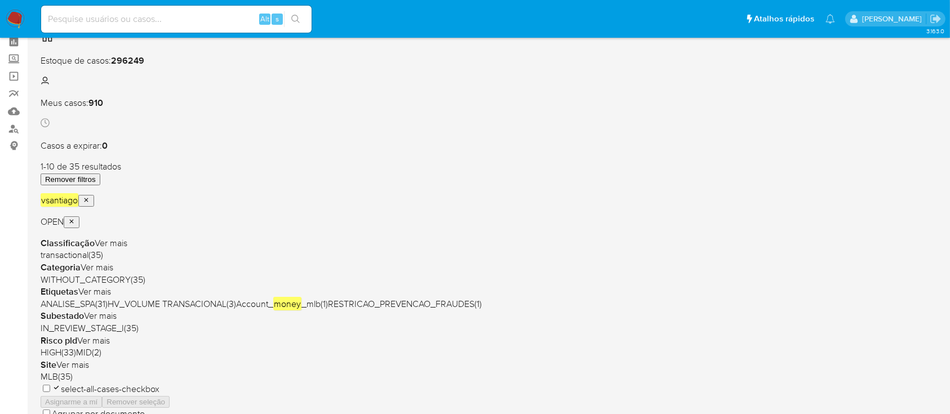
scroll to position [75, 0]
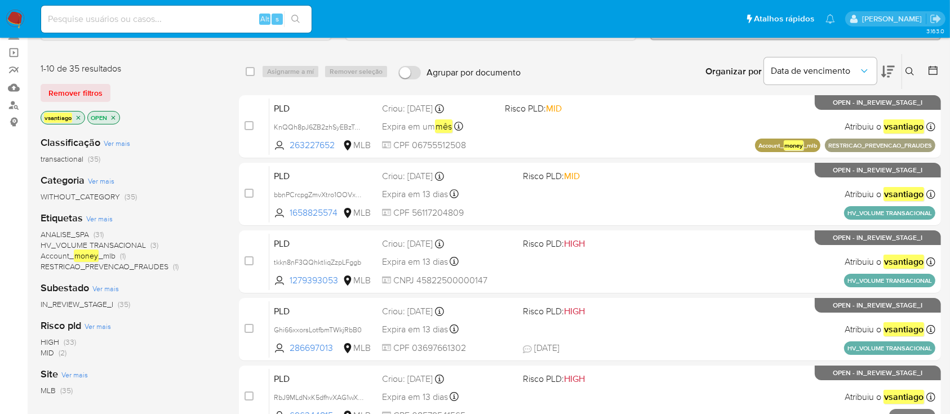
click at [201, 183] on div "Categoria Ver mais WITHOUT_CATEGORY (35)" at bounding box center [131, 188] width 180 height 29
click at [75, 231] on span "ANALISE_SPA" at bounding box center [65, 234] width 48 height 11
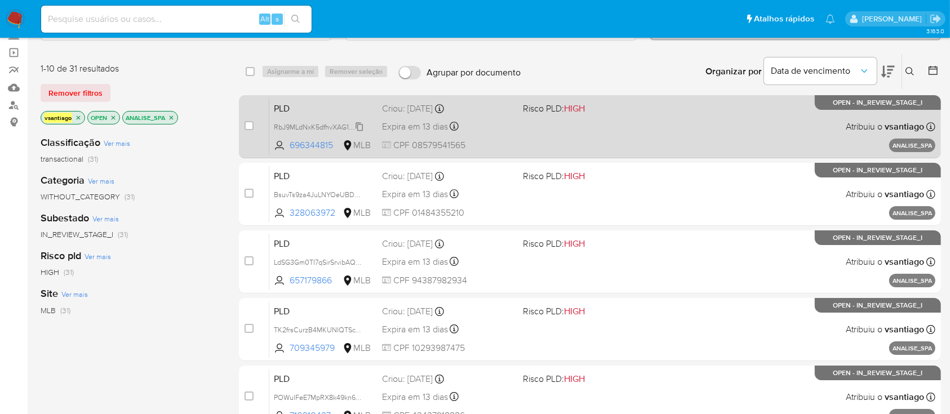
click at [336, 122] on span "RbJ9MLdNxK5dfhvXAG1wXO16" at bounding box center [322, 126] width 96 height 12
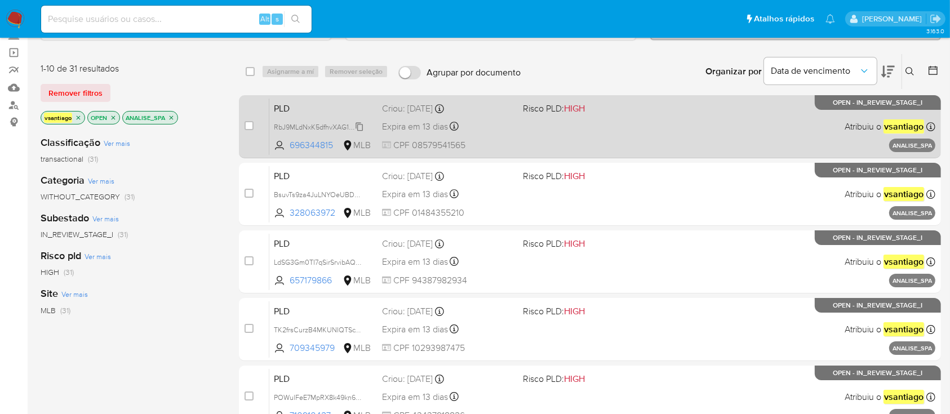
click at [335, 124] on span "RbJ9MLdNxK5dfhvXAG1wXO16" at bounding box center [322, 126] width 96 height 12
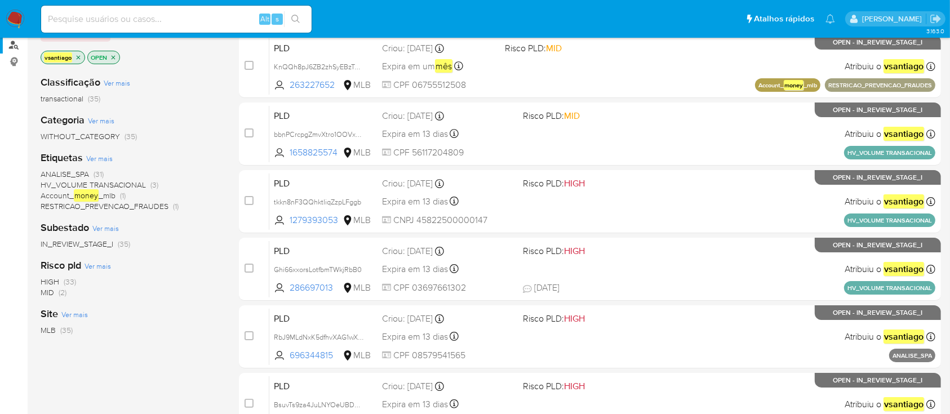
scroll to position [75, 0]
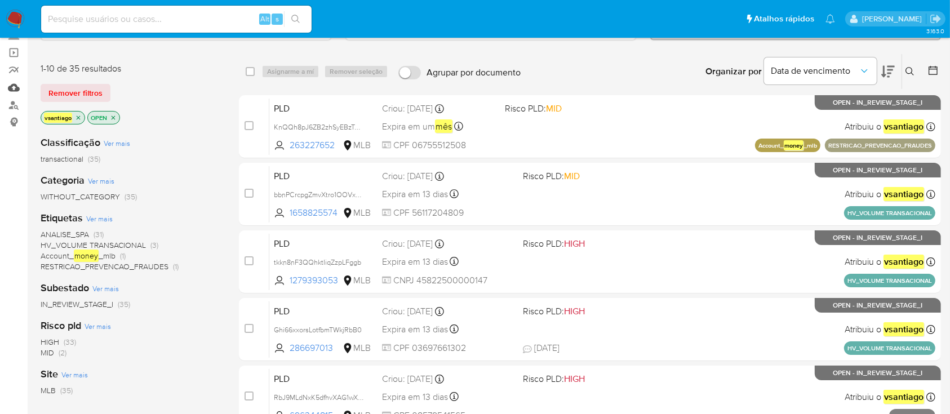
click at [13, 85] on link "Mulan" at bounding box center [67, 87] width 134 height 17
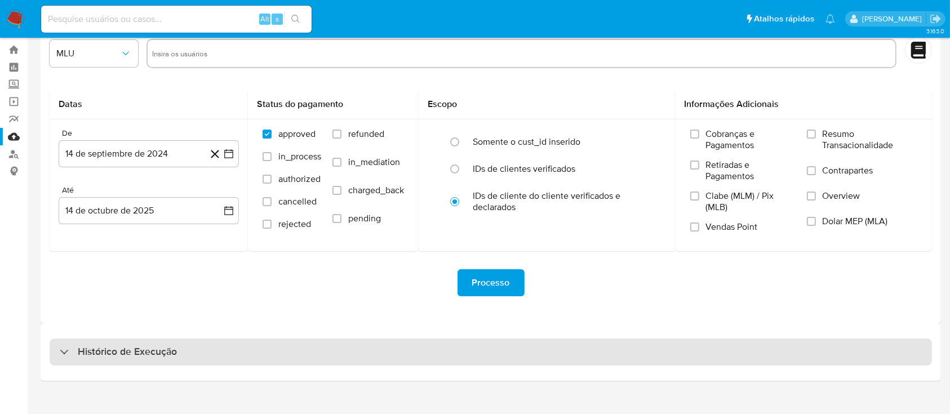
scroll to position [41, 0]
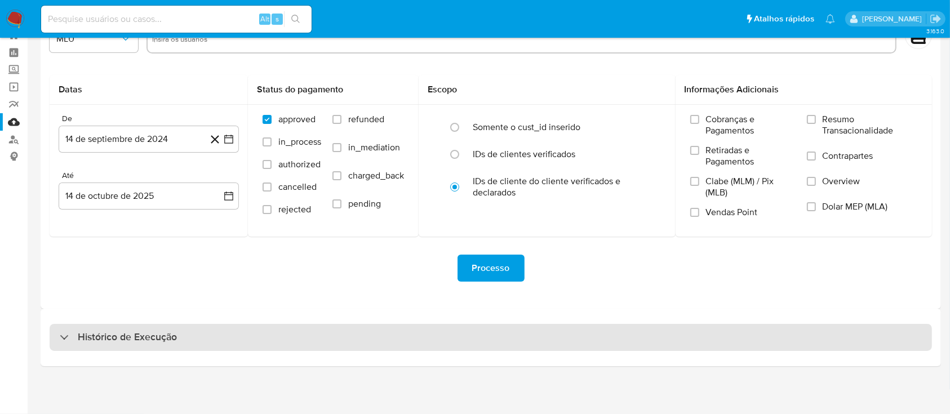
click at [521, 351] on div "Histórico de Execução" at bounding box center [491, 337] width 901 height 57
click at [516, 339] on div "Histórico de Execução" at bounding box center [491, 337] width 883 height 27
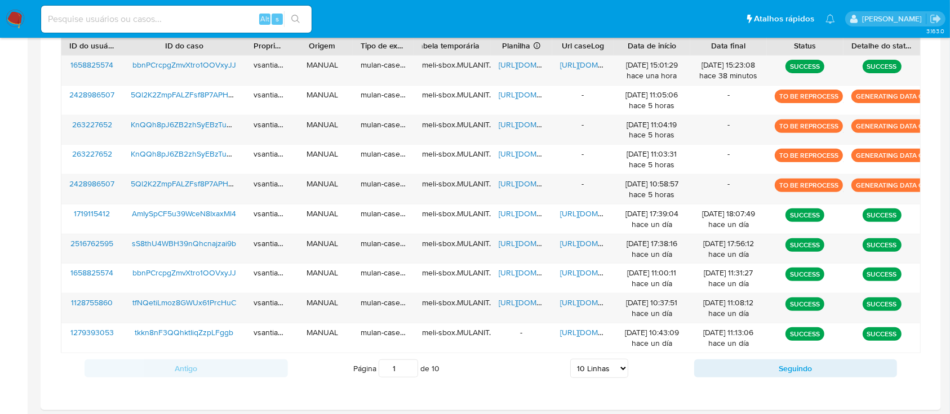
scroll to position [466, 0]
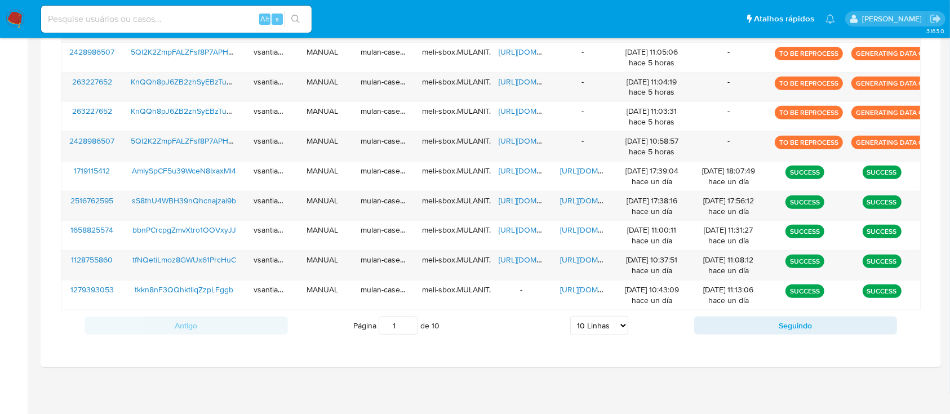
click at [596, 329] on select "5 Linhas 10 Linhas 20 Linhas 25 Linhas 50 Linhas 100 Linhas" at bounding box center [599, 325] width 58 height 19
click at [597, 320] on select "5 Linhas 10 Linhas 20 Linhas 25 Linhas 50 Linhas 100 Linhas" at bounding box center [599, 325] width 58 height 19
select select "100"
click at [570, 316] on select "5 Linhas 10 Linhas 20 Linhas 25 Linhas 50 Linhas 100 Linhas" at bounding box center [599, 325] width 58 height 19
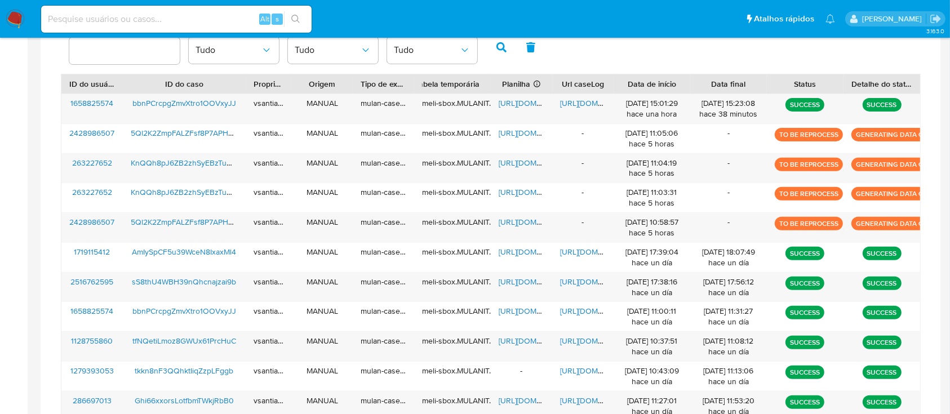
scroll to position [238, 0]
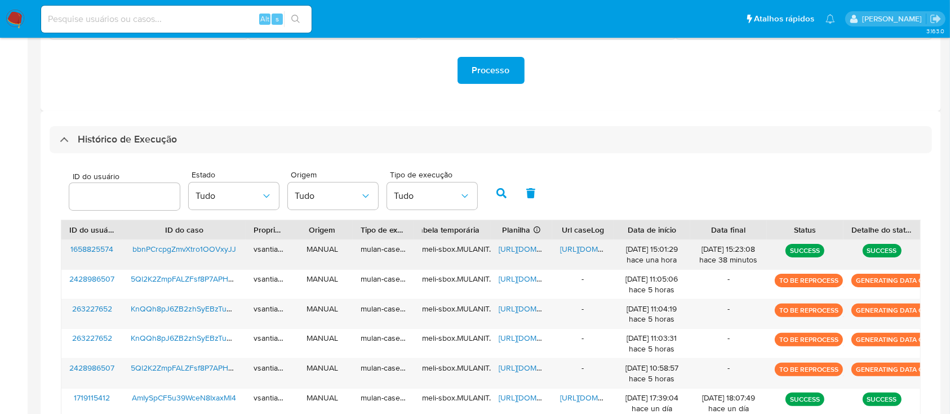
click at [597, 250] on span "https://docs.google.com/document/d/1YZYglnn3shejfYfISkJWVUJjHSjTx0Y32zI12pECNe0…" at bounding box center [599, 248] width 78 height 11
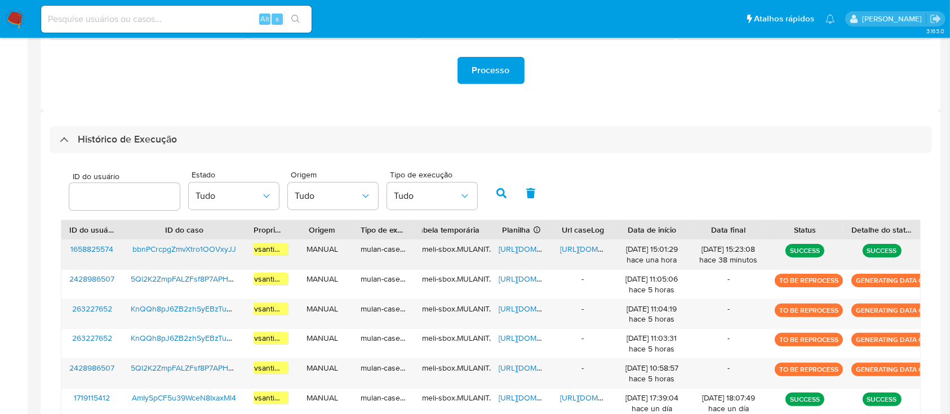
click at [199, 253] on span "bbnPCrcpgZmvXtro1OOVxyJJ" at bounding box center [184, 248] width 104 height 11
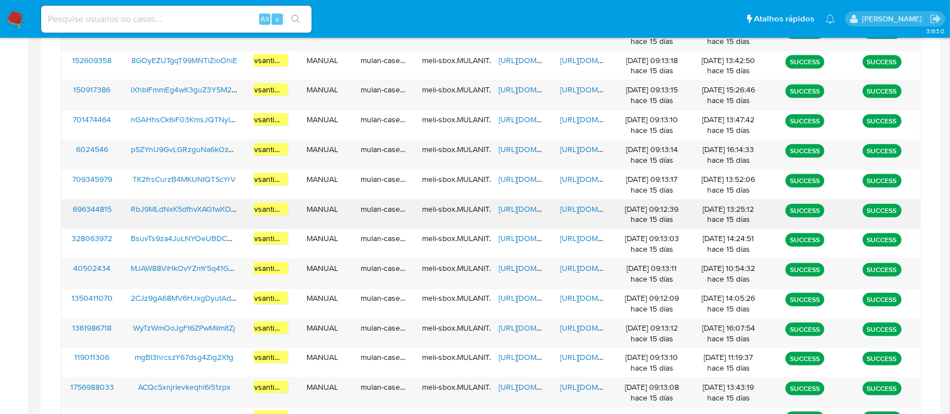
click at [210, 206] on span "RbJ9MLdNxK5dfhvXAG1wXO16" at bounding box center [185, 208] width 108 height 11
click at [523, 213] on div "https://docs.google.com/spreadsheets/d/1TqAeN8pcX8hDEEqDCWp1d4ESffGU4s2UHPlqoXv…" at bounding box center [521, 214] width 61 height 29
click at [523, 210] on span "https://docs.google.com/spreadsheets/d/1TqAeN8pcX8hDEEqDCWp1d4ESffGU4s2UHPlqoXv…" at bounding box center [538, 208] width 78 height 11
click at [578, 204] on span "https://docs.google.com/document/d/1gvFSOTh-8ZePxd2aHiWfoR92yO82xRI25M5dLD6xi0s…" at bounding box center [599, 208] width 78 height 11
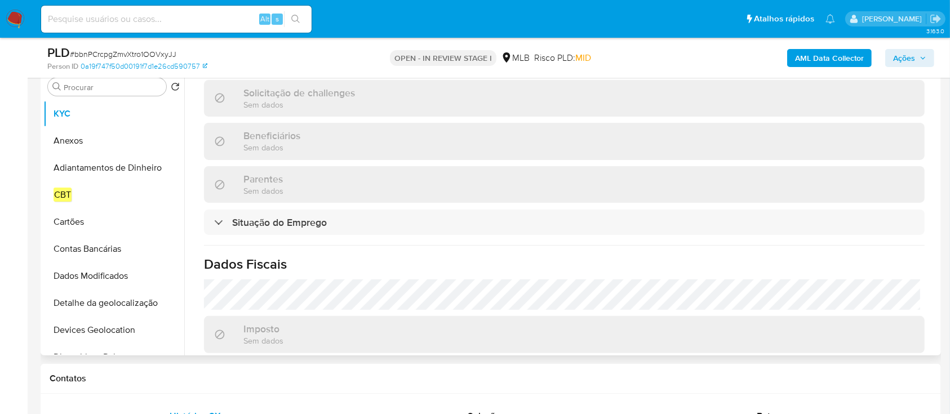
scroll to position [316, 0]
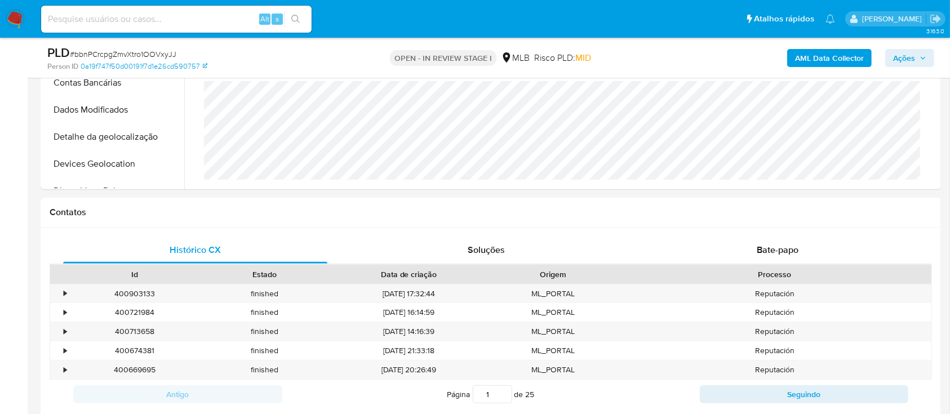
select select "10"
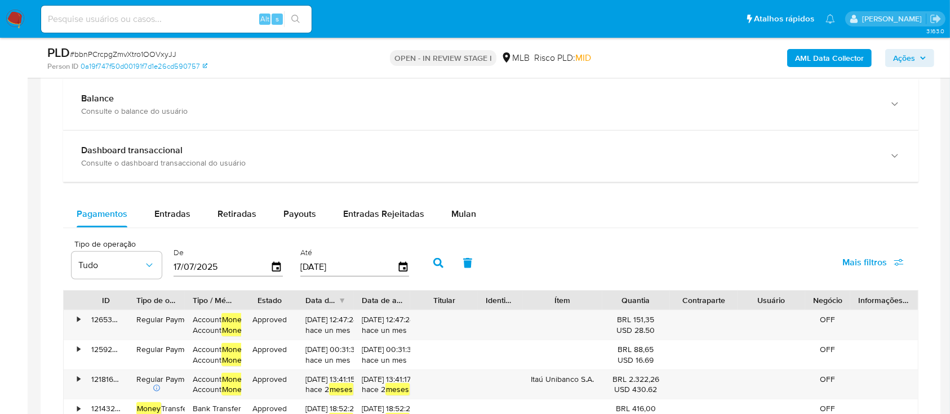
scroll to position [902, 0]
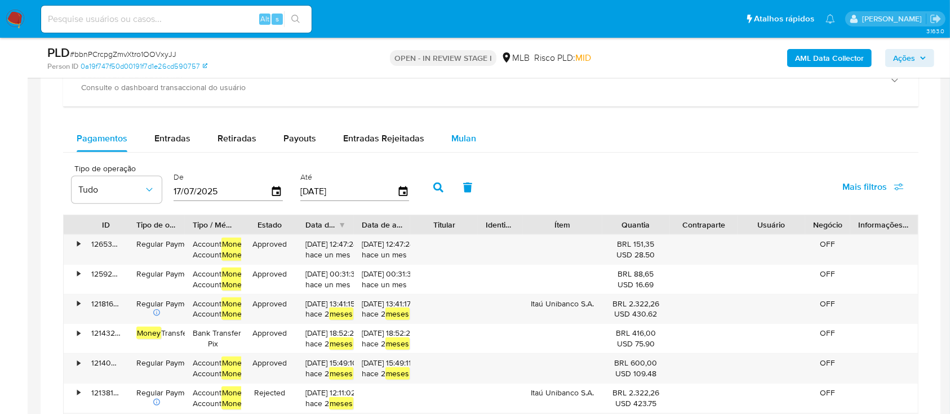
drag, startPoint x: 467, startPoint y: 149, endPoint x: 464, endPoint y: 140, distance: 9.8
click at [467, 149] on div "Mulan" at bounding box center [463, 138] width 25 height 27
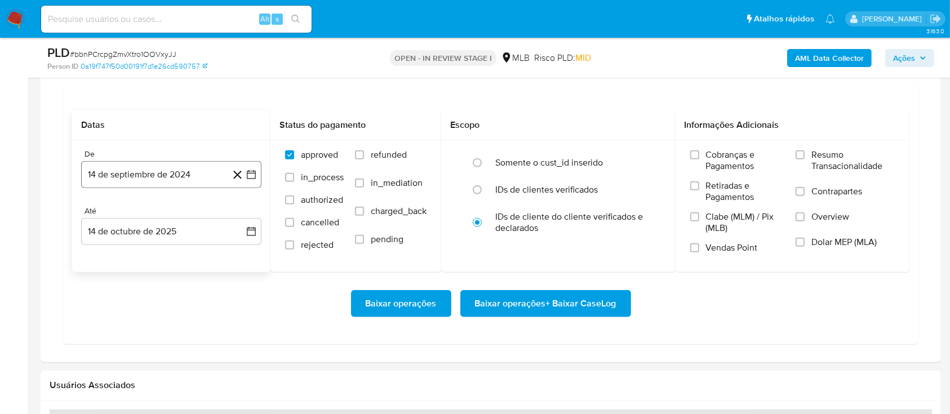
click at [171, 171] on button "14 de septiembre de 2024" at bounding box center [171, 174] width 180 height 27
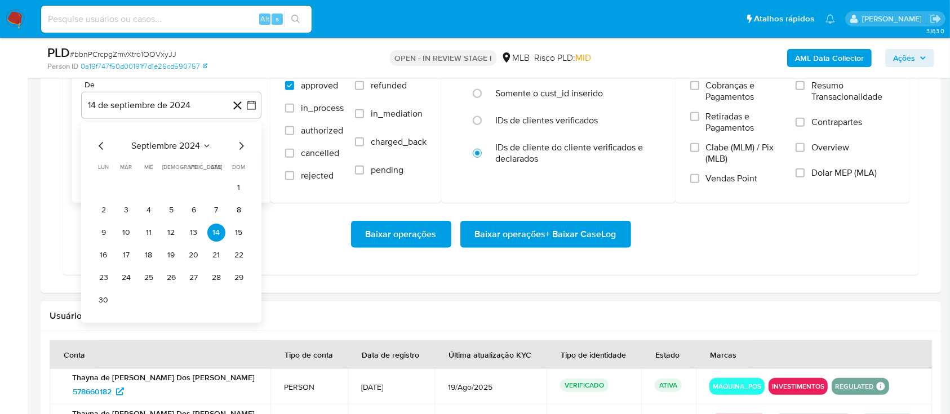
scroll to position [1127, 0]
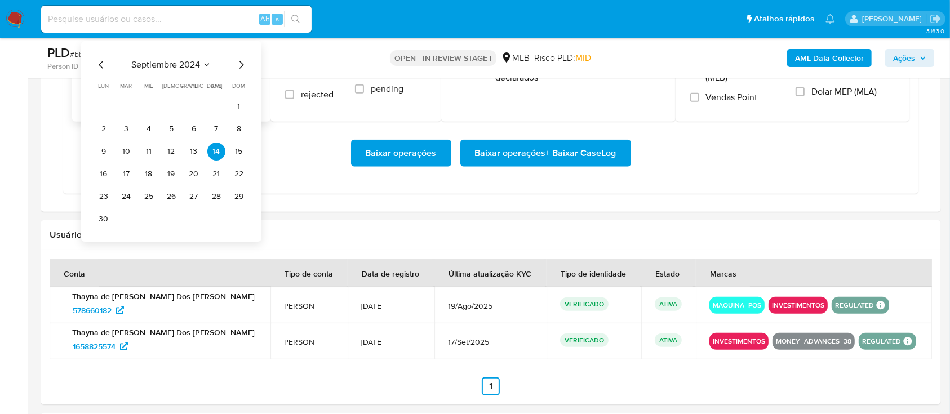
click at [237, 65] on icon "Mes siguiente" at bounding box center [241, 65] width 14 height 14
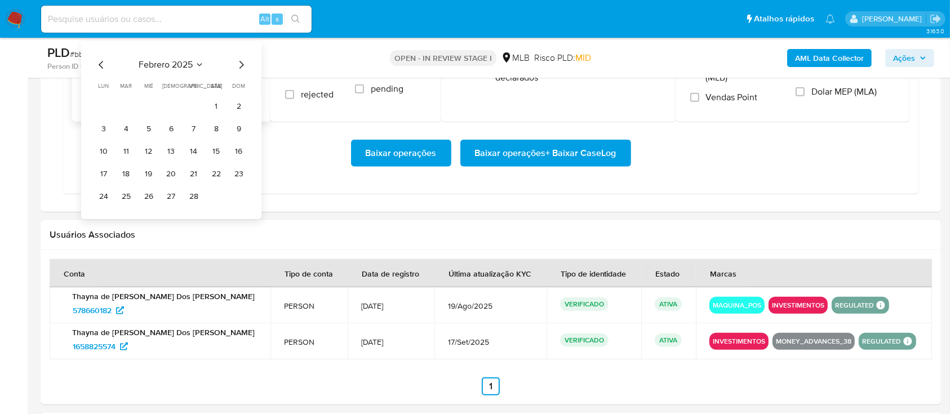
click at [237, 65] on icon "Mes siguiente" at bounding box center [241, 65] width 14 height 14
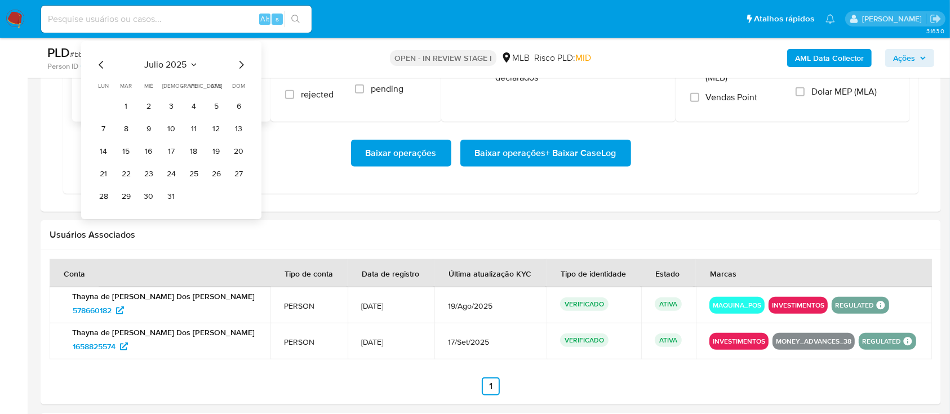
click at [237, 65] on icon "Mes siguiente" at bounding box center [241, 65] width 14 height 14
click at [95, 62] on icon "Mes anterior" at bounding box center [102, 65] width 14 height 14
click at [97, 64] on icon "Mes anterior" at bounding box center [102, 65] width 14 height 14
click at [234, 108] on button "1" at bounding box center [239, 107] width 18 height 18
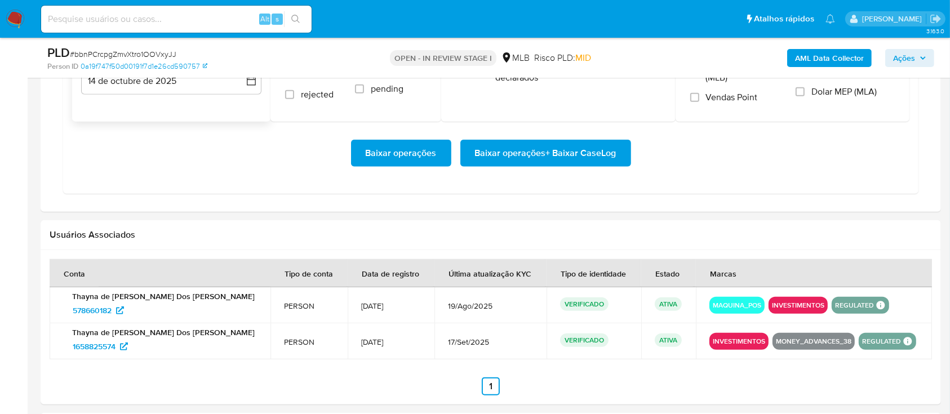
click at [271, 161] on div "Baixar operações Baixar operações + Baixar CaseLog" at bounding box center [491, 153] width 838 height 27
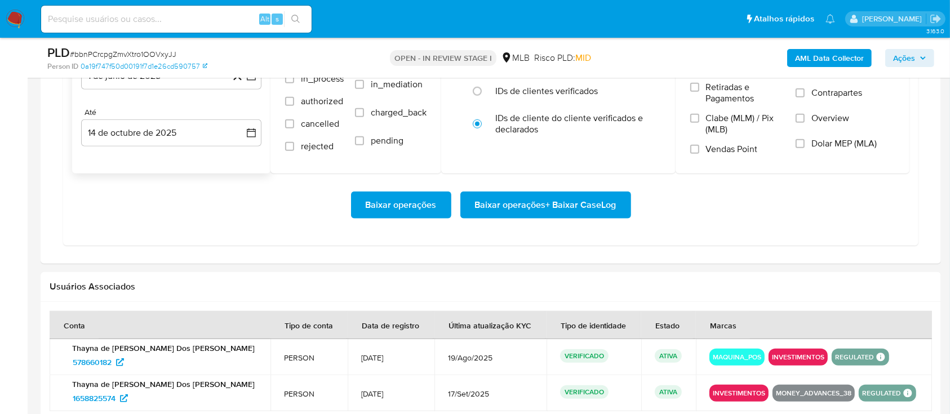
scroll to position [1052, 0]
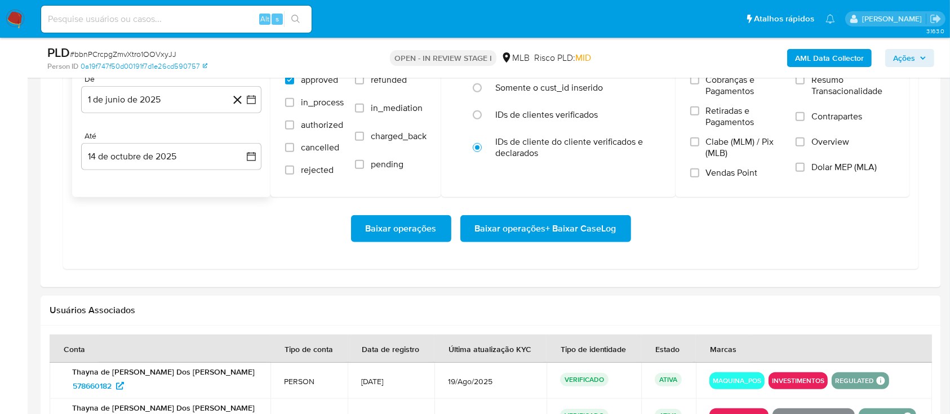
click at [581, 232] on span "Baixar operações + Baixar CaseLog" at bounding box center [545, 228] width 141 height 25
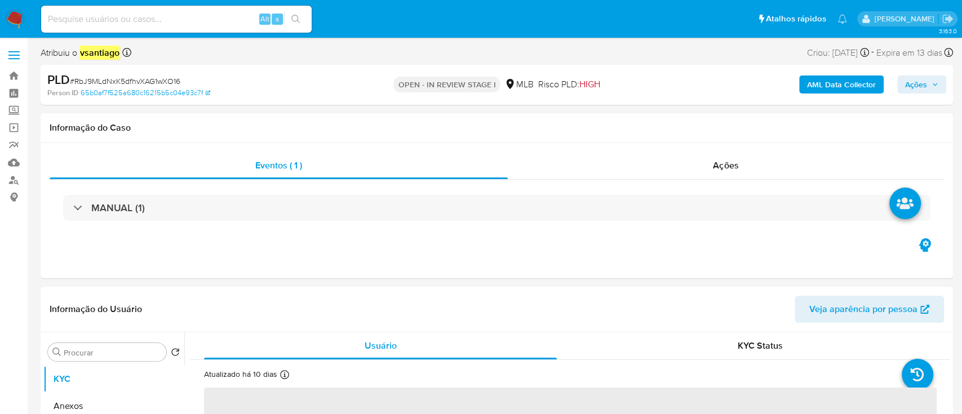
select select "10"
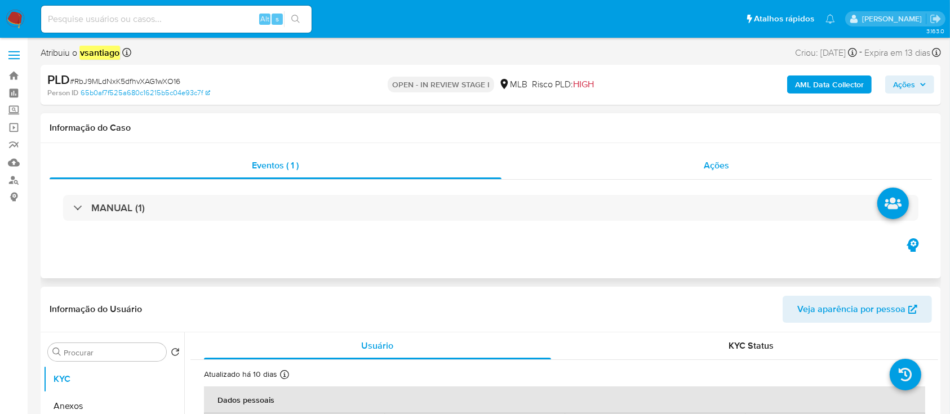
click at [705, 178] on div "Ações" at bounding box center [717, 165] width 431 height 27
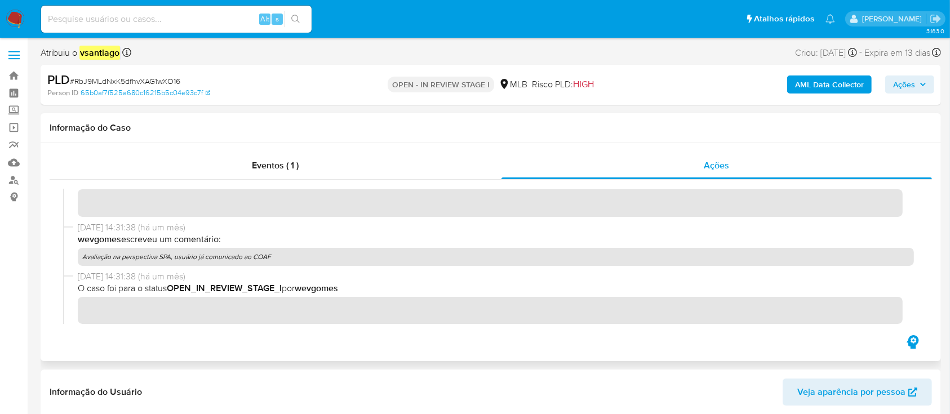
scroll to position [75, 0]
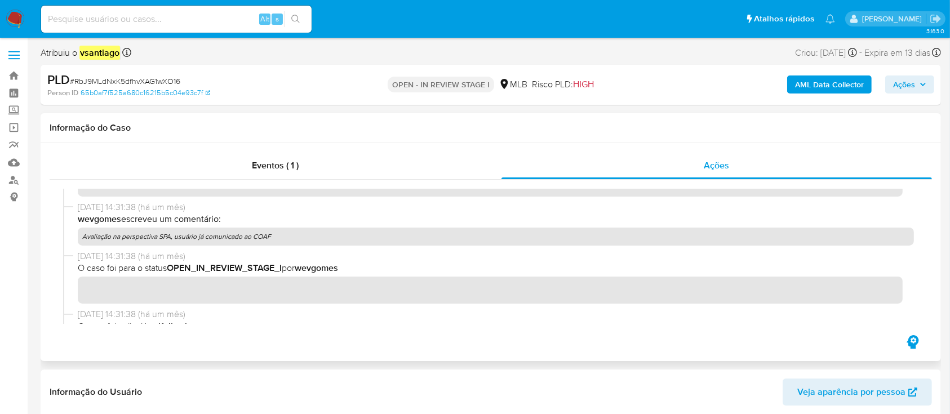
drag, startPoint x: 268, startPoint y: 238, endPoint x: 86, endPoint y: 243, distance: 181.6
click at [86, 243] on p "Avaliação na perspectiva SPA, usuário já comunicado ao COAF" at bounding box center [496, 237] width 836 height 18
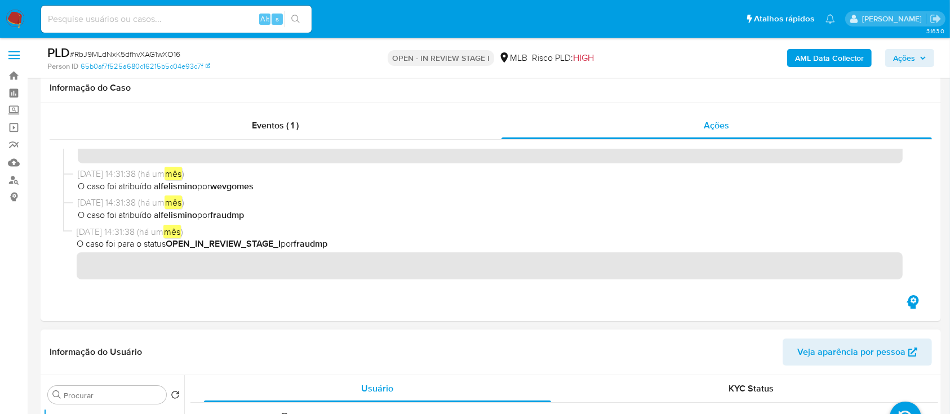
scroll to position [225, 0]
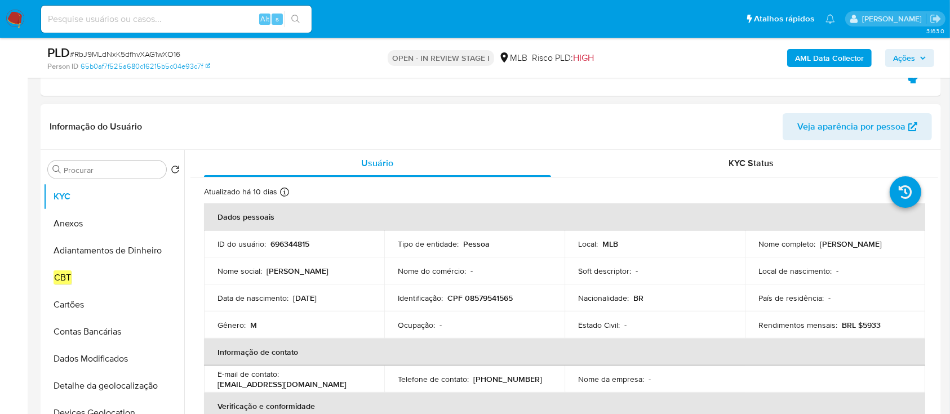
click at [472, 299] on p "CPF 08579541565" at bounding box center [480, 298] width 65 height 10
copy p "08579541565"
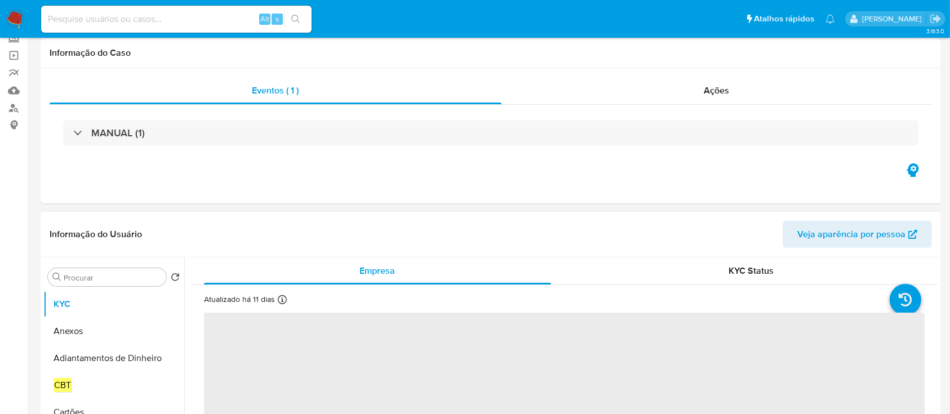
select select "10"
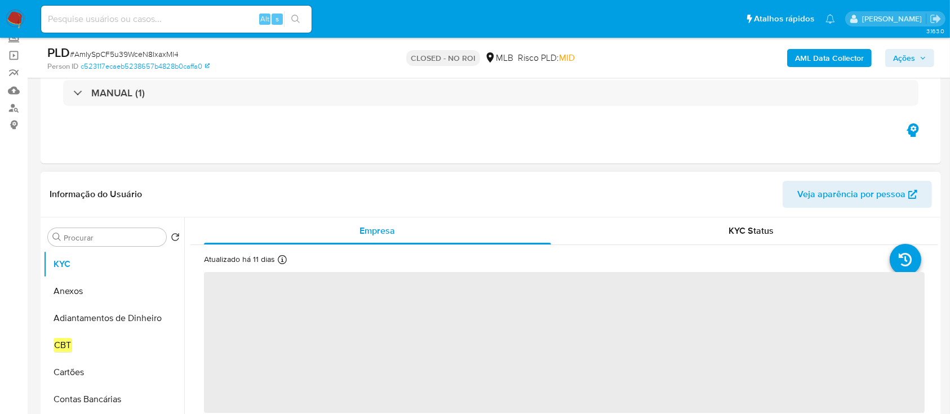
scroll to position [75, 0]
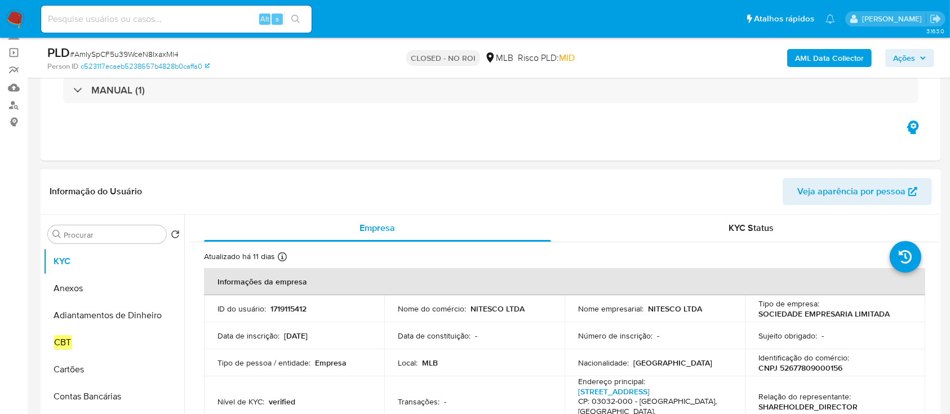
click at [284, 310] on p "1719115412" at bounding box center [289, 309] width 36 height 10
copy p "1719115412"
